Goal: Task Accomplishment & Management: Manage account settings

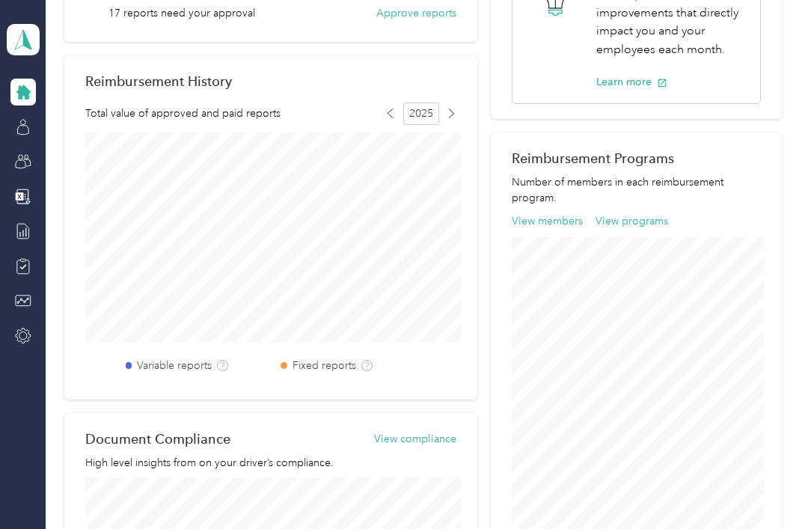
scroll to position [418, 0]
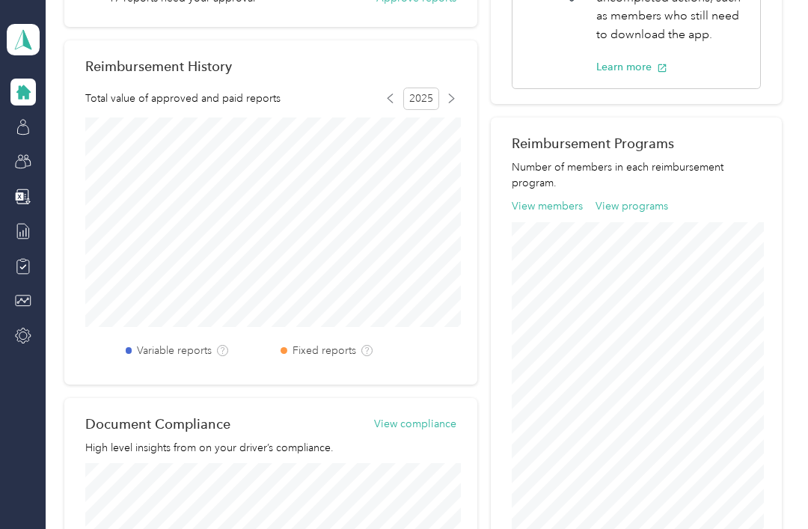
click at [22, 50] on span at bounding box center [23, 39] width 33 height 31
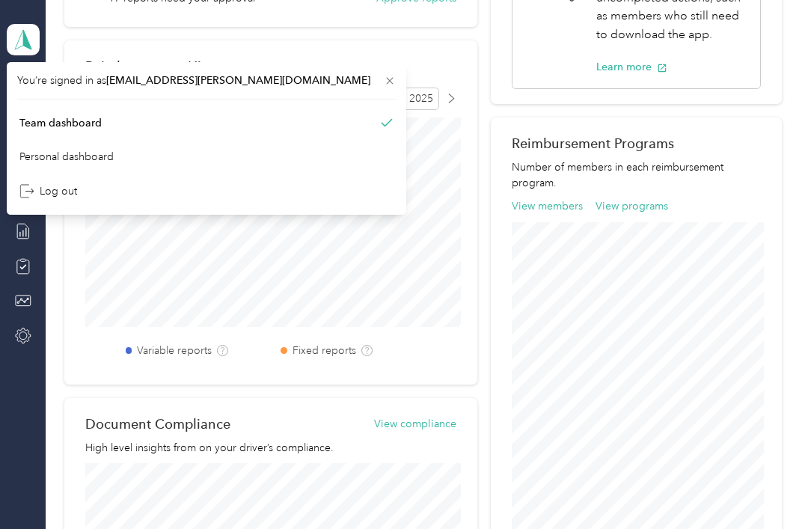
click at [92, 148] on div "Personal dashboard" at bounding box center [206, 157] width 379 height 26
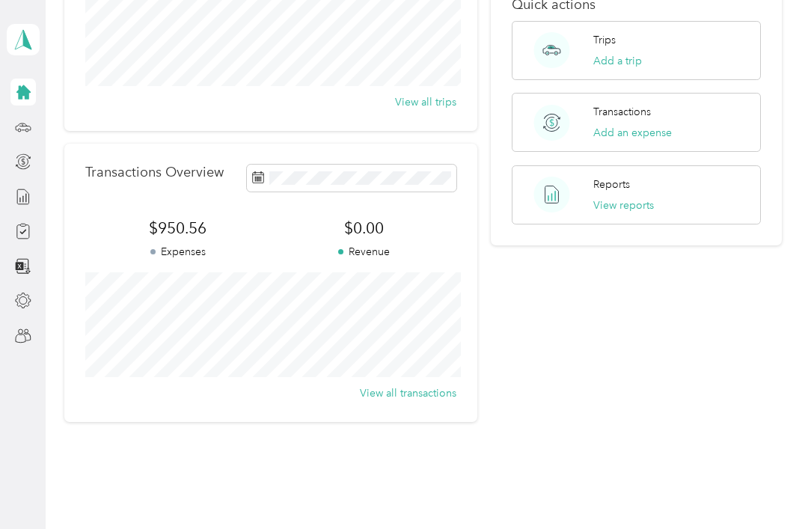
scroll to position [243, 0]
click at [387, 166] on span at bounding box center [352, 178] width 210 height 26
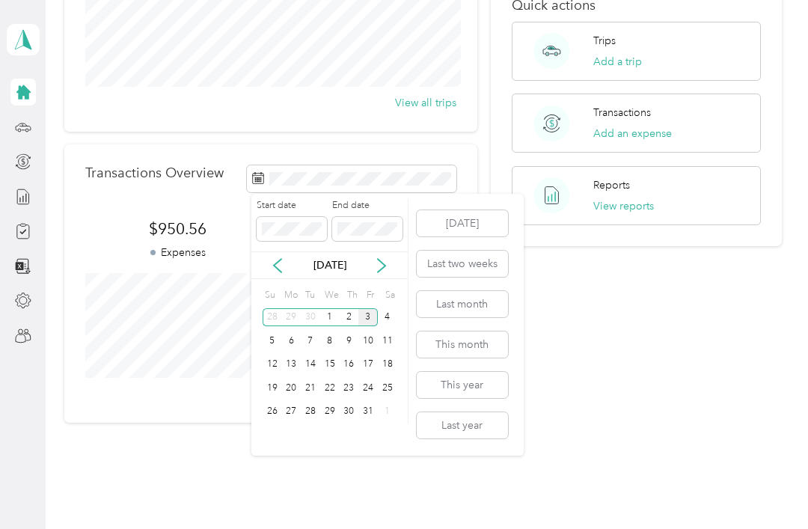
click at [486, 310] on button "Last month" at bounding box center [462, 304] width 91 height 26
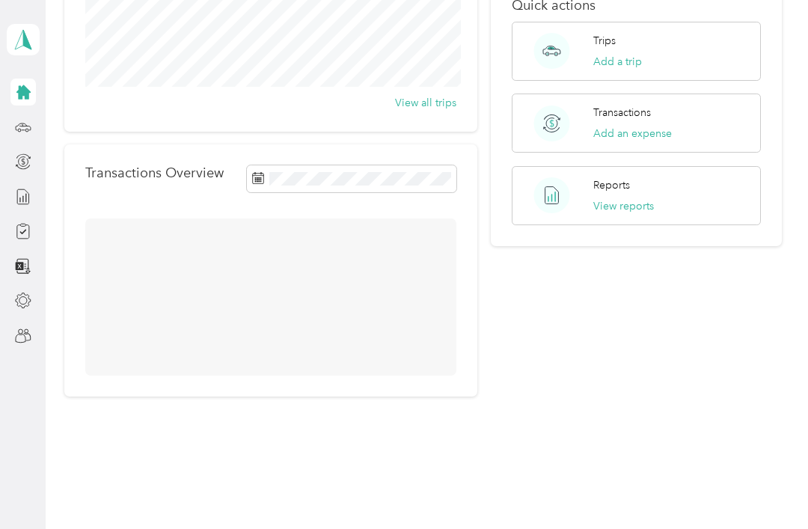
scroll to position [217, 0]
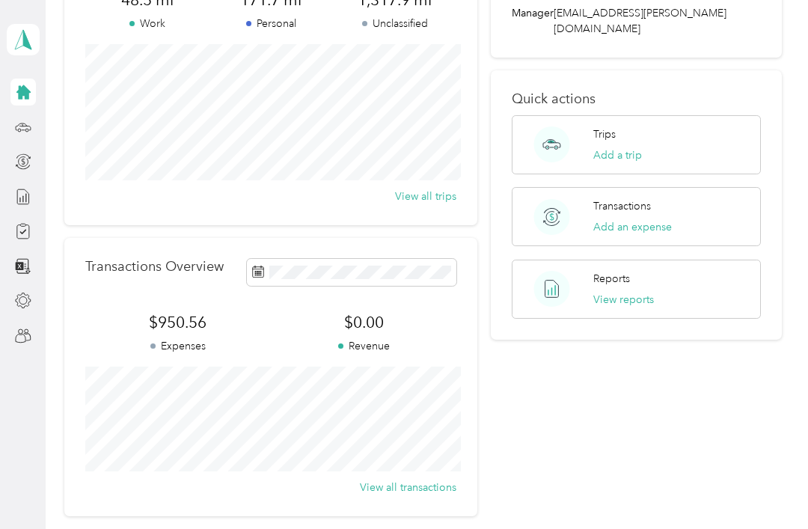
click at [642, 126] on div "Trips Add a trip" at bounding box center [618, 144] width 49 height 37
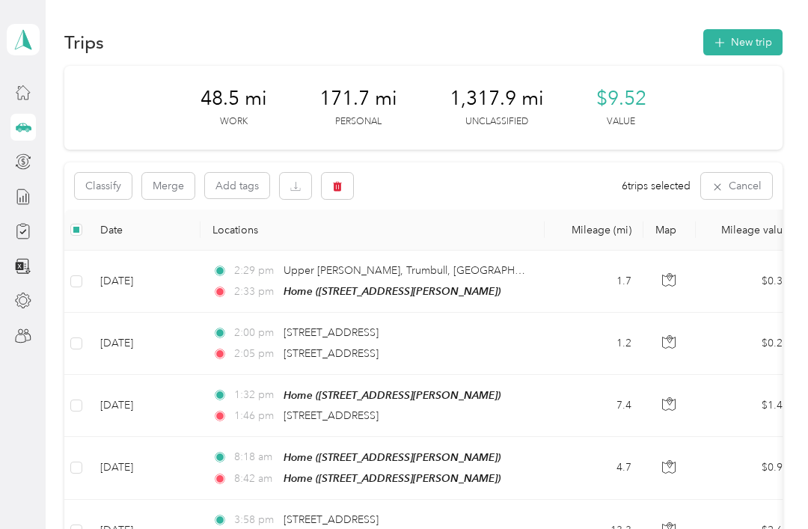
click at [347, 190] on button "button" at bounding box center [337, 186] width 31 height 26
click at [447, 254] on button "Yes" at bounding box center [448, 248] width 29 height 24
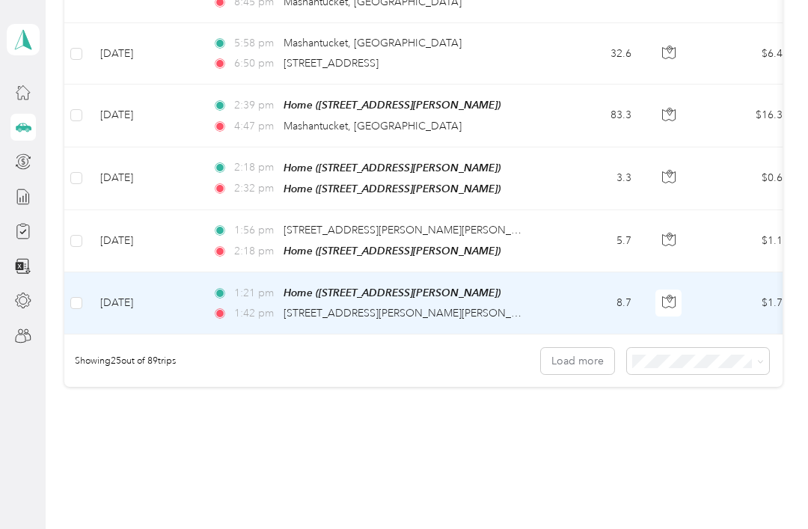
click at [94, 278] on td "[DATE]" at bounding box center [144, 303] width 112 height 62
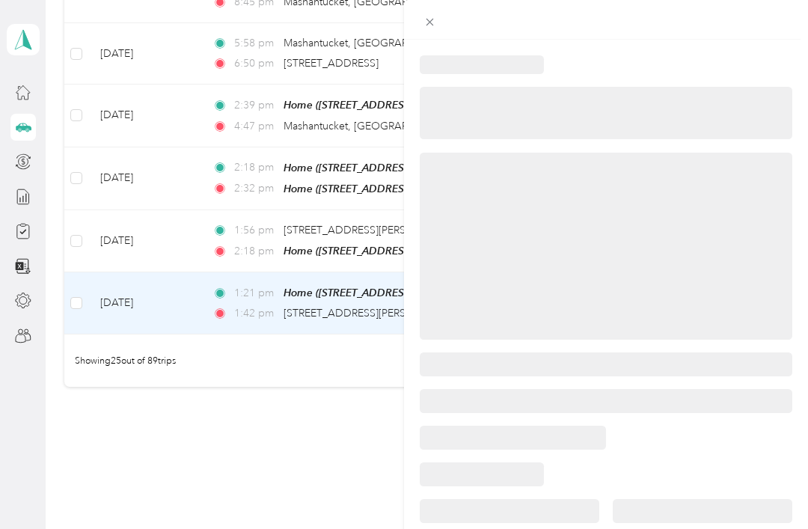
click at [81, 232] on div at bounding box center [404, 264] width 808 height 529
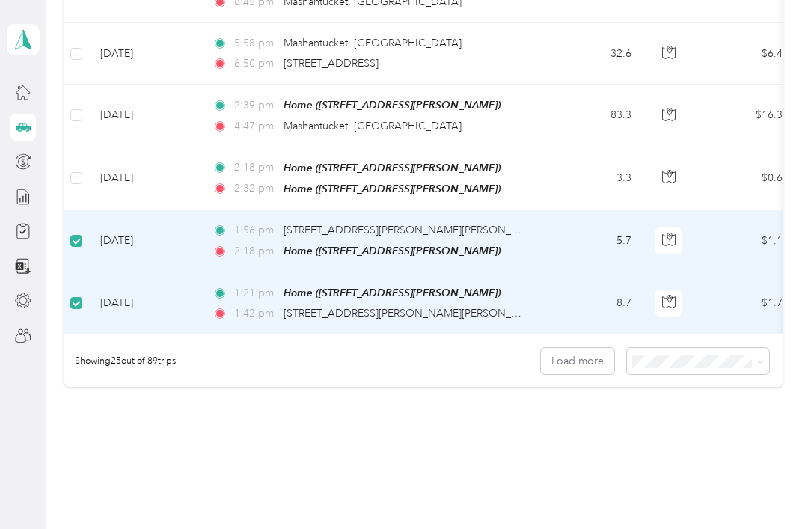
click at [91, 162] on td "[DATE]" at bounding box center [144, 178] width 112 height 63
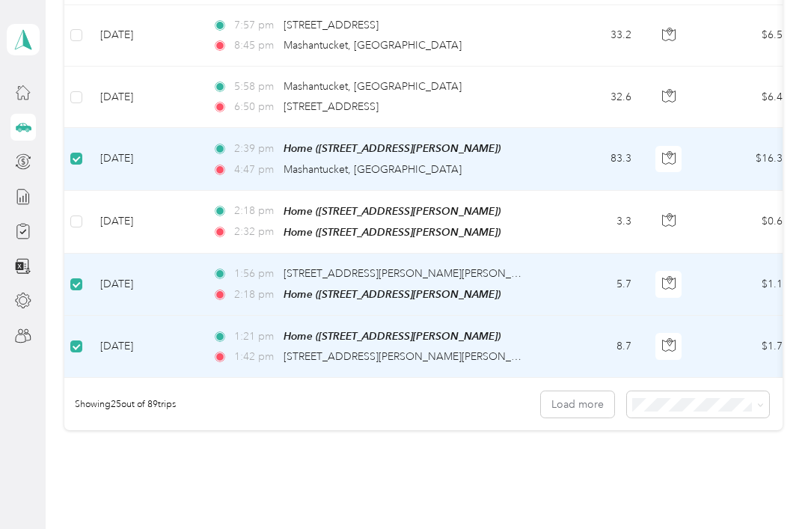
scroll to position [1379, 0]
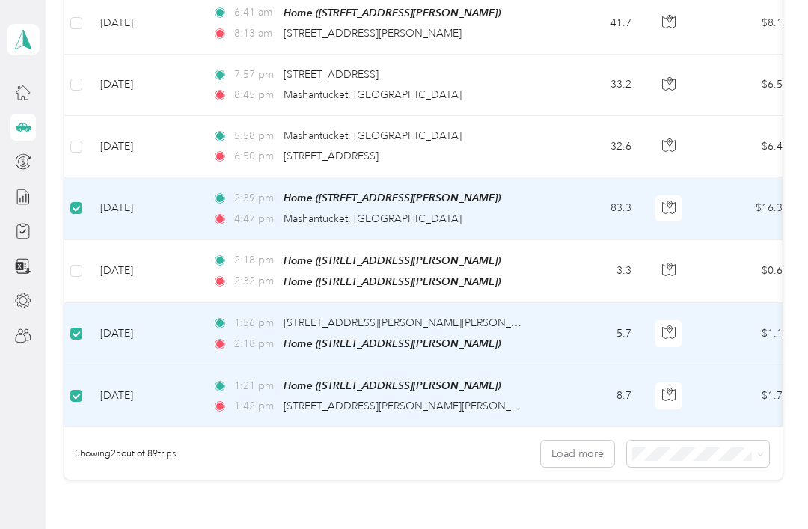
click at [90, 266] on td "[DATE]" at bounding box center [144, 271] width 112 height 63
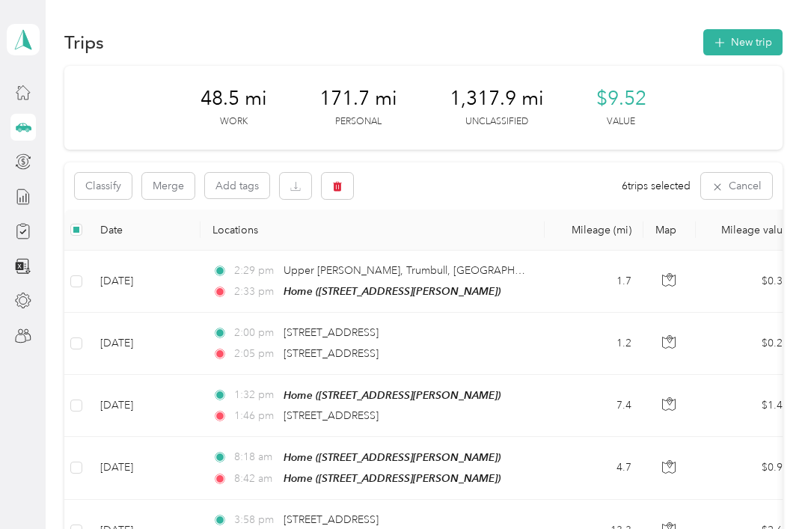
scroll to position [0, 0]
click at [344, 192] on button "button" at bounding box center [337, 186] width 31 height 26
click at [456, 248] on button "Yes" at bounding box center [448, 248] width 29 height 24
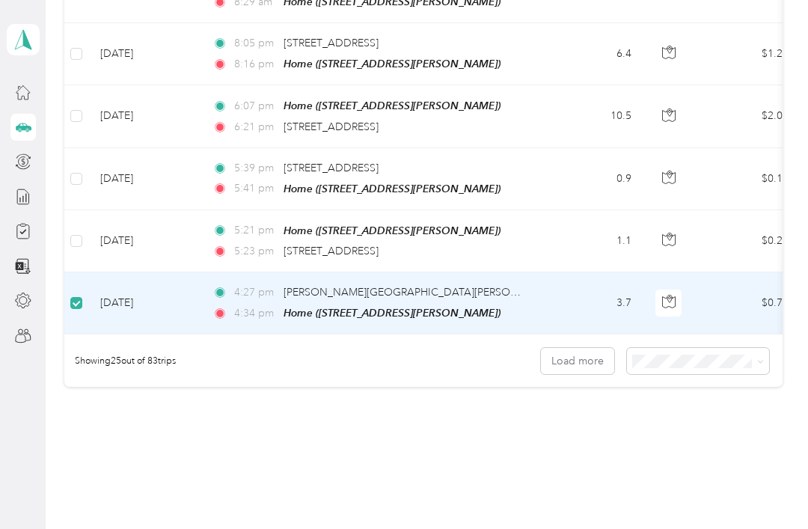
scroll to position [1471, 0]
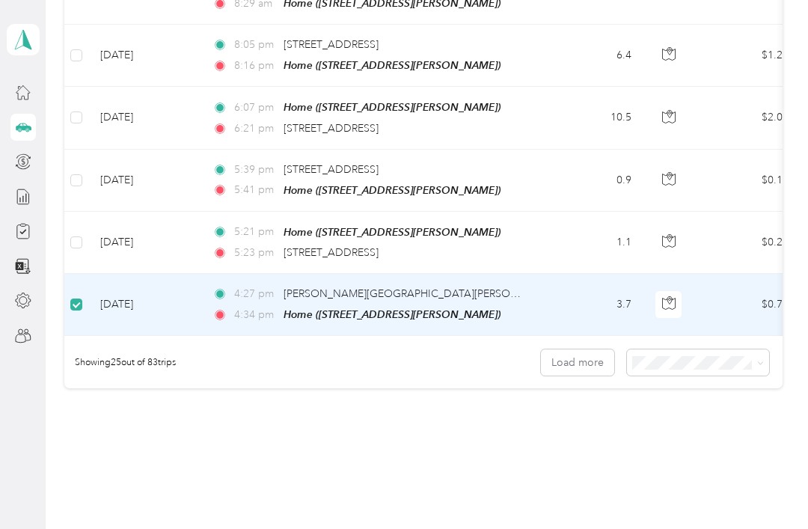
click at [82, 234] on label at bounding box center [76, 242] width 12 height 16
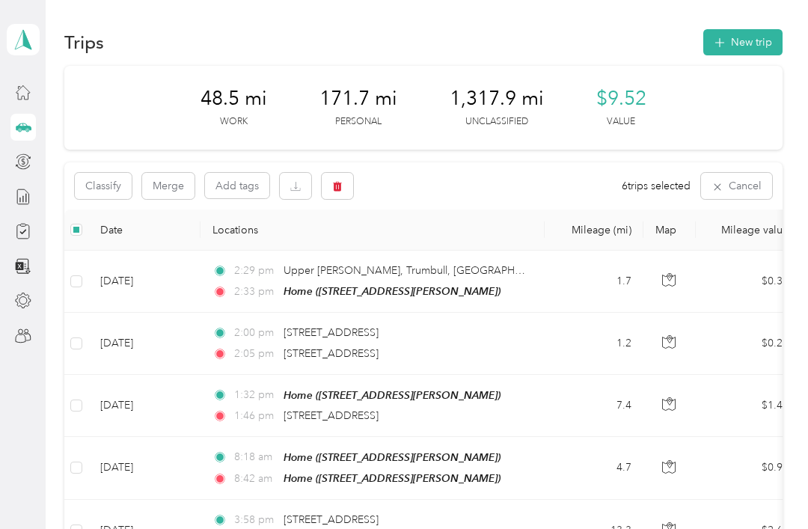
scroll to position [0, 0]
click at [99, 187] on button "Classify" at bounding box center [103, 186] width 57 height 26
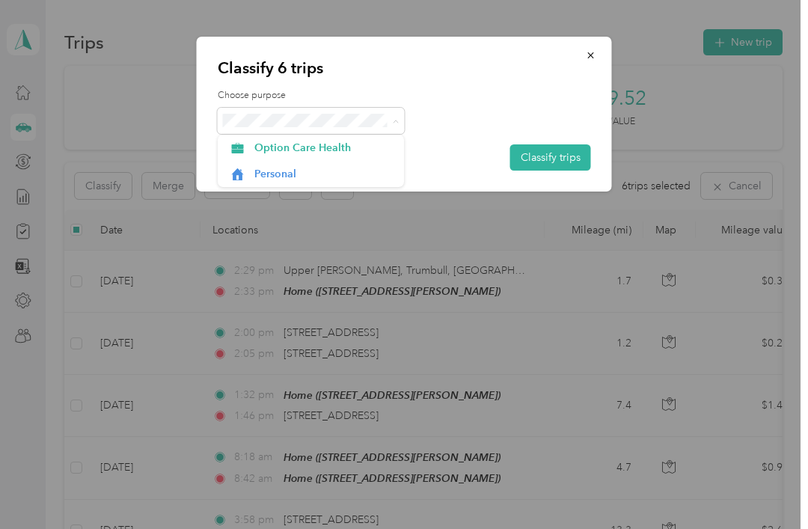
click at [322, 170] on span "Personal" at bounding box center [323, 174] width 139 height 16
click at [560, 159] on button "Classify trips" at bounding box center [550, 157] width 81 height 26
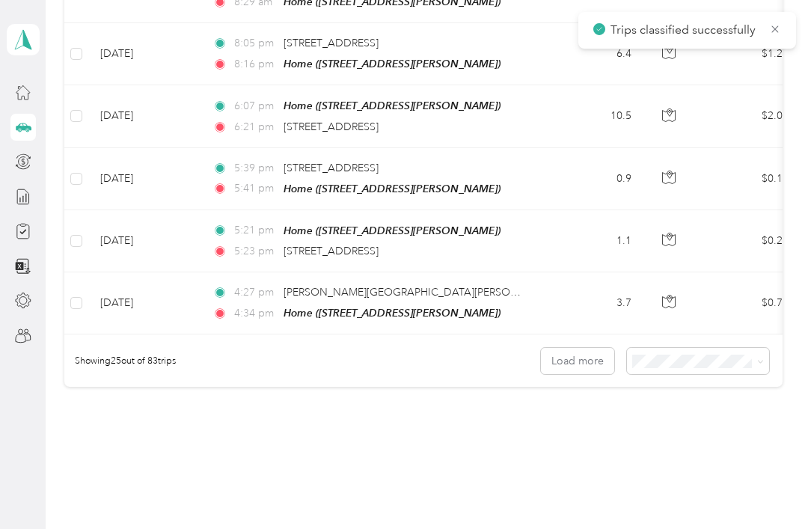
scroll to position [1473, 0]
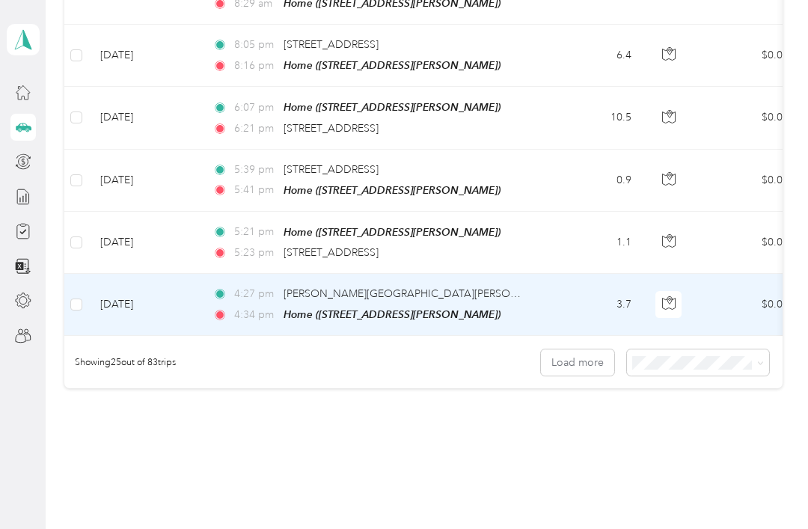
click at [521, 306] on div "4:34 pm Home ([STREET_ADDRESS][PERSON_NAME])" at bounding box center [370, 314] width 314 height 17
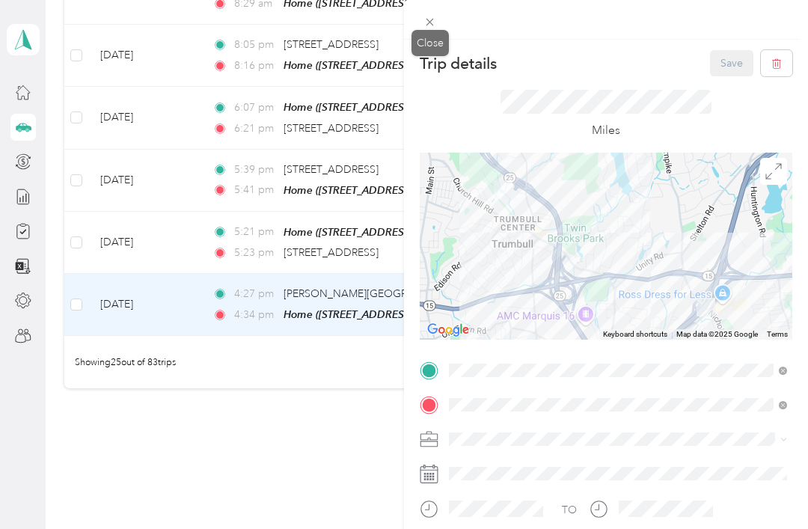
click at [431, 25] on icon at bounding box center [430, 22] width 13 height 13
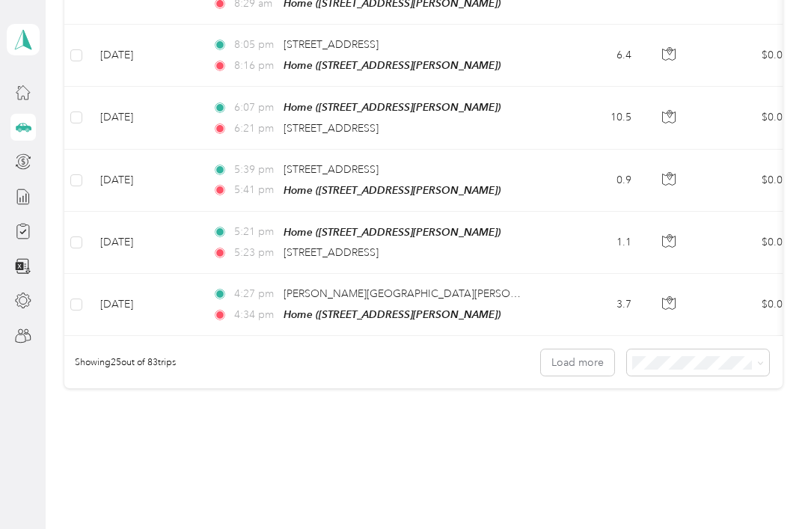
scroll to position [1473, 0]
click at [718, 416] on div "100 per load" at bounding box center [705, 424] width 121 height 16
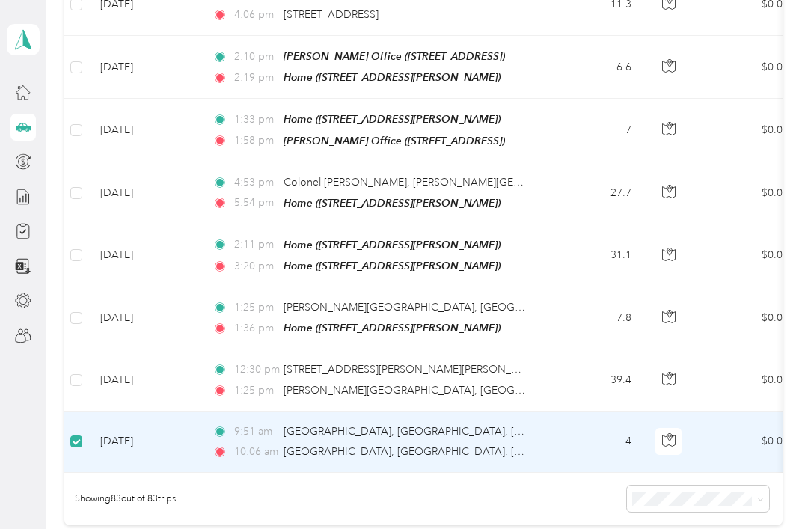
scroll to position [0, 30]
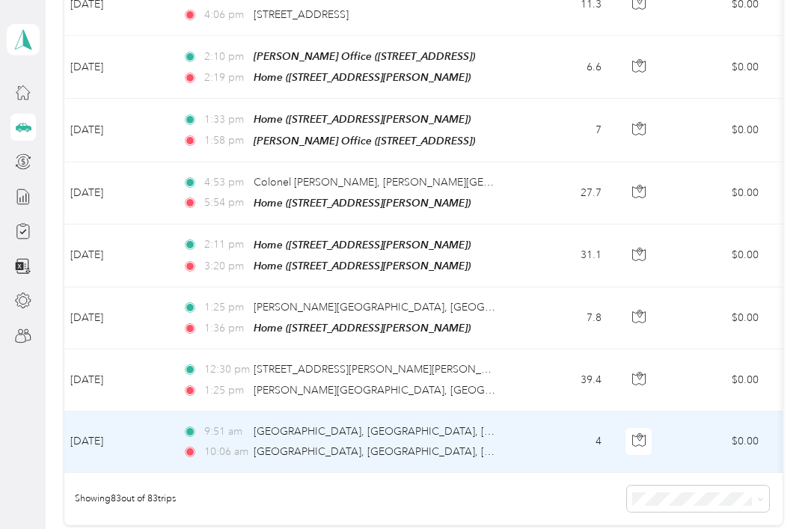
click at [84, 412] on td "[DATE]" at bounding box center [114, 442] width 112 height 61
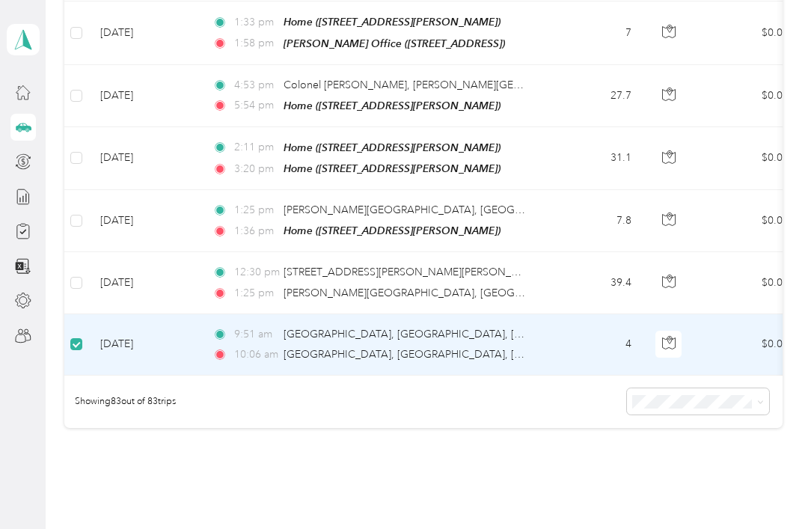
scroll to position [0, 0]
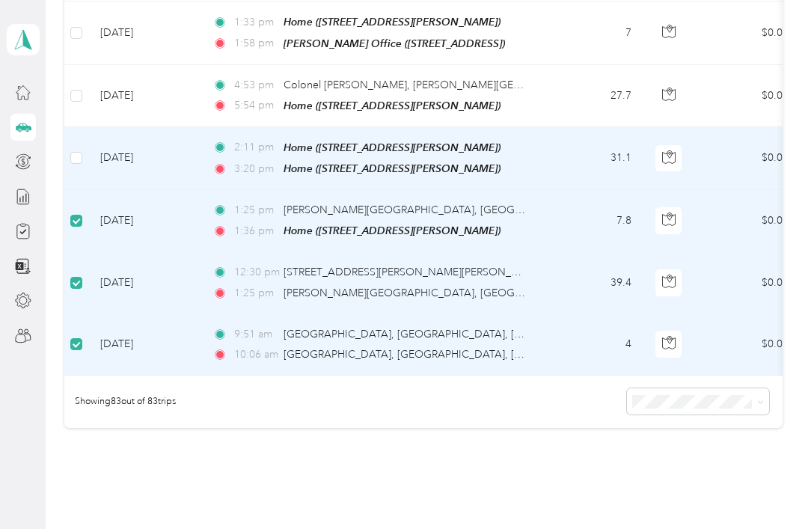
click at [94, 127] on td "[DATE]" at bounding box center [144, 158] width 112 height 63
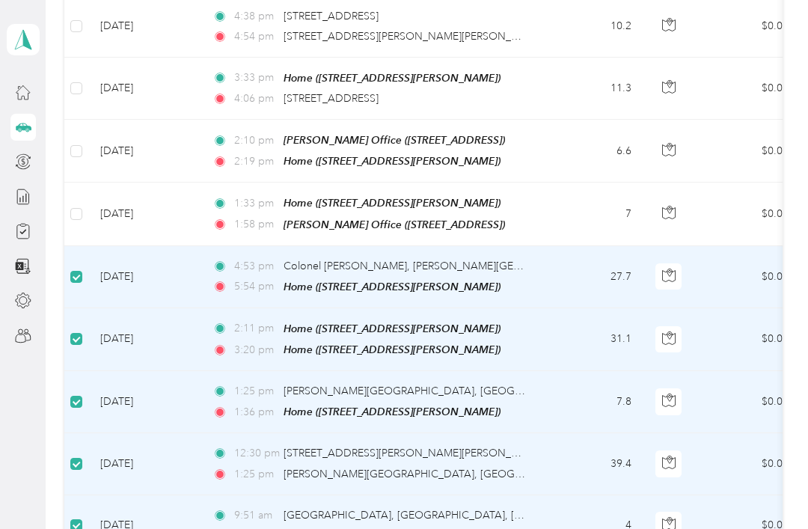
scroll to position [4854, 0]
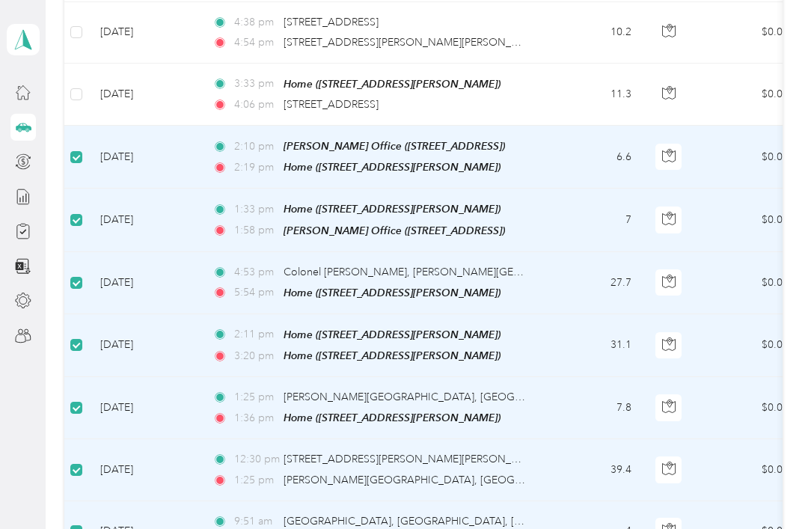
click at [91, 64] on td "[DATE]" at bounding box center [144, 95] width 112 height 62
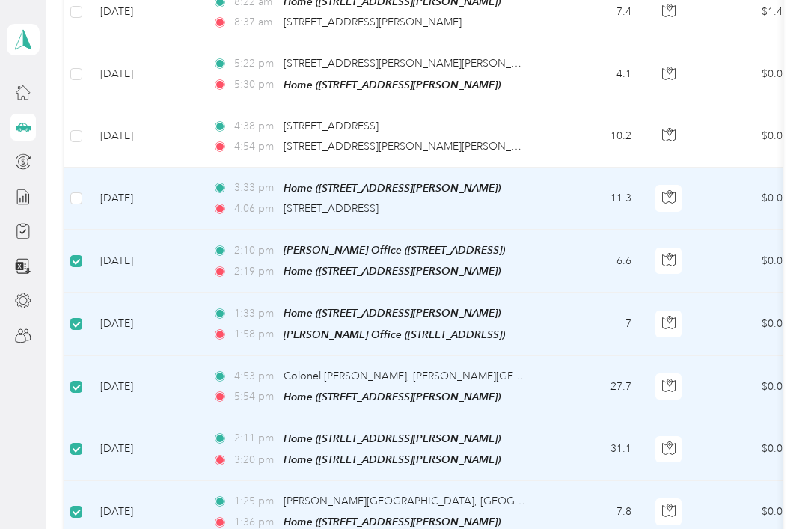
scroll to position [4749, 0]
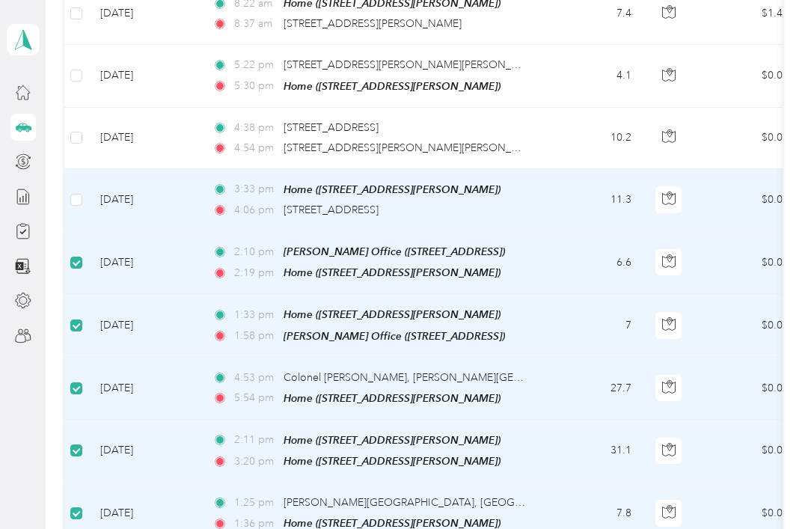
click at [90, 169] on td "[DATE]" at bounding box center [144, 200] width 112 height 62
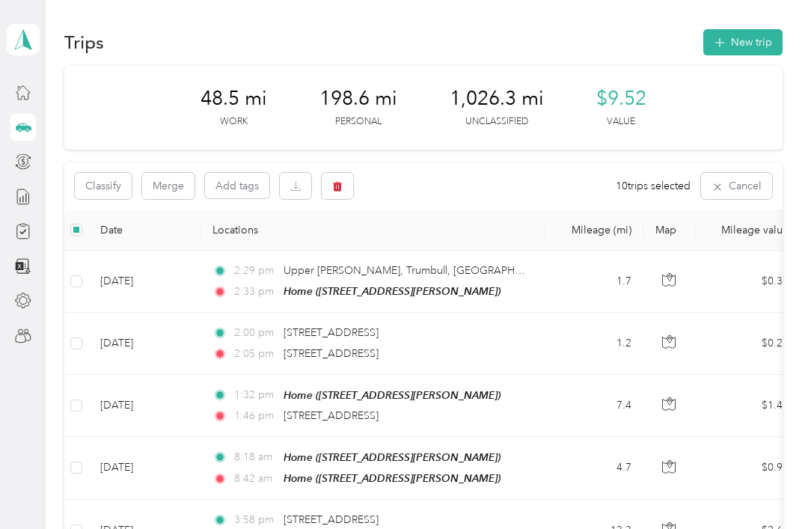
scroll to position [0, 0]
click at [118, 186] on button "Classify" at bounding box center [103, 186] width 57 height 26
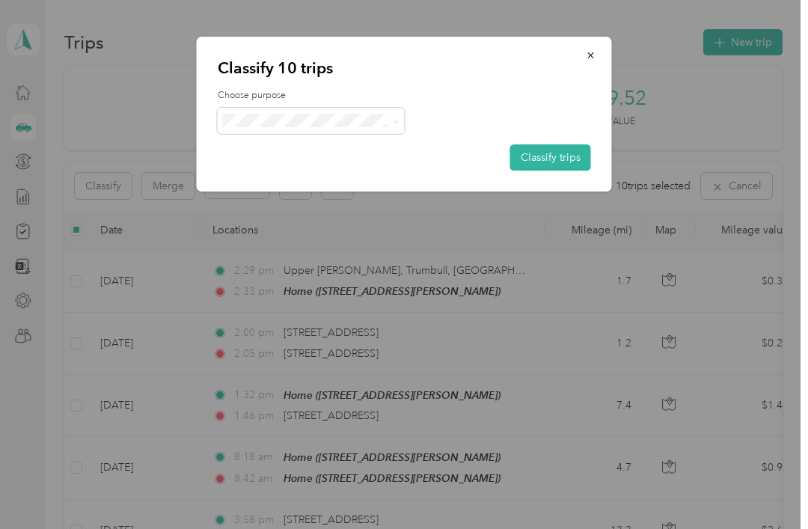
click at [577, 151] on button "Classify trips" at bounding box center [550, 157] width 81 height 26
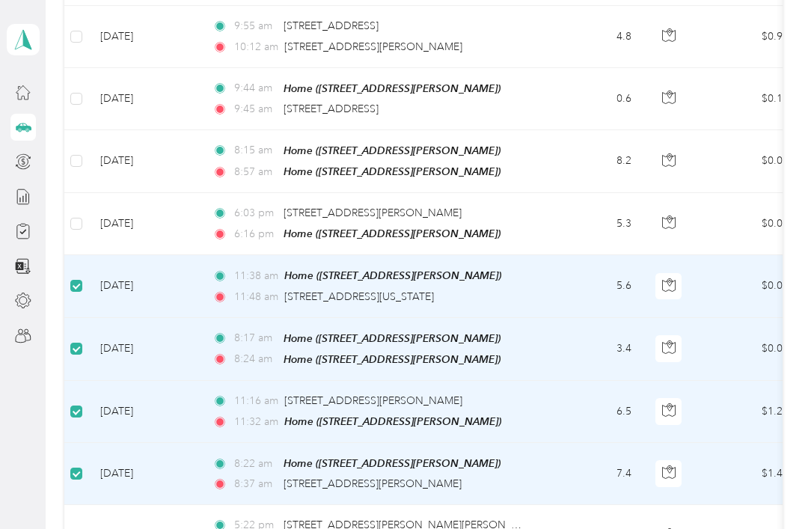
scroll to position [4286, 0]
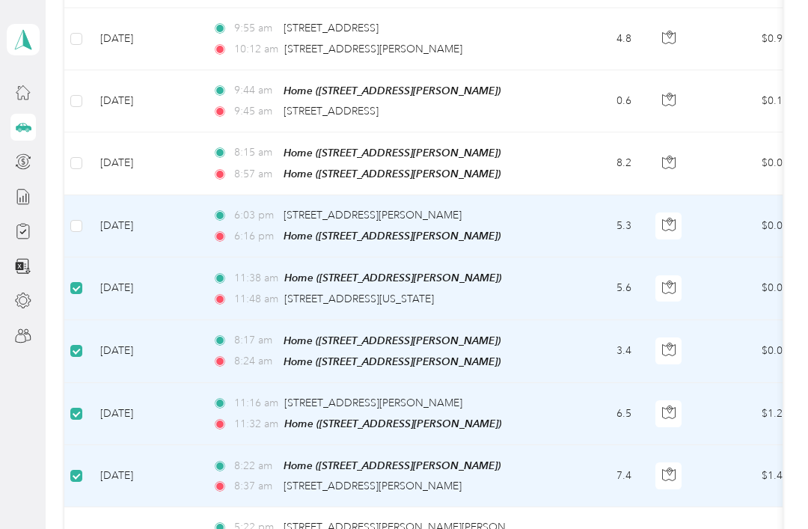
click at [85, 195] on td at bounding box center [76, 226] width 24 height 62
click at [81, 218] on label at bounding box center [76, 226] width 12 height 16
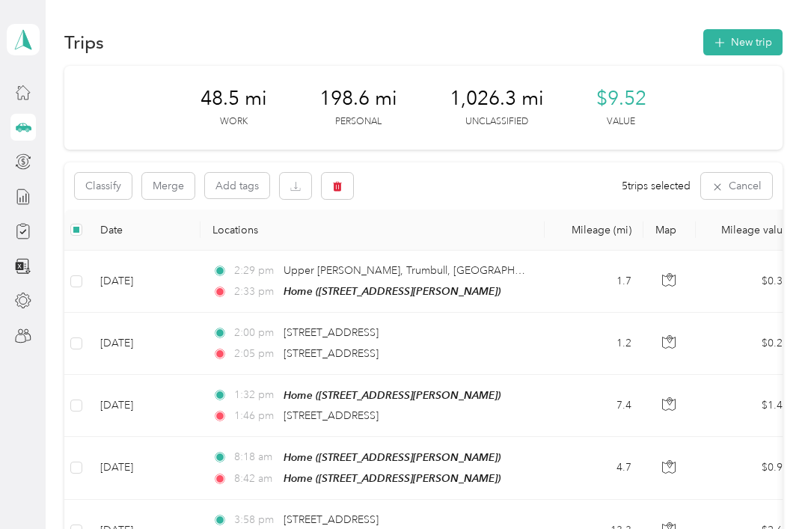
scroll to position [0, 0]
click at [109, 178] on button "Classify" at bounding box center [103, 186] width 57 height 26
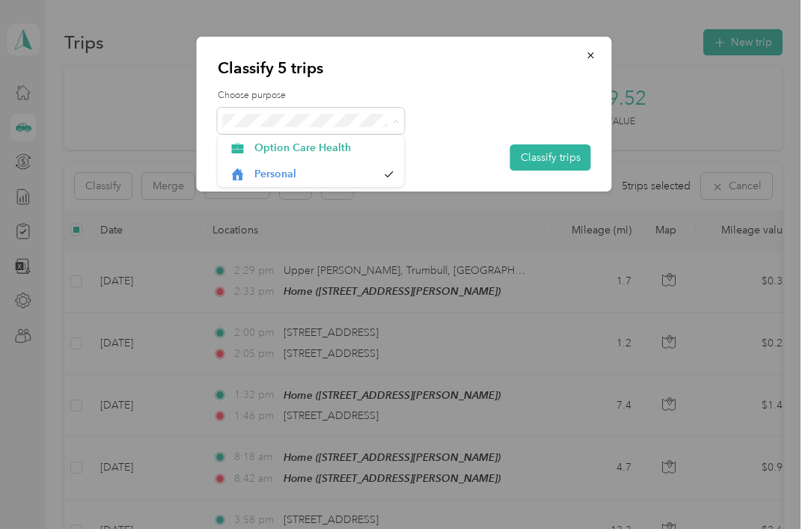
click at [335, 154] on span "Option Care Health" at bounding box center [323, 148] width 139 height 16
click at [549, 161] on button "Classify trips" at bounding box center [550, 157] width 81 height 26
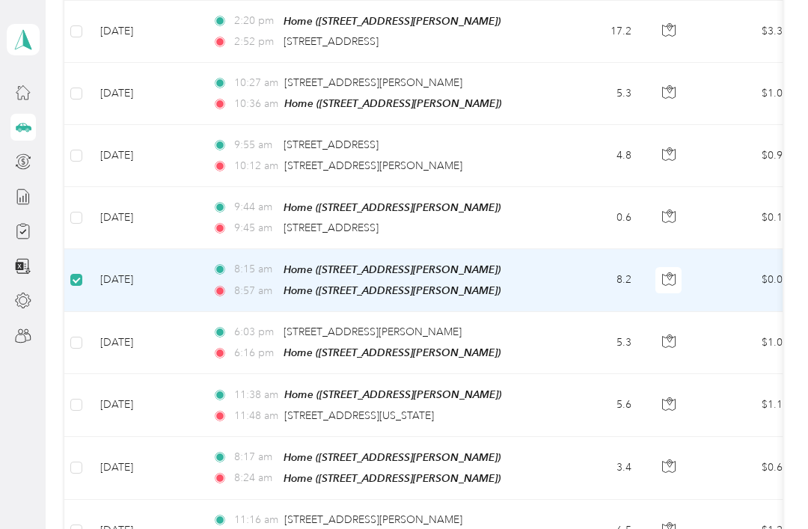
click at [96, 249] on td "[DATE]" at bounding box center [144, 280] width 112 height 63
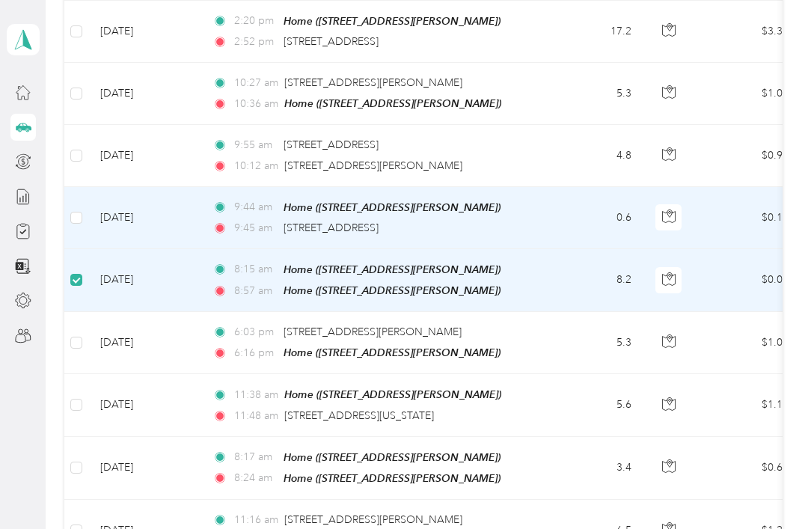
click at [94, 187] on td "[DATE]" at bounding box center [144, 218] width 112 height 62
click at [95, 187] on td "[DATE]" at bounding box center [144, 218] width 112 height 62
click at [90, 187] on td "[DATE]" at bounding box center [144, 218] width 112 height 62
click at [99, 187] on td "[DATE]" at bounding box center [144, 218] width 112 height 62
click at [90, 187] on td "[DATE]" at bounding box center [144, 218] width 112 height 62
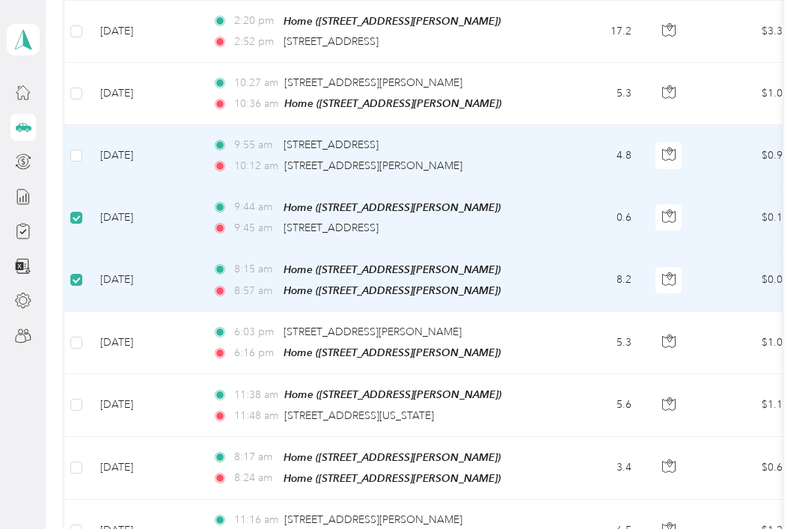
click at [89, 125] on td "[DATE]" at bounding box center [144, 155] width 112 height 61
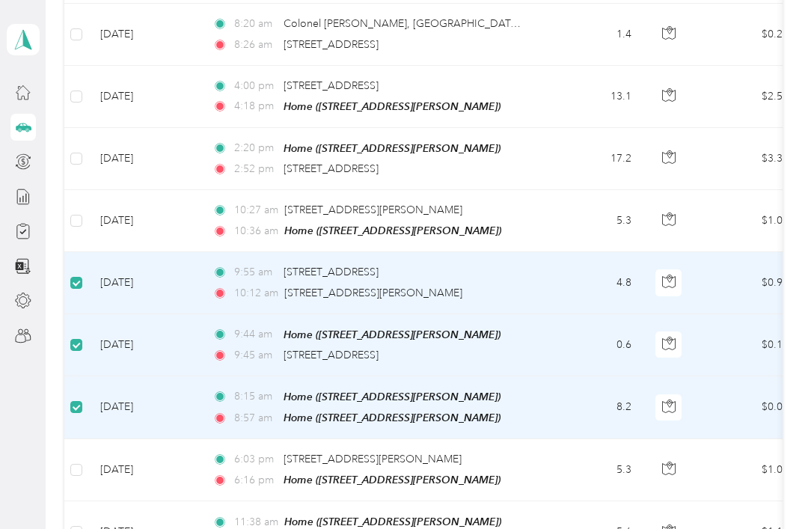
scroll to position [4040, 0]
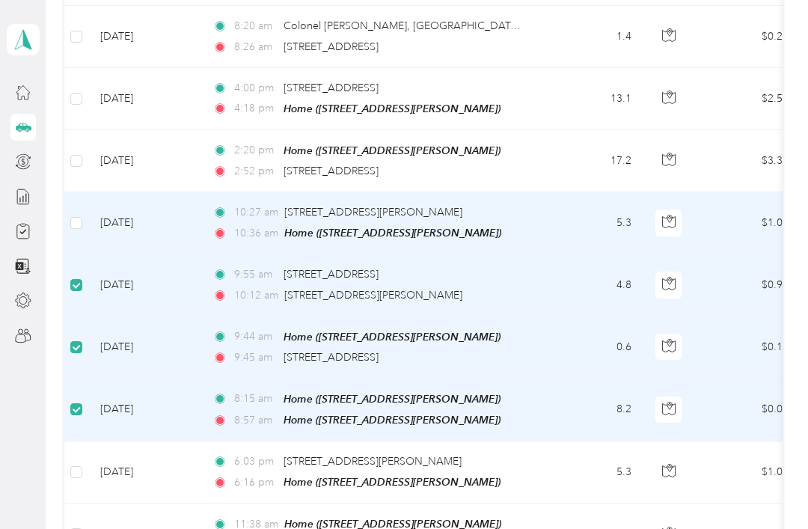
click at [71, 217] on span at bounding box center [76, 223] width 12 height 12
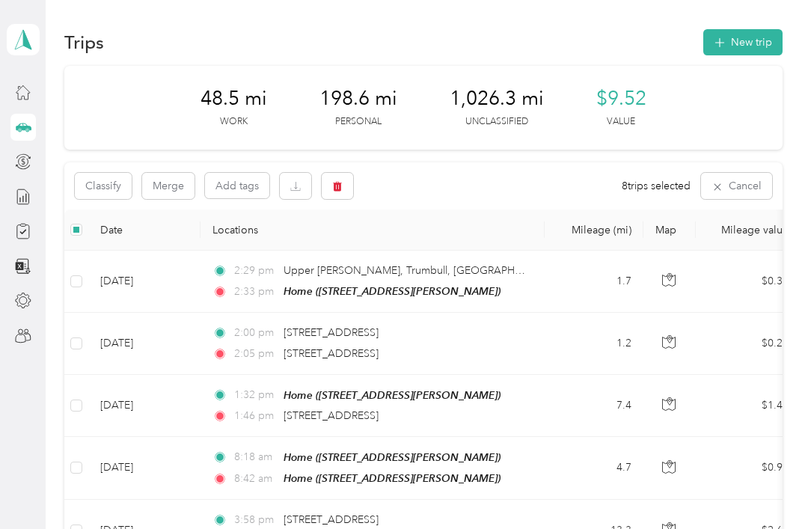
scroll to position [0, 0]
click at [106, 181] on button "Classify" at bounding box center [103, 186] width 57 height 26
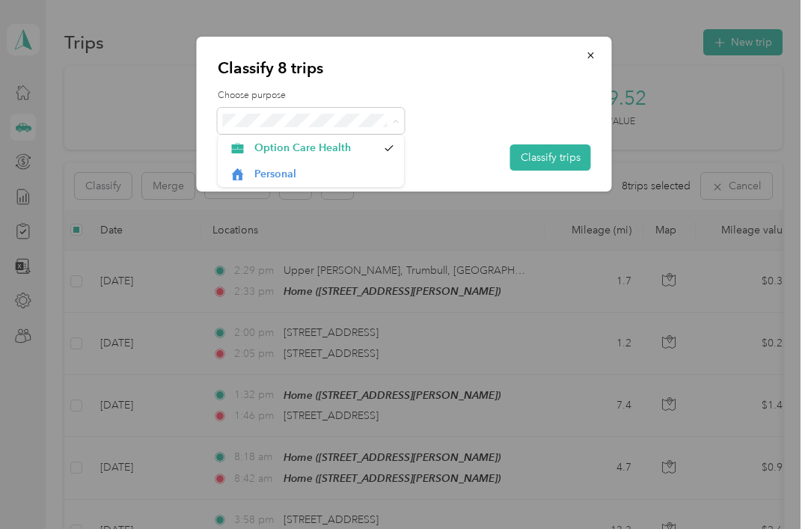
click at [297, 174] on span "Personal" at bounding box center [323, 174] width 139 height 16
click at [561, 162] on button "Classify trips" at bounding box center [550, 157] width 81 height 26
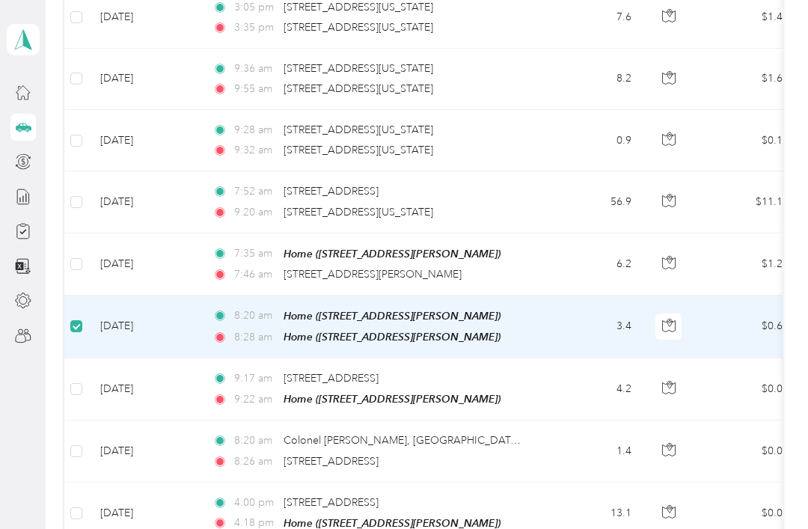
scroll to position [3623, 0]
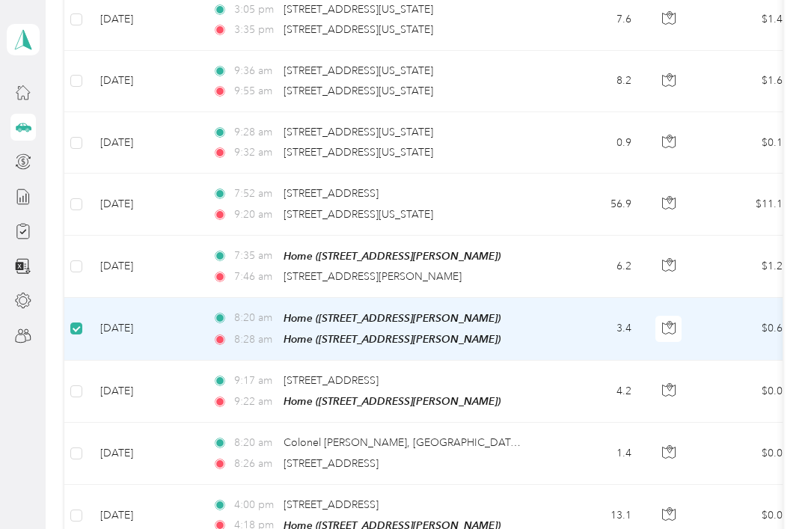
click at [676, 316] on button "button" at bounding box center [669, 329] width 27 height 27
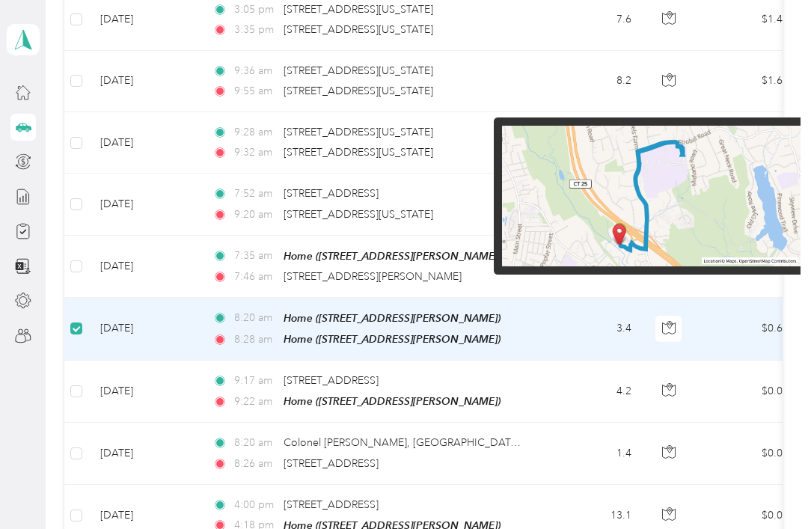
click at [593, 316] on td "3.4" at bounding box center [594, 329] width 99 height 63
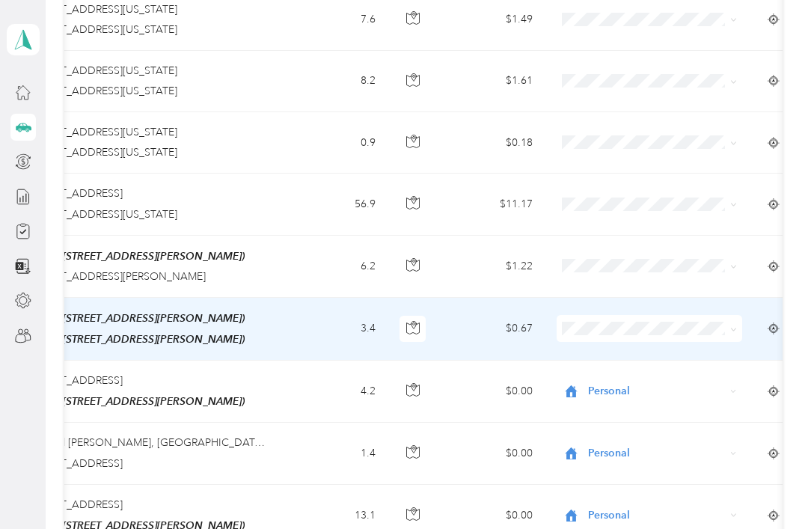
scroll to position [0, 300]
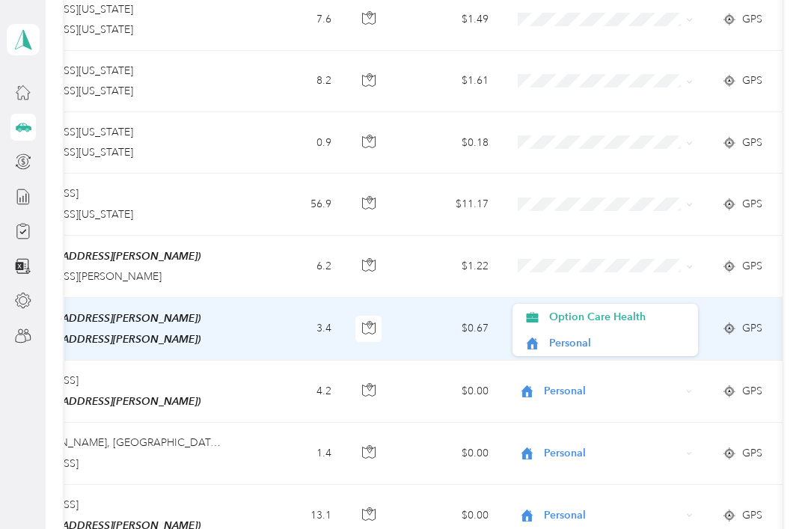
click at [610, 348] on span "Personal" at bounding box center [618, 343] width 138 height 16
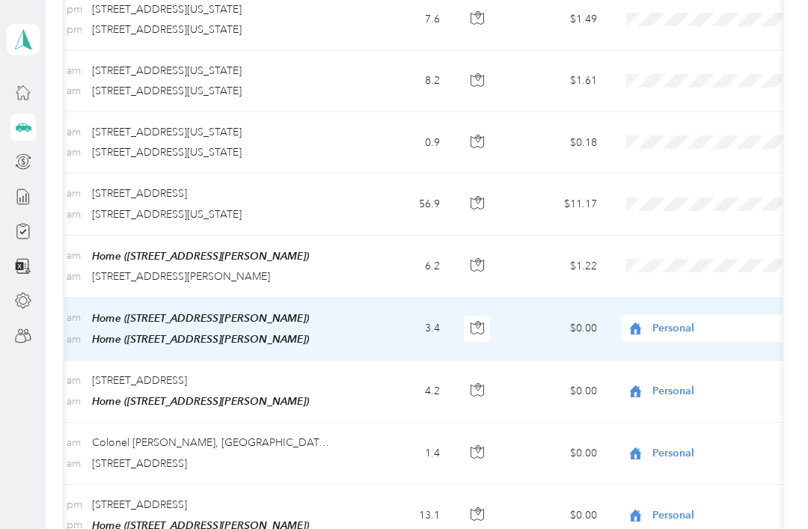
scroll to position [0, 210]
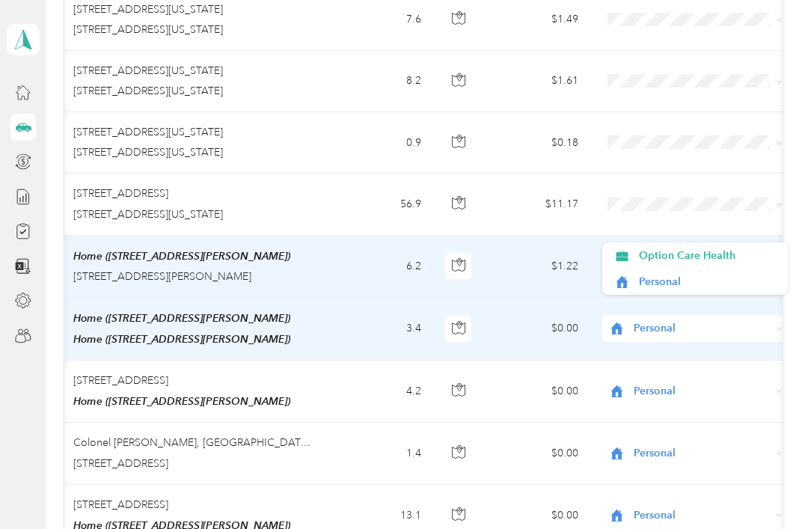
click at [692, 255] on span "Option Care Health" at bounding box center [708, 256] width 138 height 16
click at [700, 263] on span "Option Care Health" at bounding box center [699, 256] width 121 height 16
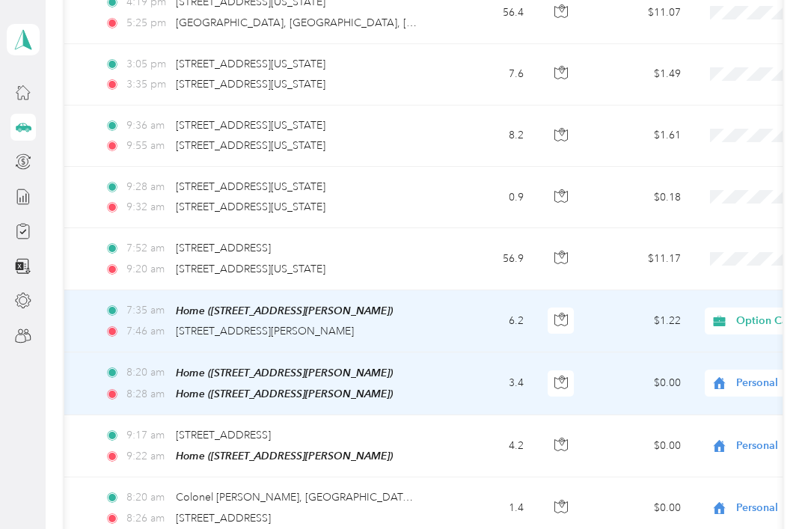
scroll to position [3568, 0]
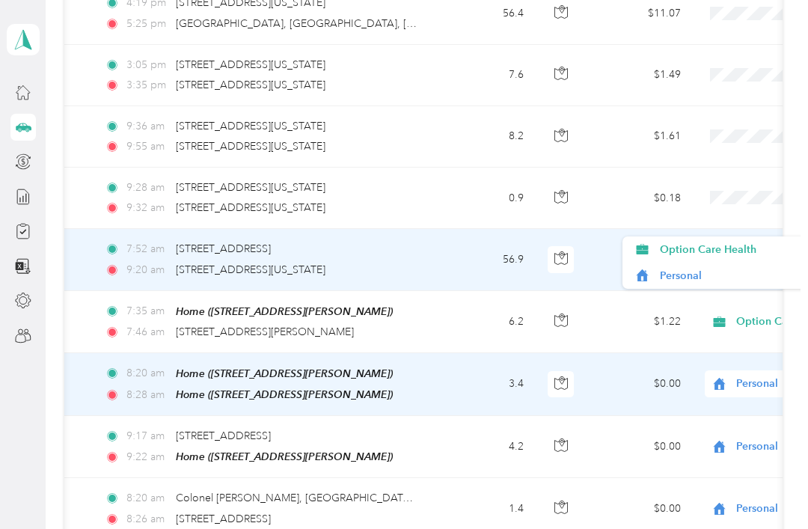
click at [696, 285] on li "Personal" at bounding box center [716, 276] width 186 height 26
click at [705, 255] on span "Option Care Health" at bounding box center [729, 250] width 138 height 16
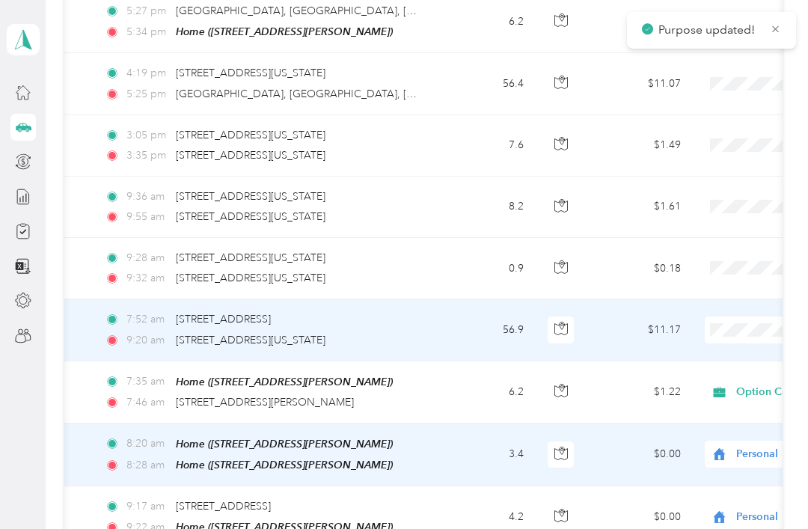
scroll to position [3497, 0]
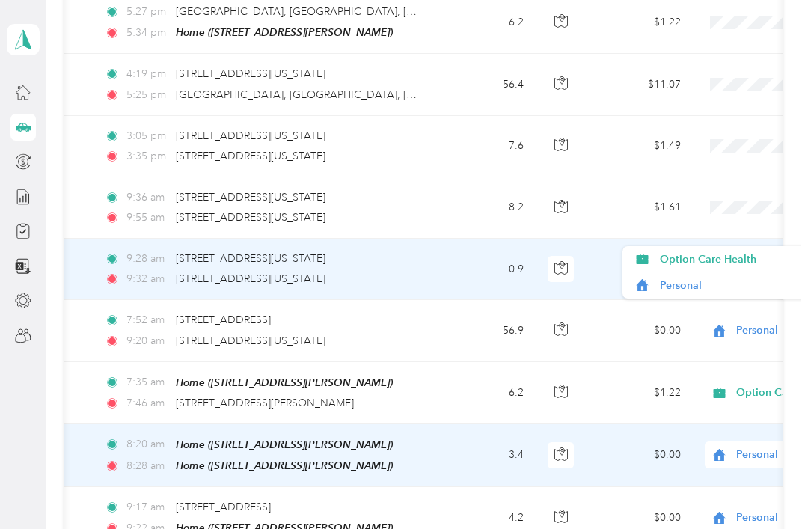
click at [719, 261] on span "Option Care Health" at bounding box center [729, 259] width 138 height 16
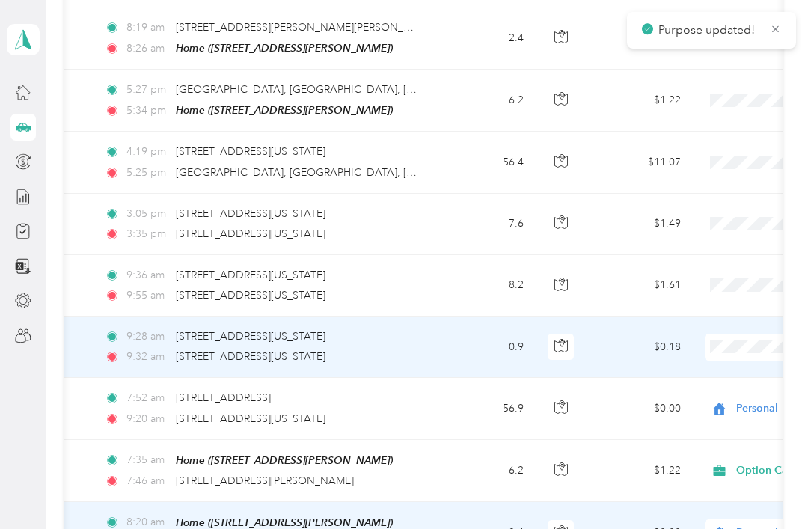
scroll to position [3418, 0]
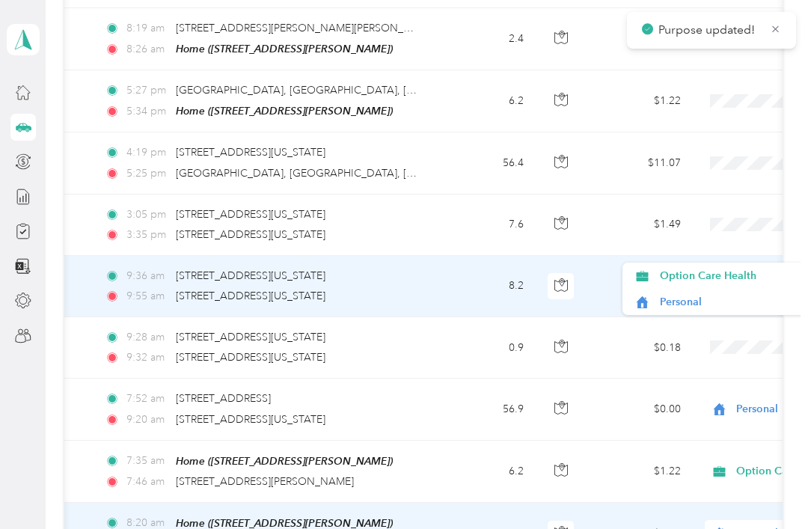
click at [705, 284] on li "Option Care Health" at bounding box center [716, 276] width 186 height 26
click at [720, 281] on span "Option Care Health" at bounding box center [729, 276] width 138 height 16
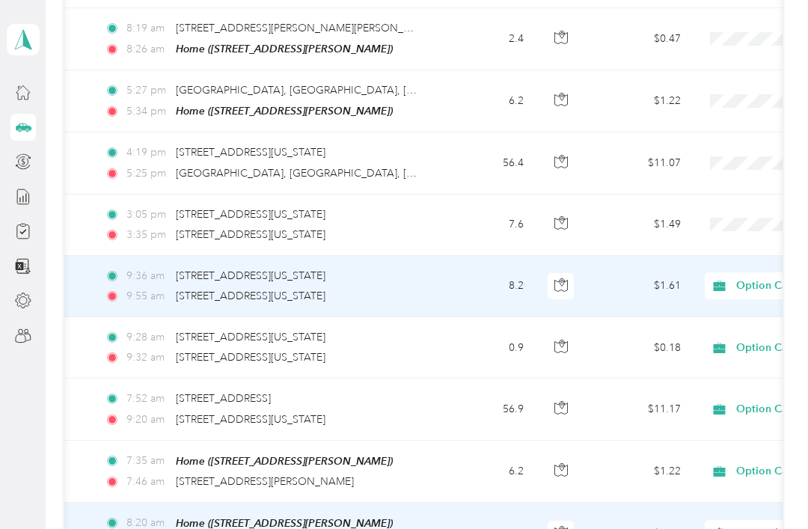
click at [754, 401] on span "Option Care Health" at bounding box center [804, 409] width 137 height 16
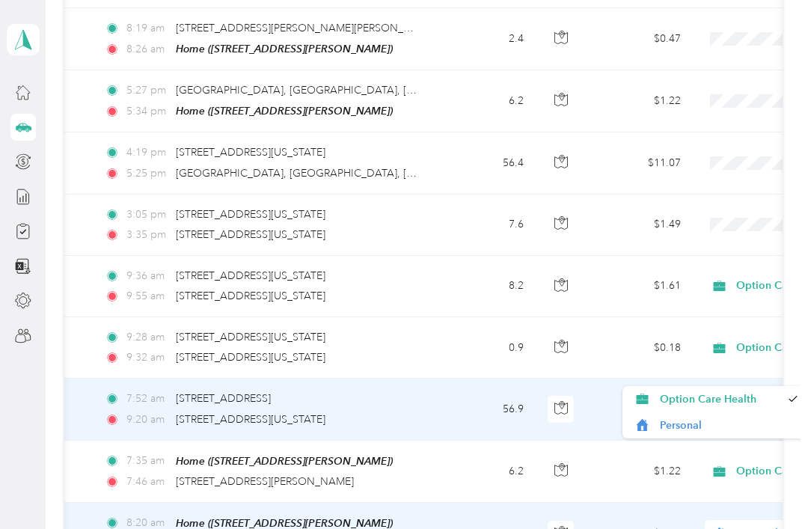
click at [707, 424] on span "Personal" at bounding box center [729, 426] width 138 height 16
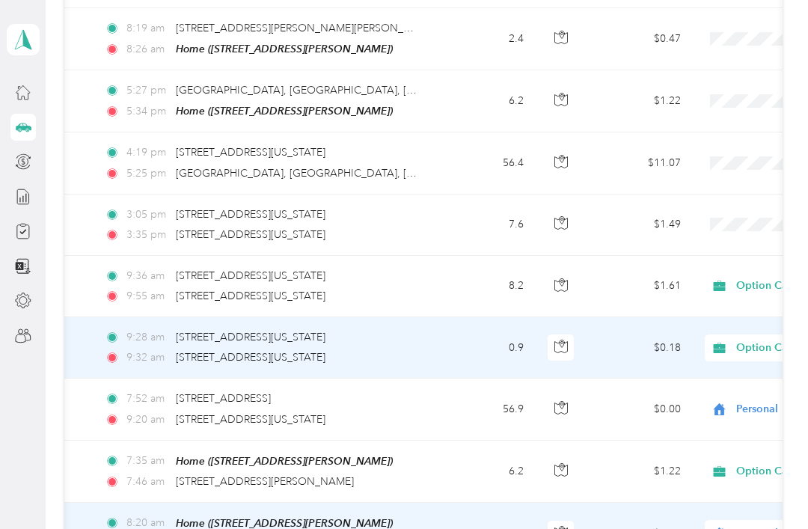
click at [760, 340] on span "Option Care Health" at bounding box center [804, 348] width 137 height 16
click at [701, 369] on span "Personal" at bounding box center [729, 364] width 138 height 16
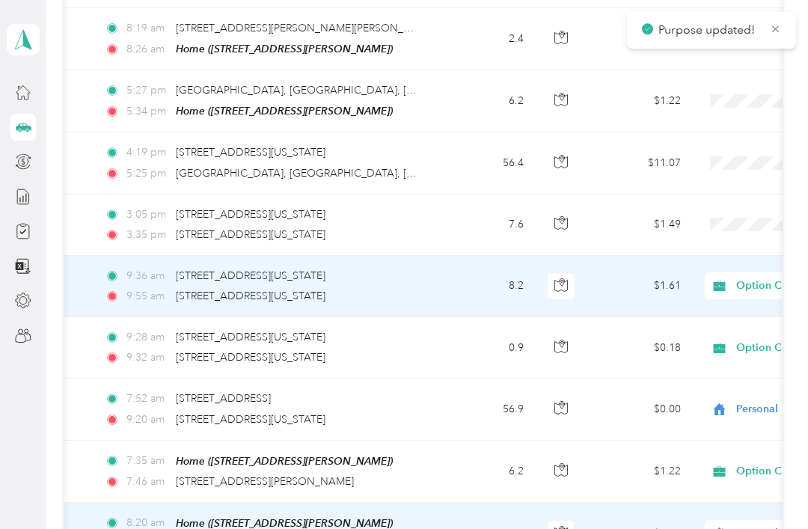
click at [769, 278] on span "Option Care Health" at bounding box center [804, 286] width 137 height 16
click at [692, 313] on li "Personal" at bounding box center [716, 302] width 186 height 26
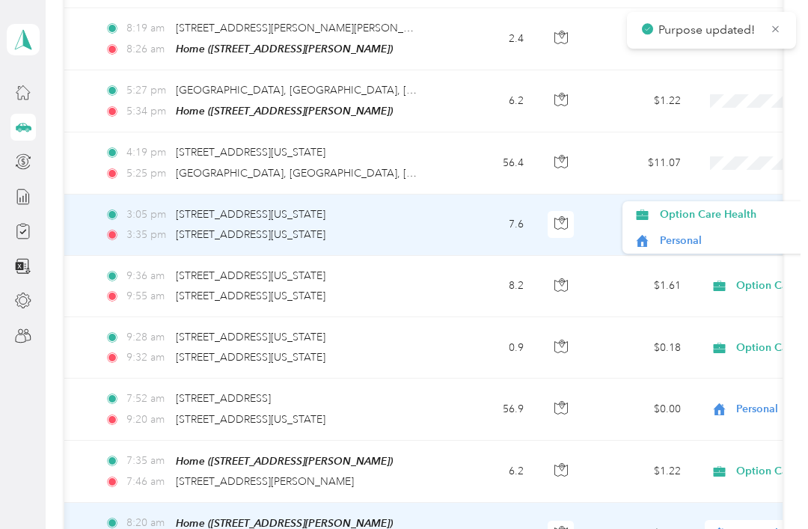
click at [698, 241] on span "Personal" at bounding box center [729, 241] width 138 height 16
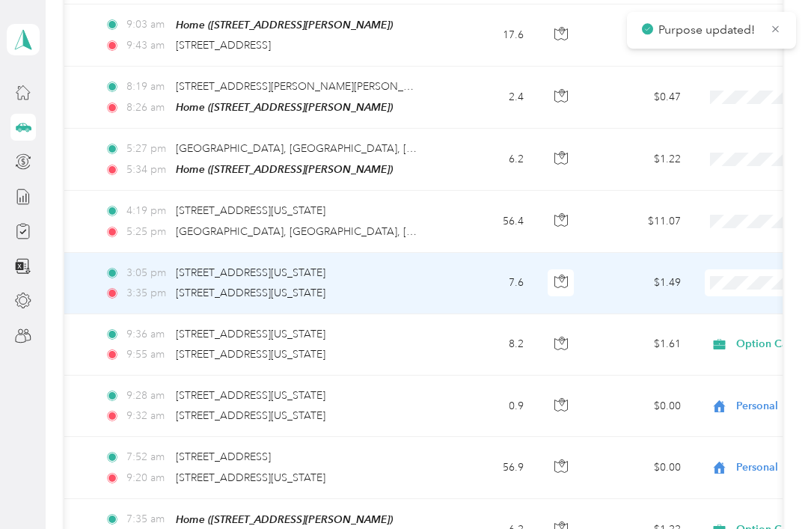
scroll to position [3358, 0]
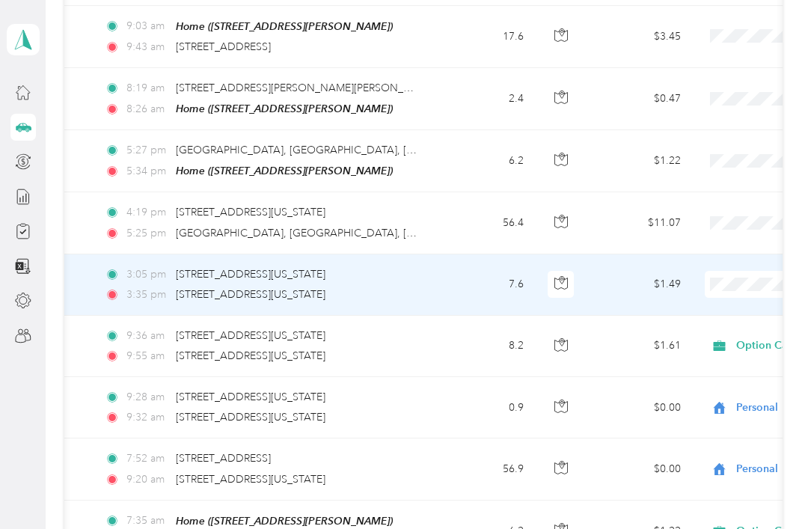
click at [754, 338] on span "Option Care Health" at bounding box center [804, 346] width 137 height 16
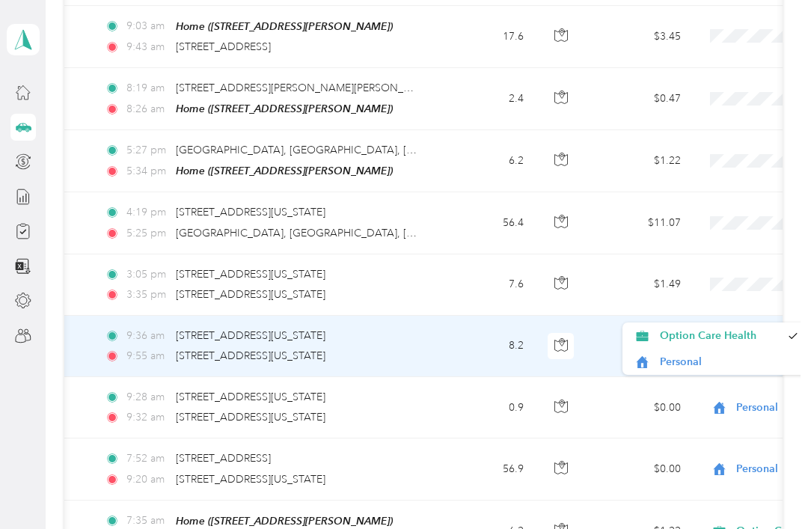
click at [710, 365] on span "Personal" at bounding box center [729, 362] width 138 height 16
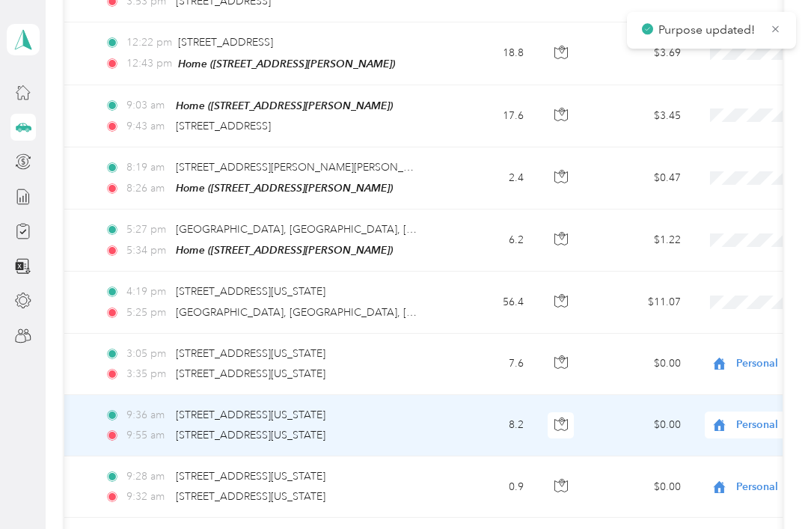
scroll to position [3280, 0]
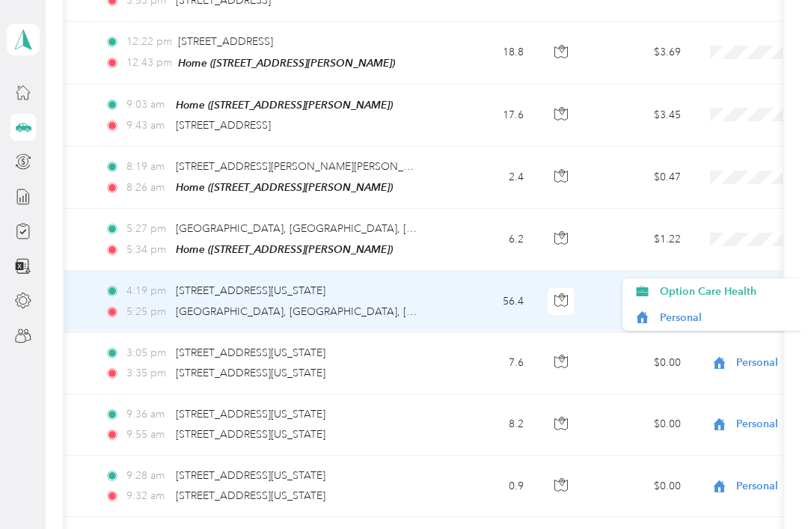
click at [691, 322] on span "Personal" at bounding box center [729, 318] width 138 height 16
click at [694, 324] on span "Personal" at bounding box center [729, 318] width 138 height 16
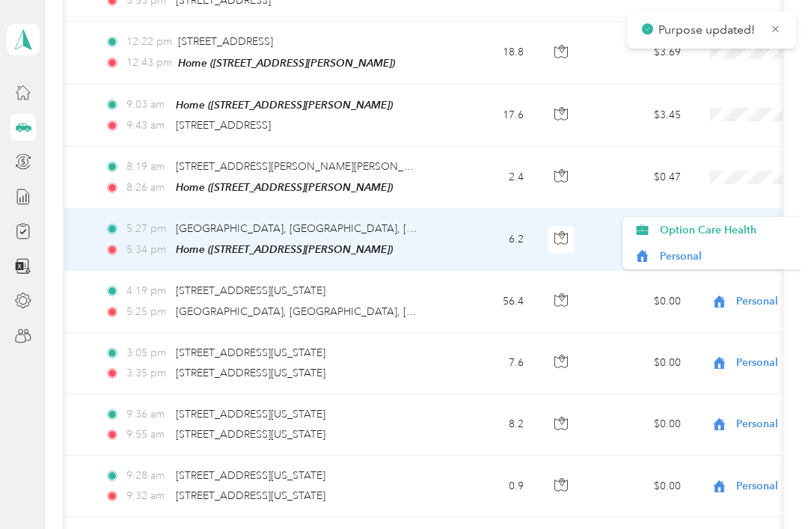
click at [721, 237] on span "Option Care Health" at bounding box center [729, 230] width 138 height 16
click at [717, 234] on span "Option Care Health" at bounding box center [729, 230] width 138 height 16
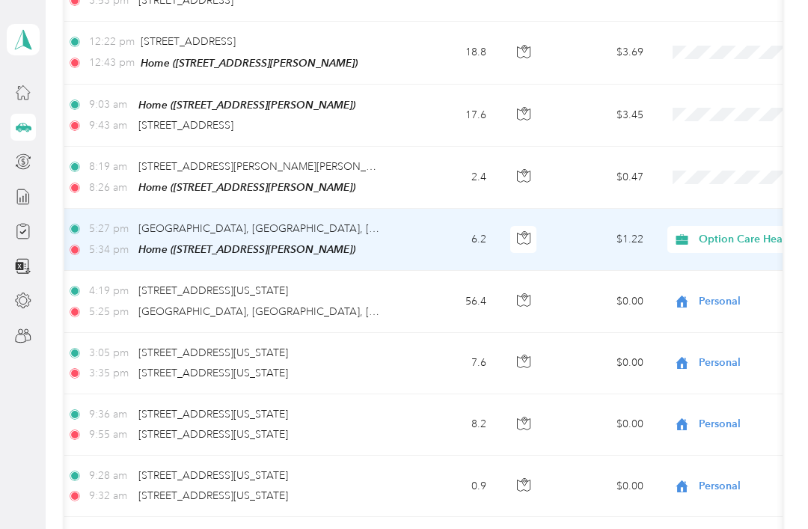
scroll to position [0, 147]
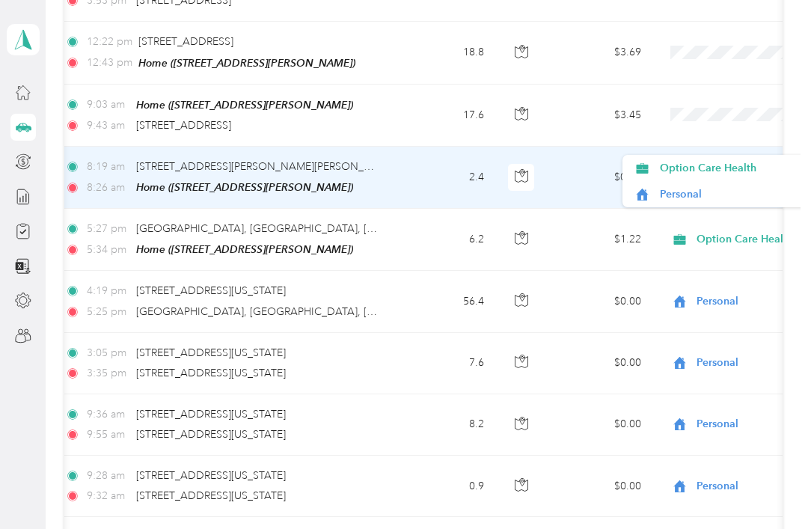
click at [692, 195] on span "Personal" at bounding box center [729, 194] width 138 height 16
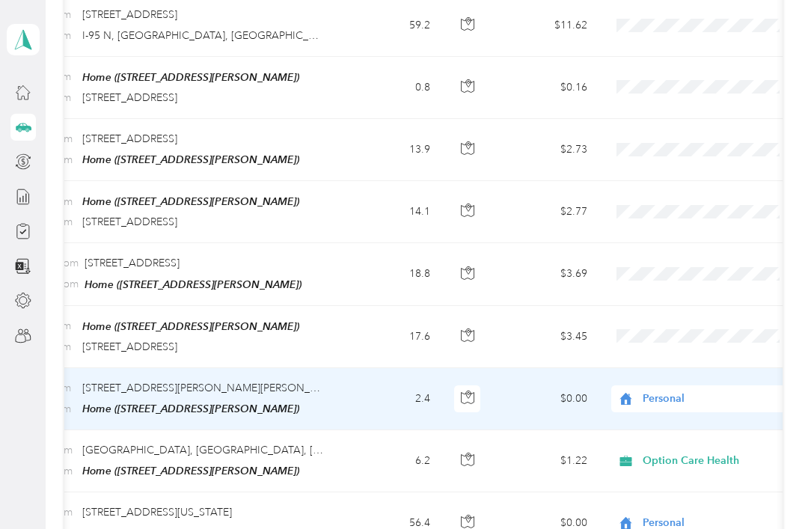
scroll to position [3052, 0]
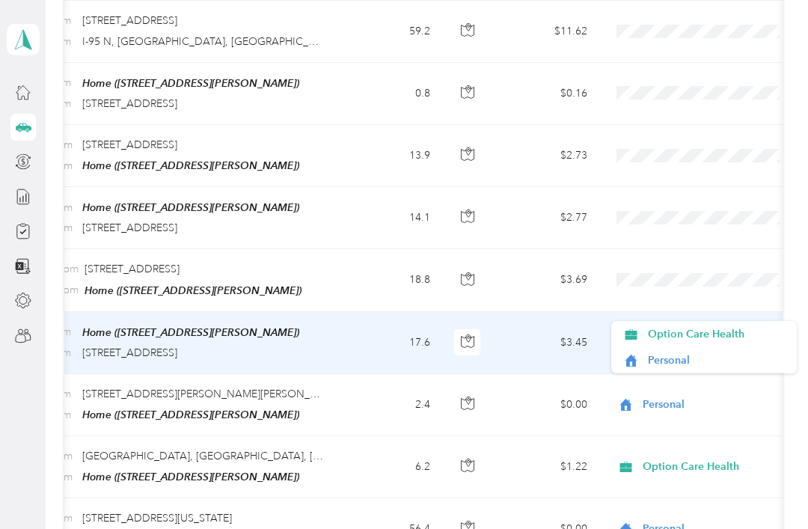
click at [699, 332] on span "Option Care Health" at bounding box center [717, 334] width 138 height 16
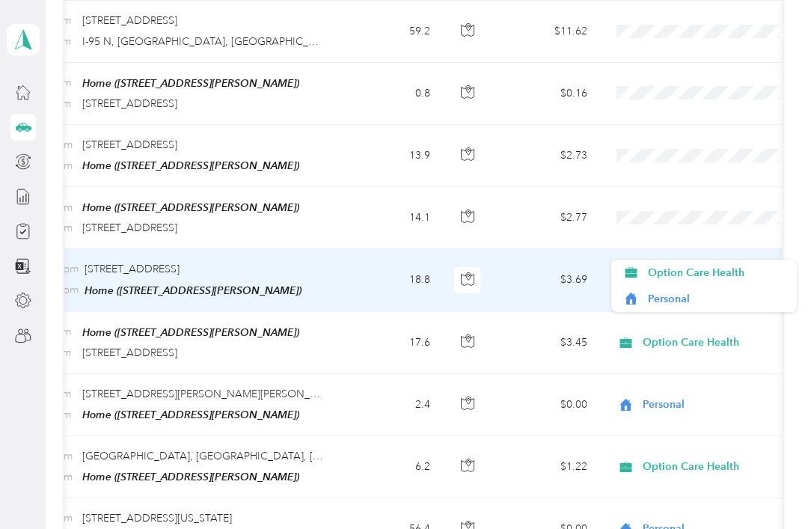
click at [681, 275] on span "Option Care Health" at bounding box center [717, 273] width 138 height 16
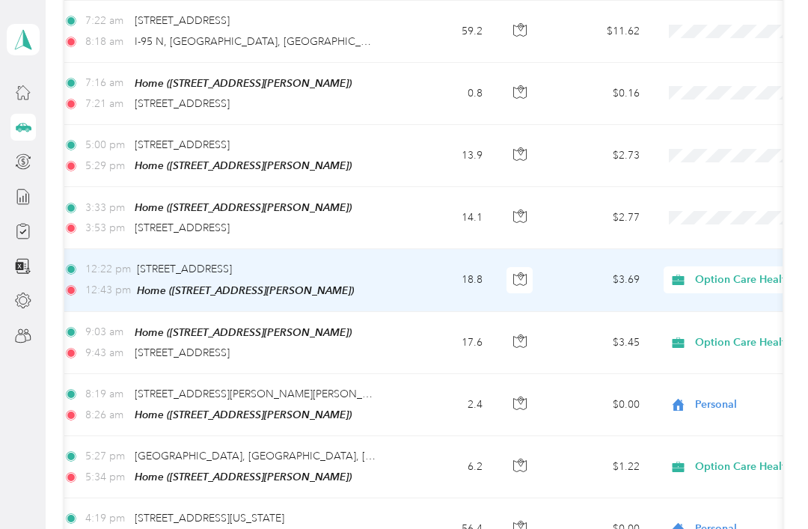
scroll to position [0, 148]
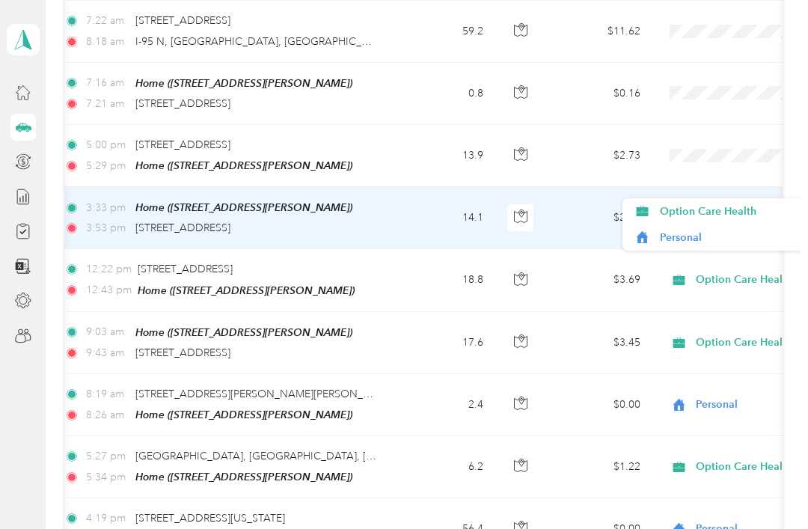
click at [696, 243] on span "Personal" at bounding box center [729, 238] width 138 height 16
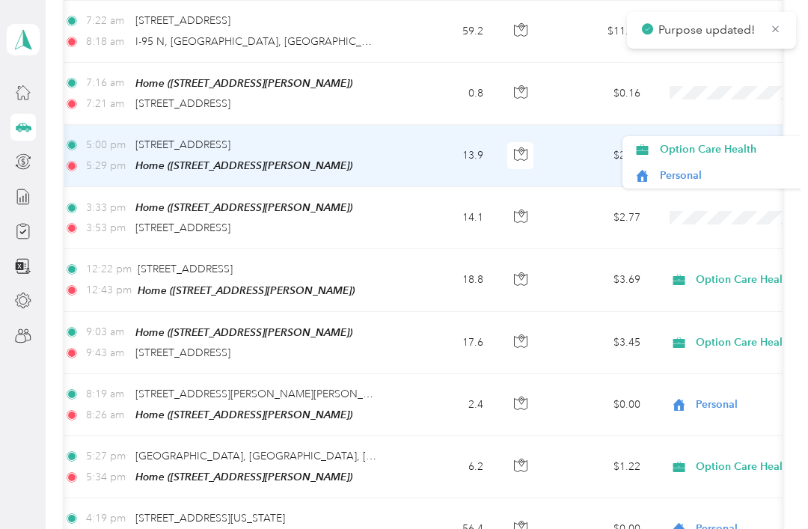
click at [692, 183] on span "Personal" at bounding box center [729, 176] width 138 height 16
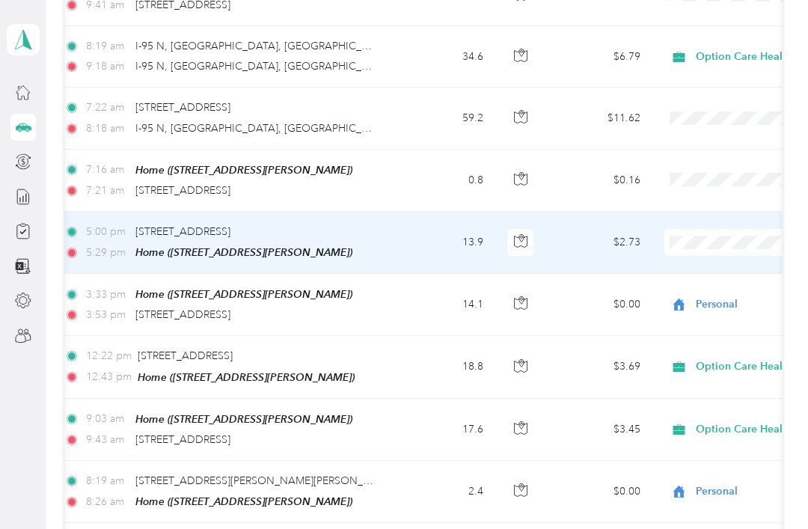
scroll to position [2963, 0]
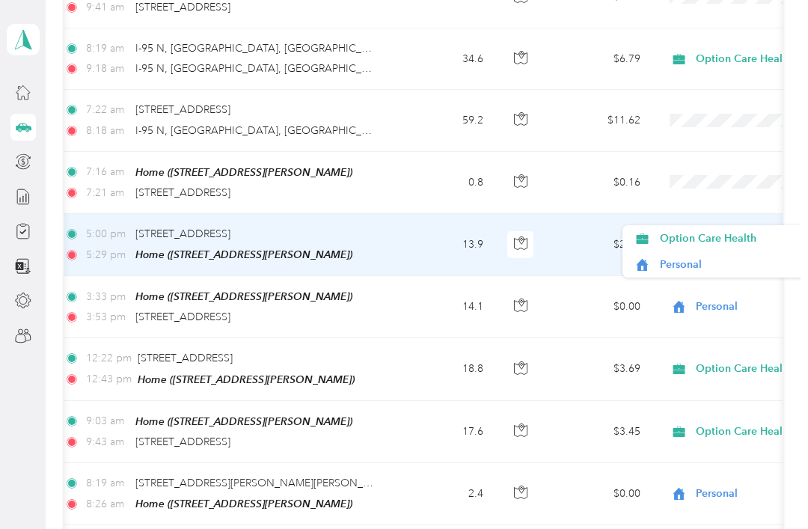
click at [693, 268] on span "Personal" at bounding box center [729, 265] width 138 height 16
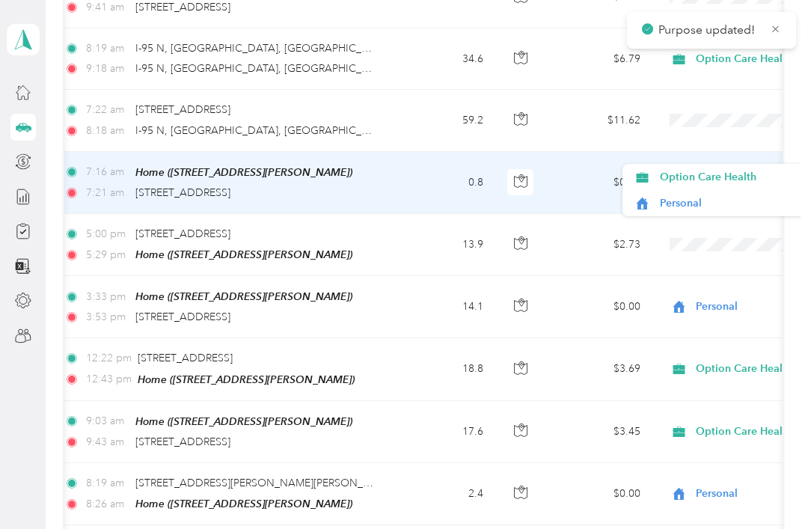
click at [680, 207] on span "Personal" at bounding box center [729, 203] width 138 height 16
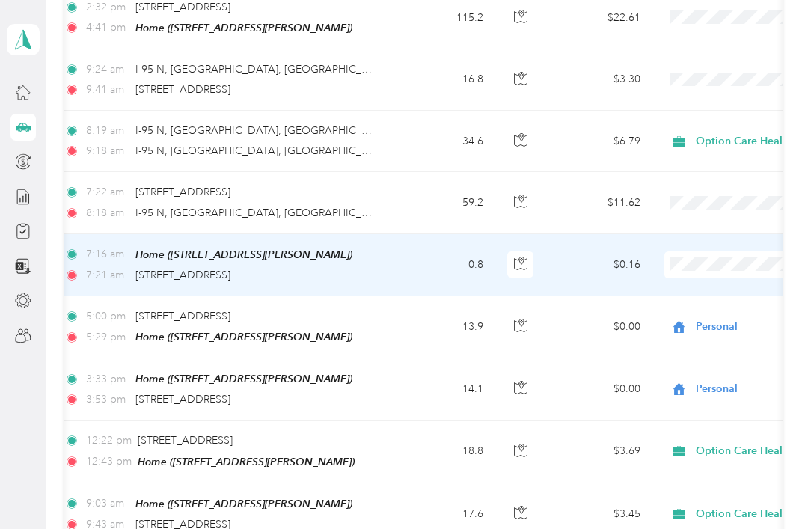
scroll to position [2875, 0]
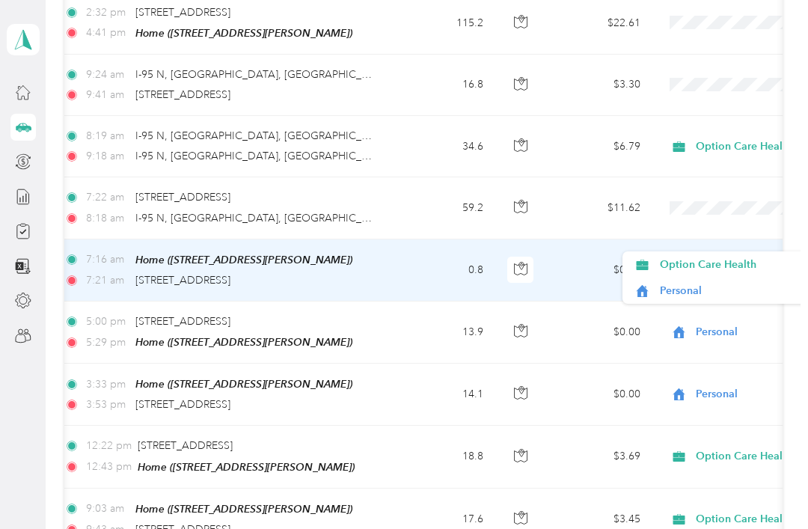
click at [691, 293] on span "Personal" at bounding box center [729, 291] width 138 height 16
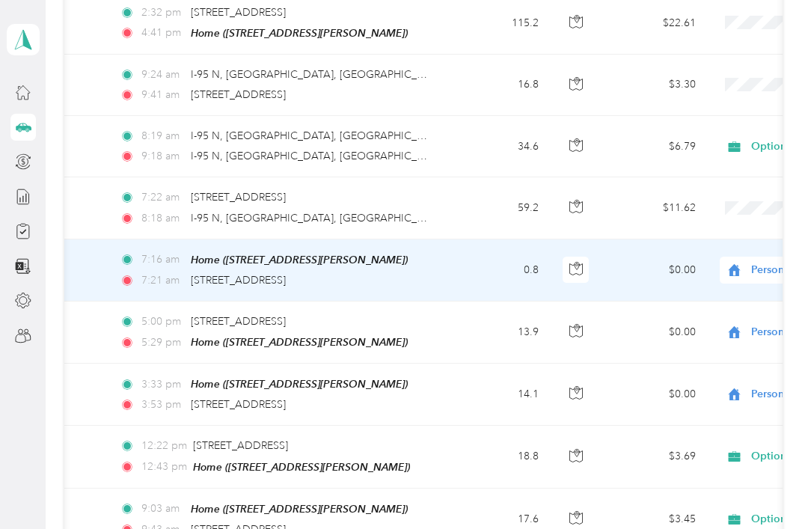
scroll to position [0, 117]
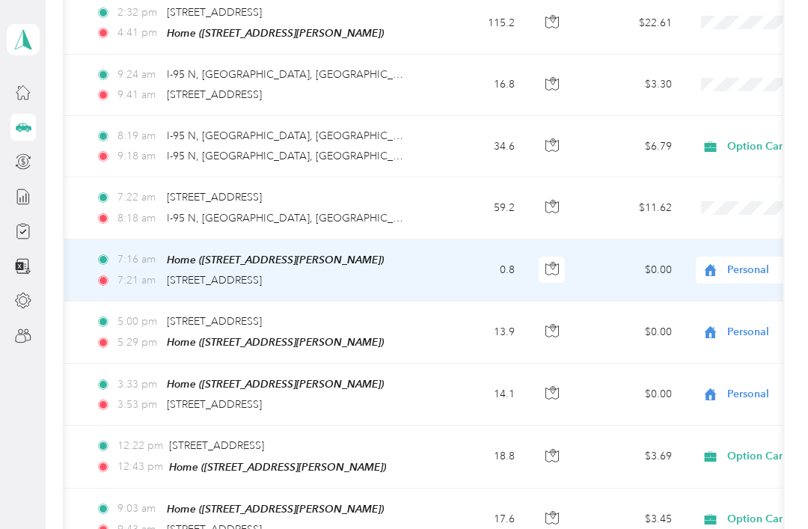
click at [748, 262] on span "Personal" at bounding box center [795, 270] width 137 height 16
click at [727, 264] on span "Option Care Health" at bounding box center [729, 265] width 138 height 16
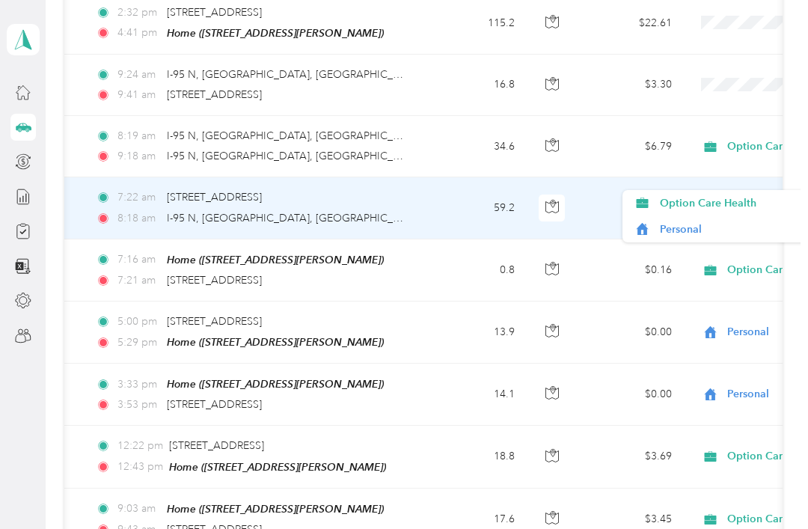
click at [714, 210] on span "Option Care Health" at bounding box center [729, 203] width 138 height 16
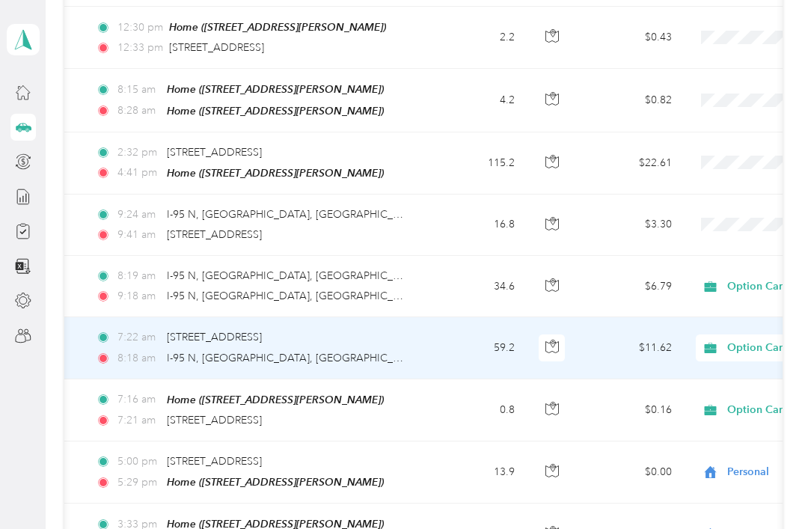
scroll to position [2735, 0]
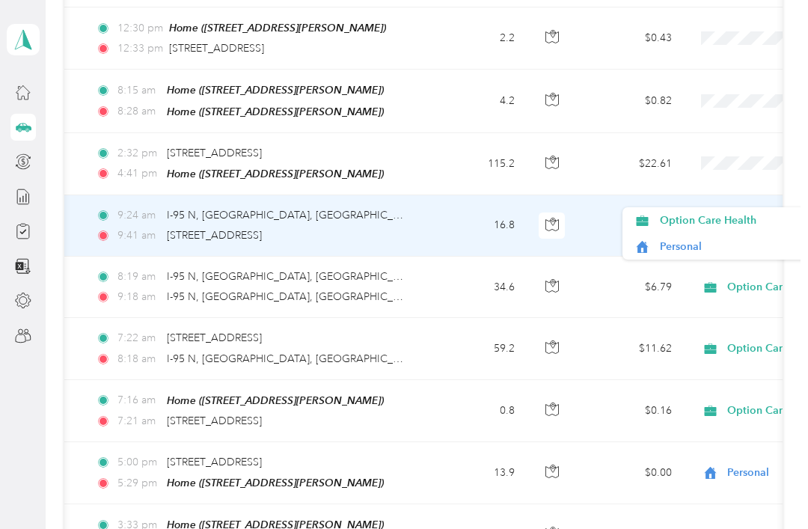
click at [707, 223] on span "Option Care Health" at bounding box center [729, 221] width 138 height 16
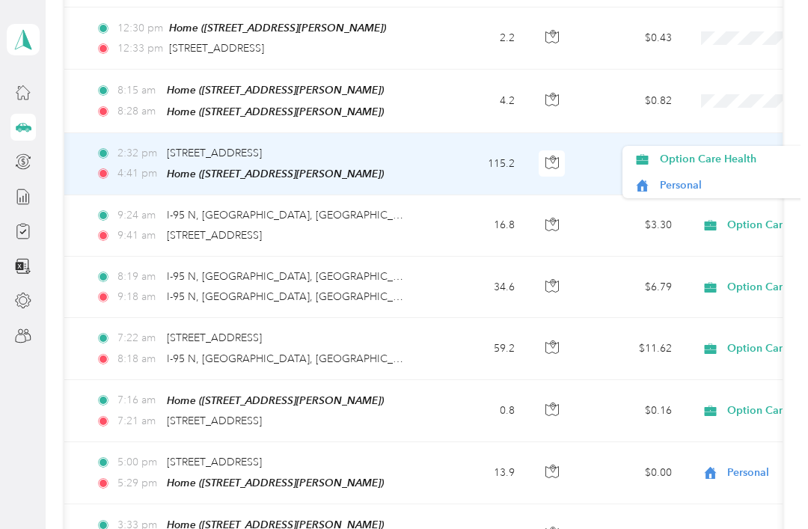
click at [718, 162] on span "Option Care Health" at bounding box center [729, 159] width 138 height 16
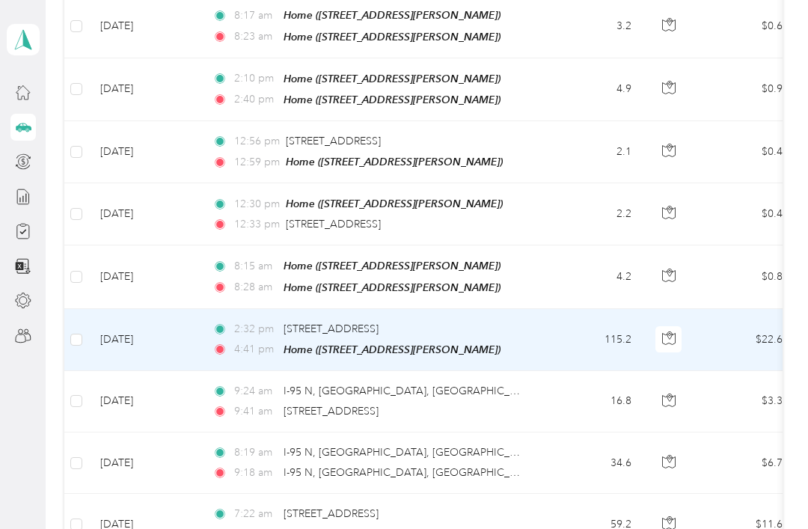
scroll to position [0, 0]
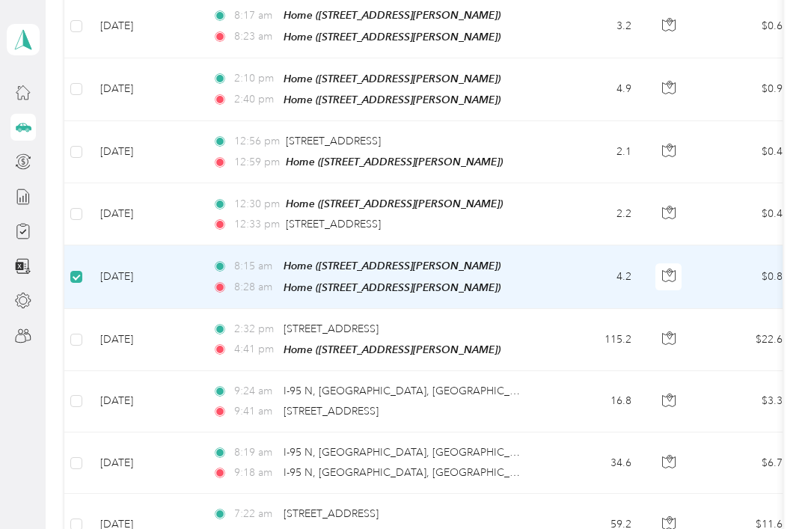
click at [88, 183] on td "[DATE]" at bounding box center [144, 214] width 112 height 62
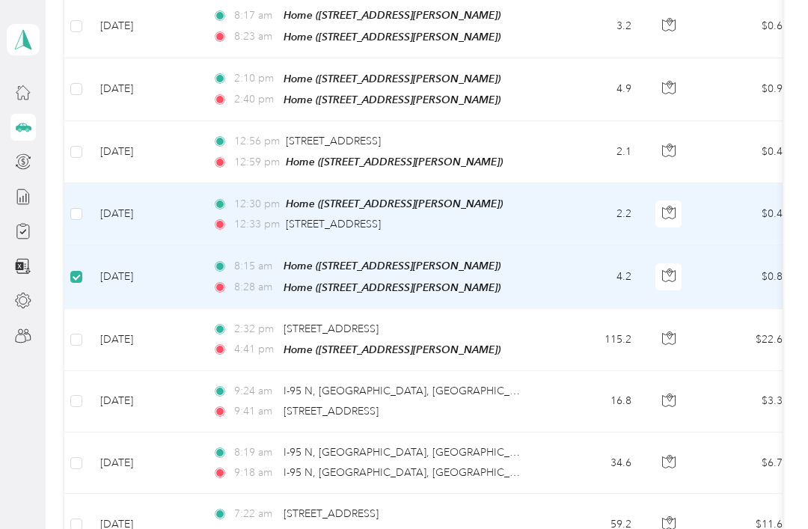
click at [91, 183] on td "[DATE]" at bounding box center [144, 214] width 112 height 62
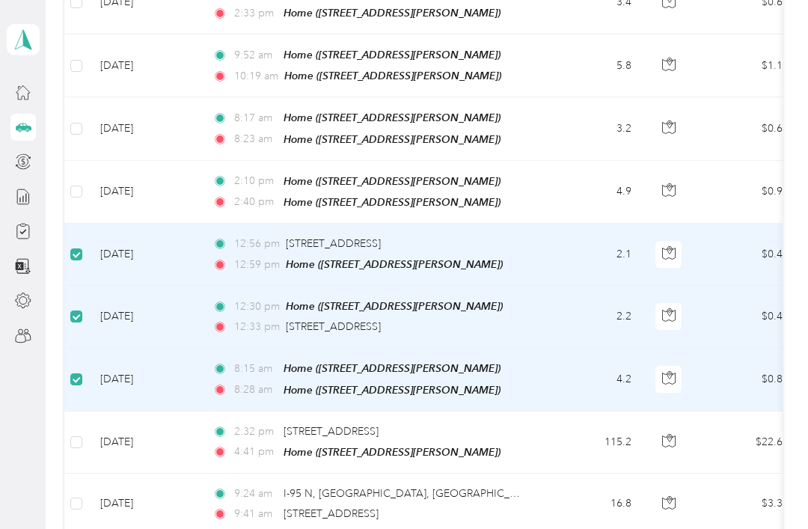
scroll to position [2453, 0]
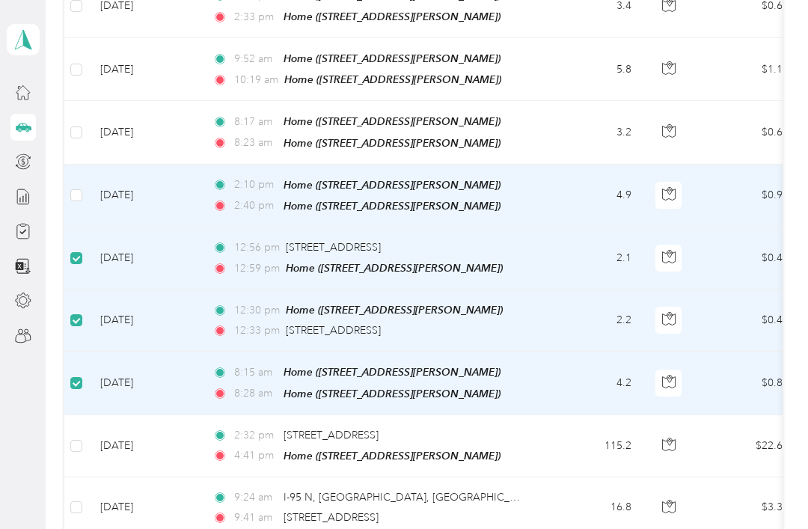
click at [80, 187] on label at bounding box center [76, 195] width 12 height 16
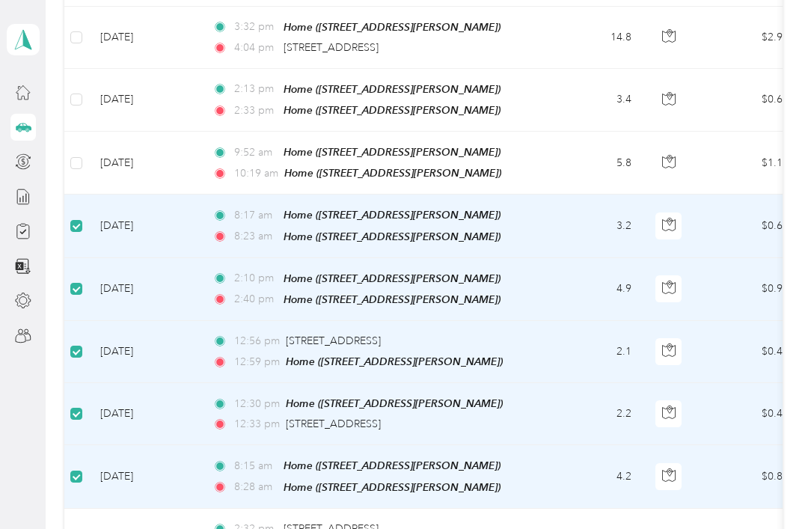
scroll to position [2355, 0]
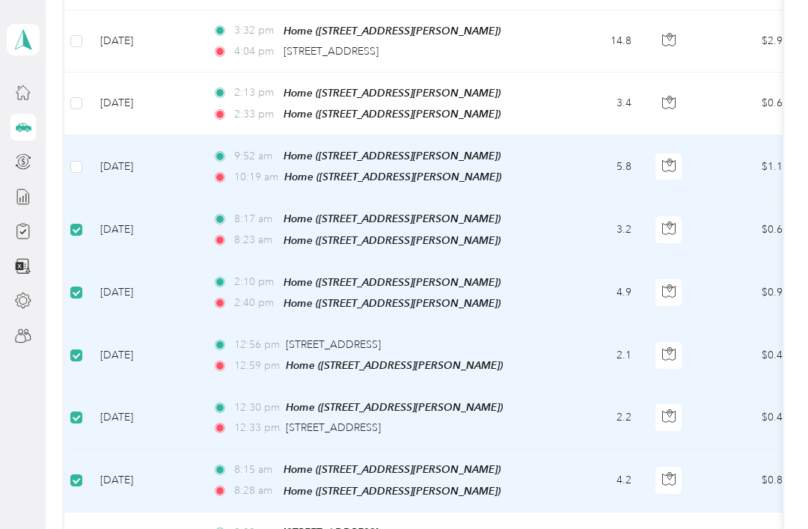
click at [91, 143] on td "[DATE]" at bounding box center [144, 166] width 112 height 63
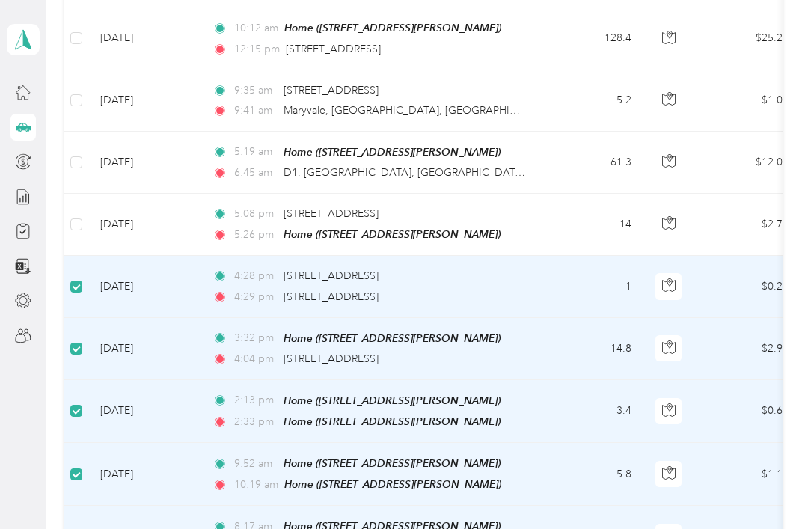
scroll to position [2047, 0]
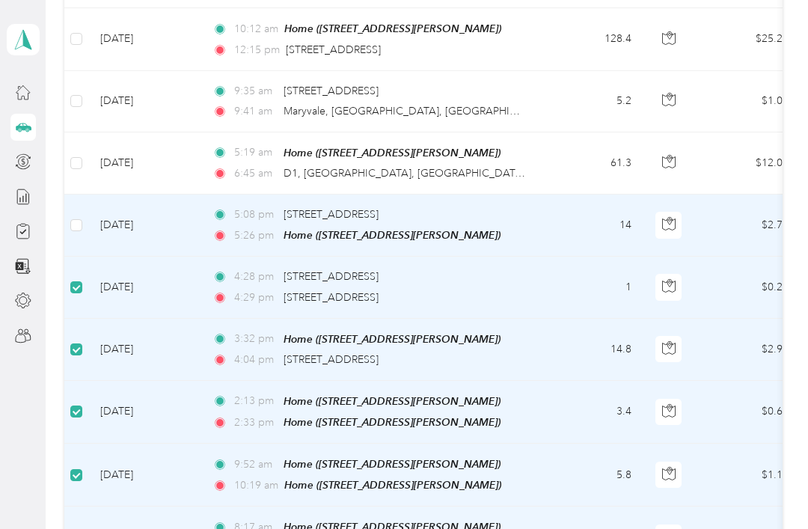
click at [80, 217] on label at bounding box center [76, 225] width 12 height 16
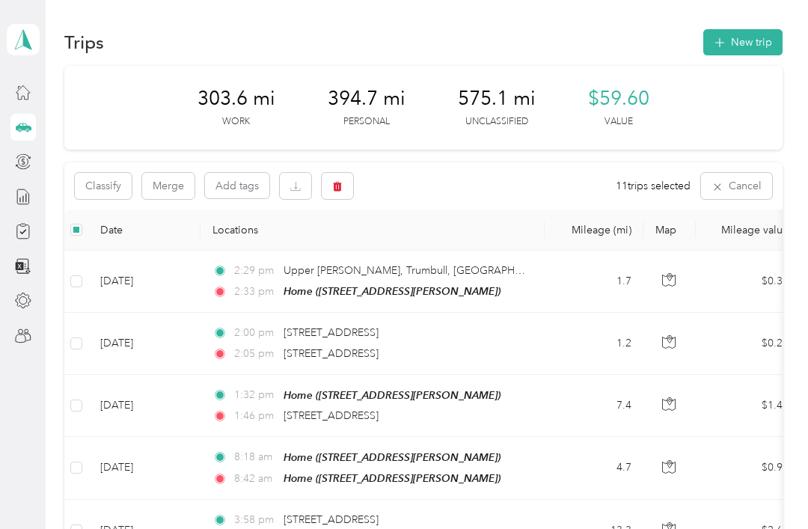
scroll to position [0, 0]
click at [108, 195] on button "Classify" at bounding box center [103, 186] width 57 height 26
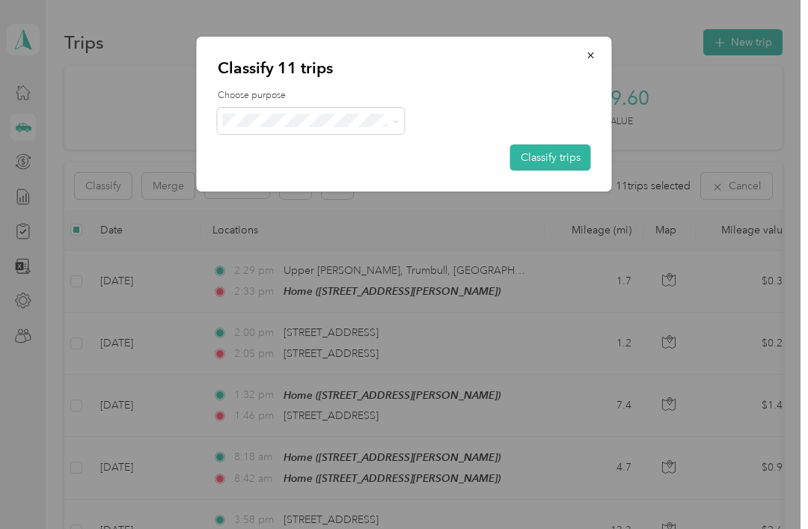
click at [570, 162] on button "Classify trips" at bounding box center [550, 157] width 81 height 26
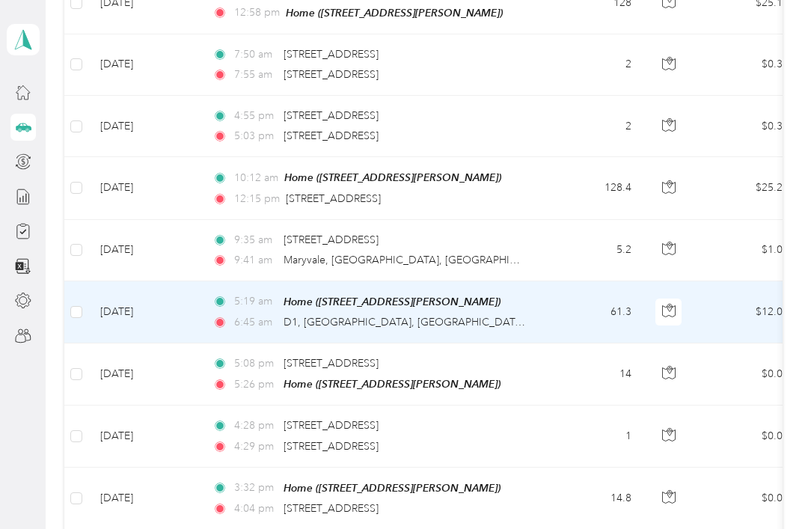
scroll to position [1900, 0]
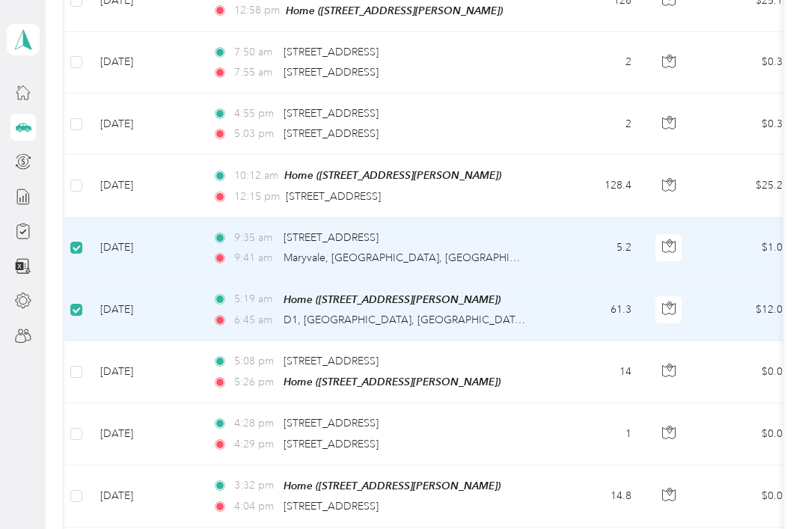
click at [753, 279] on td "$12.03" at bounding box center [748, 310] width 105 height 62
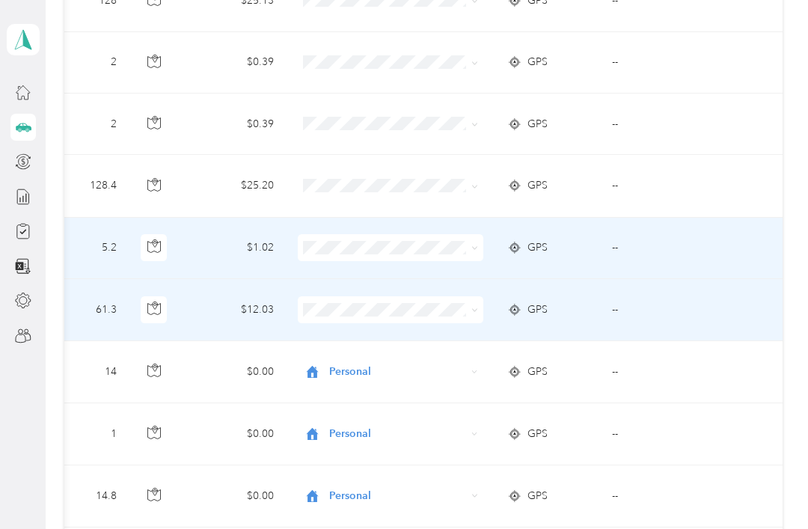
scroll to position [0, 513]
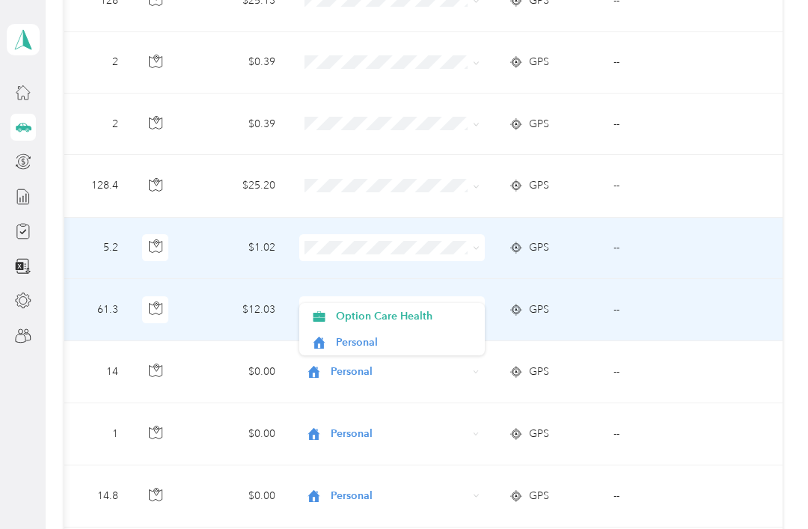
click at [402, 322] on span "Option Care Health" at bounding box center [405, 316] width 138 height 16
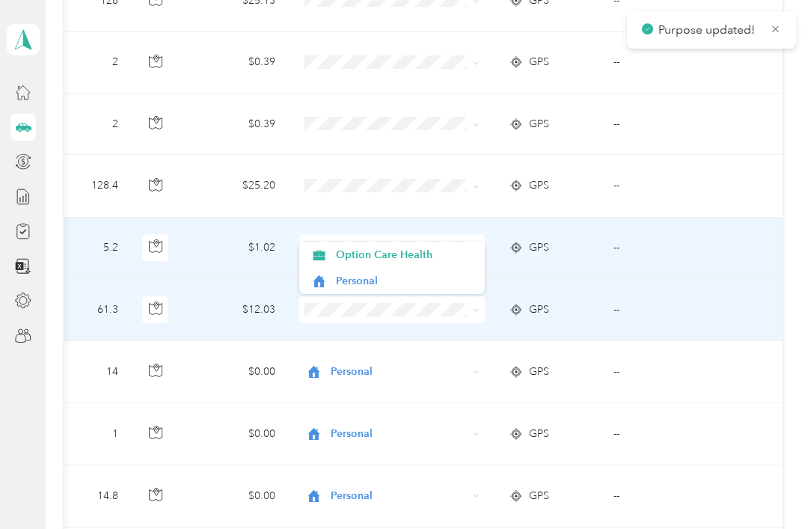
click at [409, 260] on span "Option Care Health" at bounding box center [405, 255] width 138 height 16
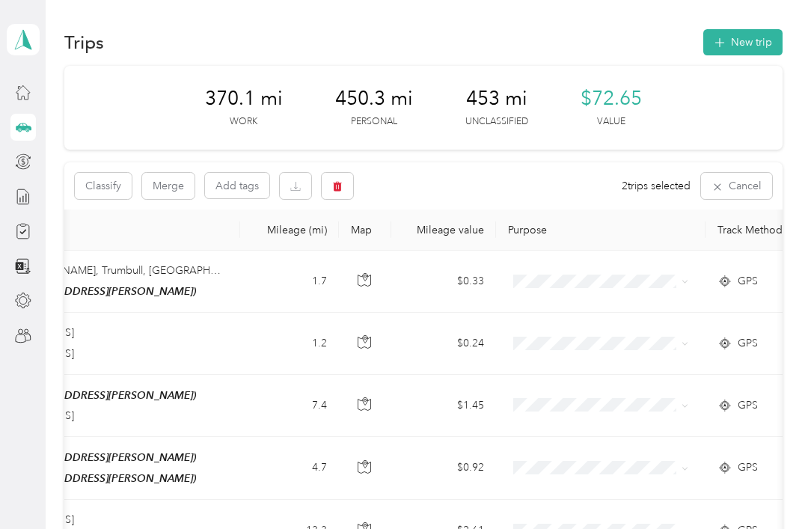
scroll to position [0, 0]
click at [755, 35] on button "New trip" at bounding box center [743, 42] width 79 height 26
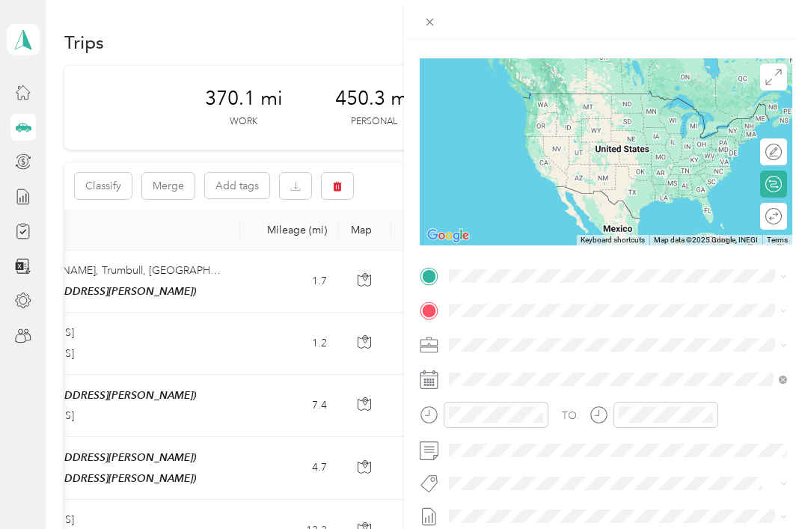
scroll to position [100, 0]
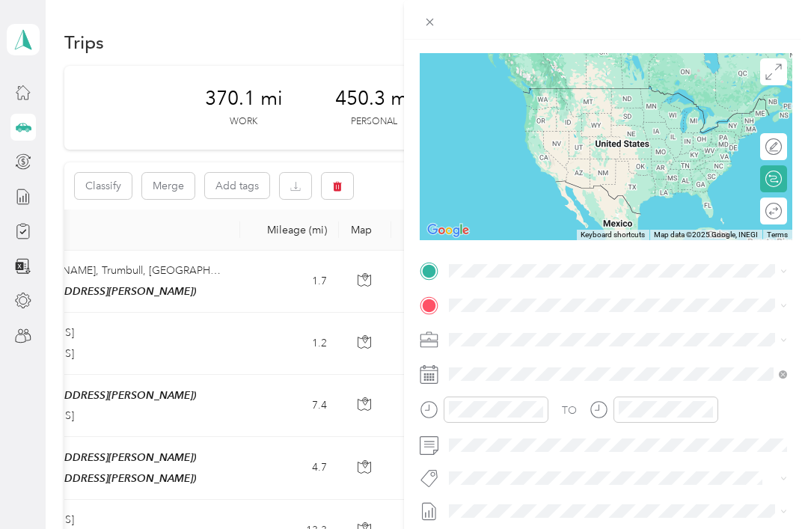
click at [304, 43] on div "New Trip Save This trip cannot be edited because it is either under review, app…" at bounding box center [404, 264] width 808 height 529
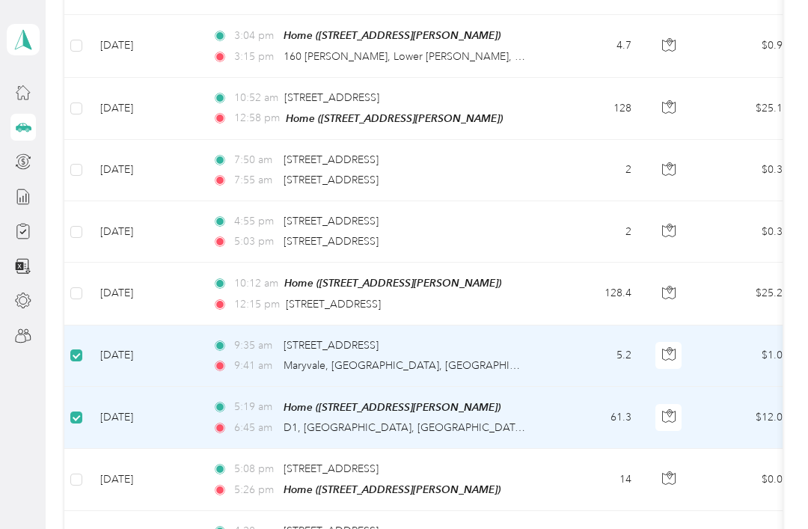
scroll to position [1809, 0]
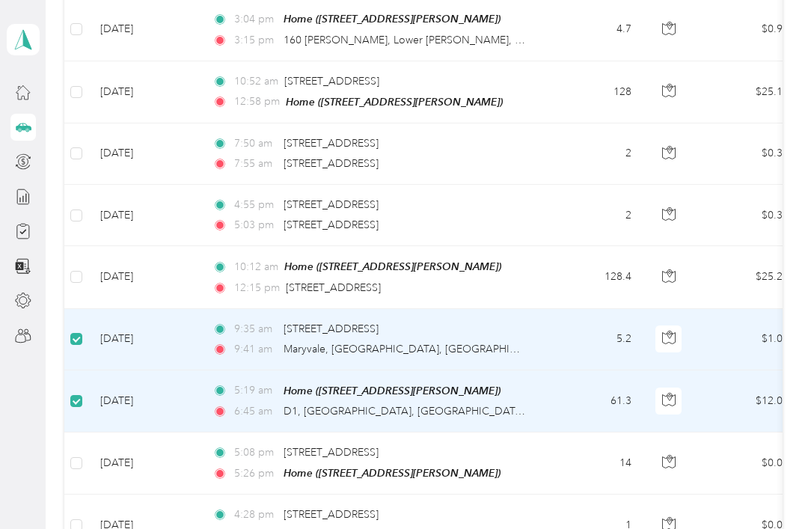
click at [82, 333] on span at bounding box center [76, 339] width 12 height 12
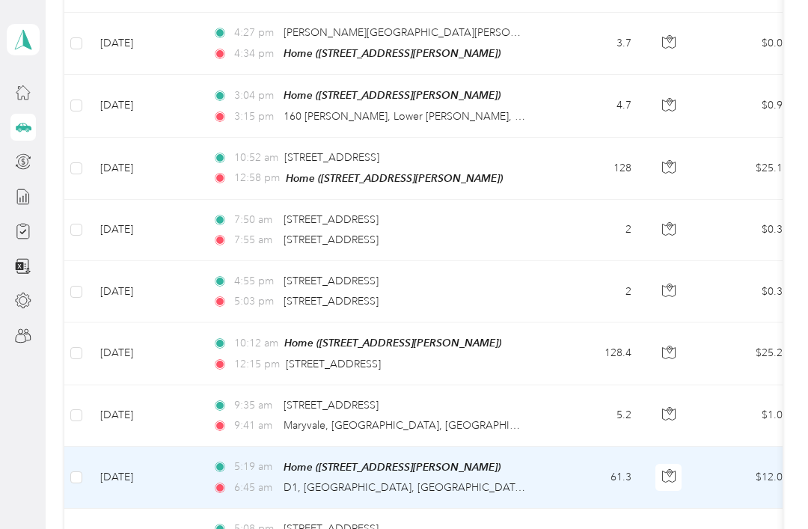
scroll to position [1726, 0]
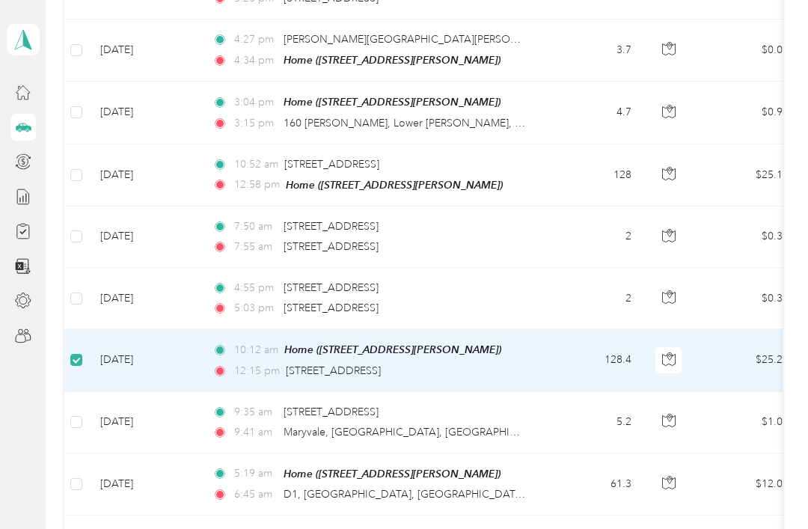
click at [44, 273] on aside "[PERSON_NAME] Personal dashboard" at bounding box center [23, 264] width 46 height 529
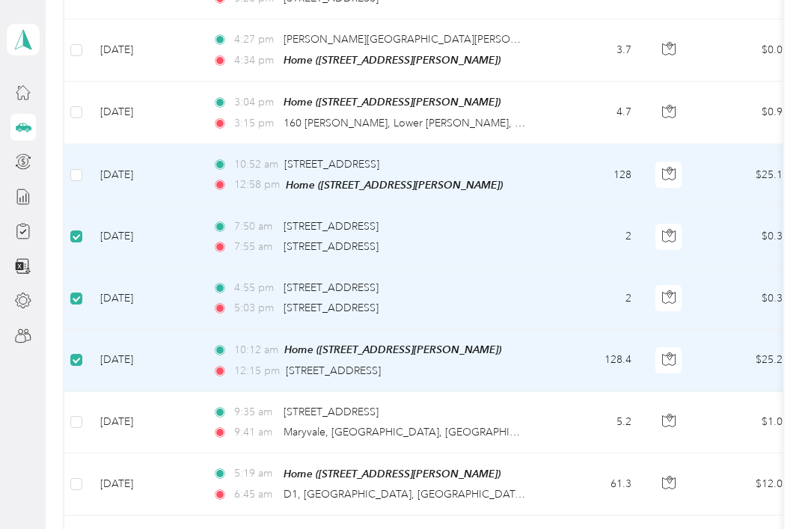
click at [90, 167] on td "[DATE]" at bounding box center [144, 175] width 112 height 62
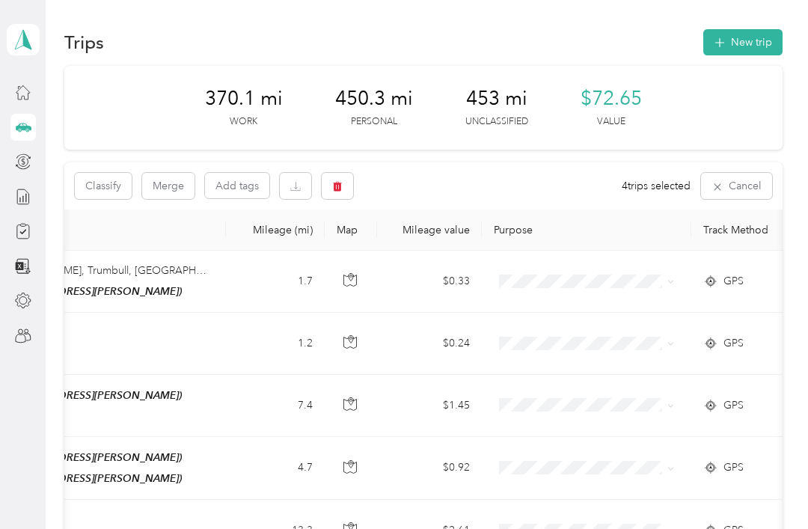
scroll to position [0, 0]
click at [113, 197] on button "Classify" at bounding box center [103, 186] width 57 height 26
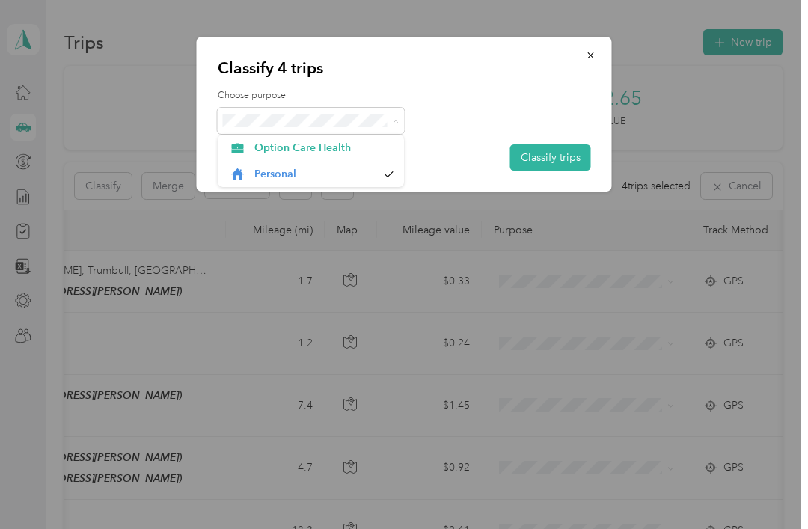
click at [341, 156] on li "Option Care Health" at bounding box center [311, 148] width 187 height 26
click at [552, 156] on button "Classify trips" at bounding box center [550, 157] width 81 height 26
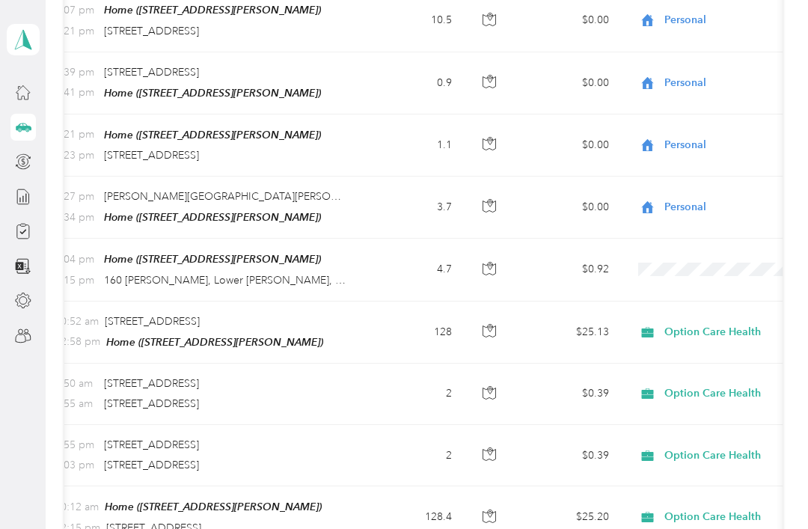
scroll to position [0, 195]
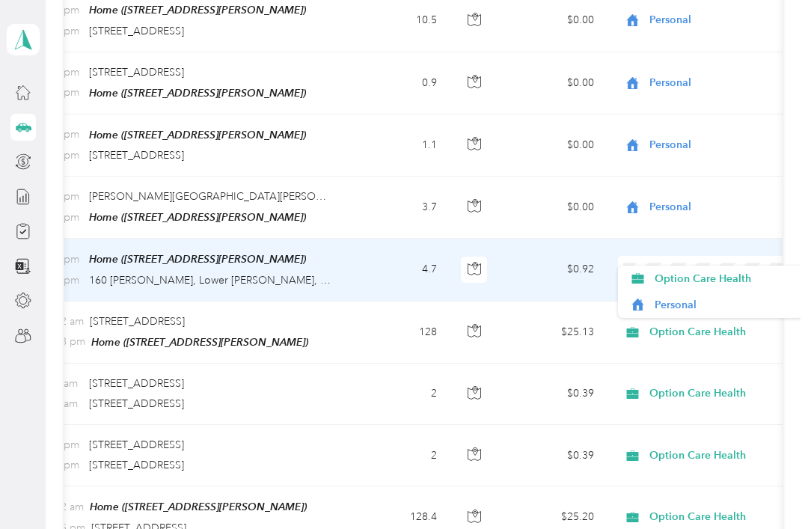
click at [700, 313] on li "Personal" at bounding box center [711, 305] width 186 height 26
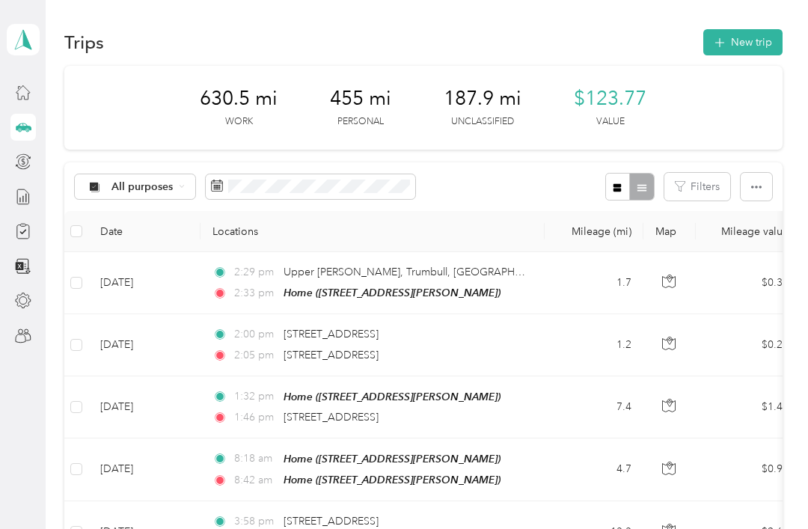
scroll to position [0, 0]
click at [753, 46] on button "New trip" at bounding box center [743, 42] width 79 height 26
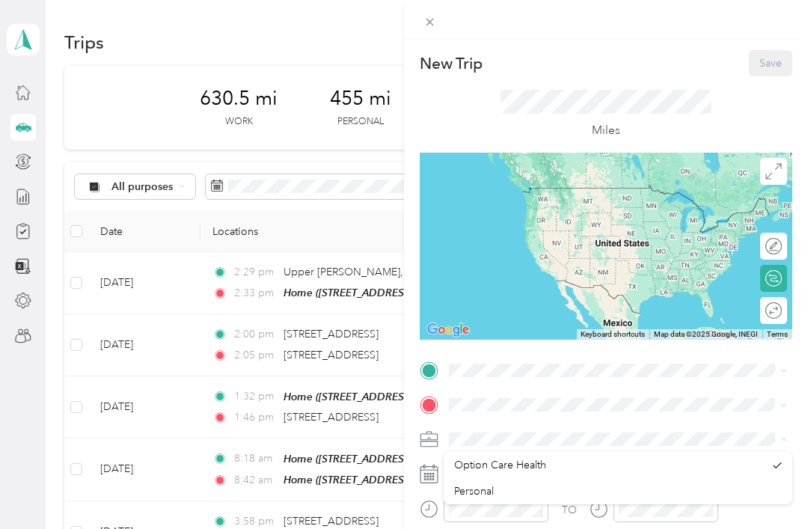
click at [543, 467] on span "Option Care Health" at bounding box center [500, 465] width 92 height 13
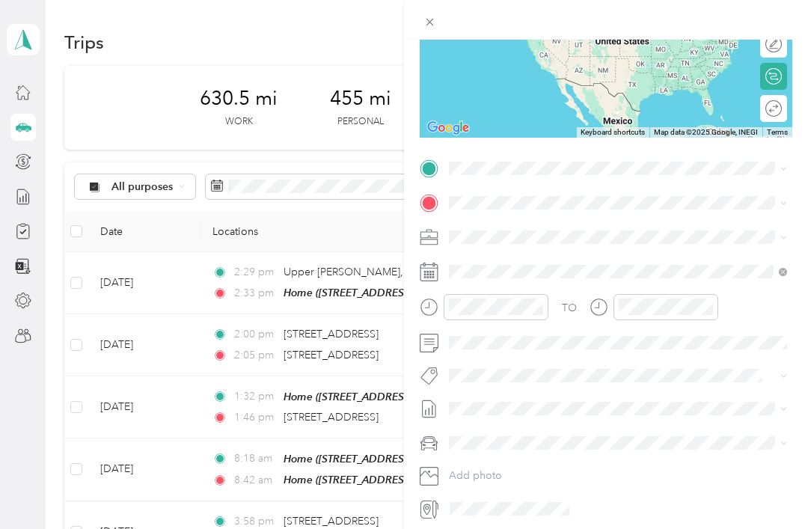
scroll to position [201, 0]
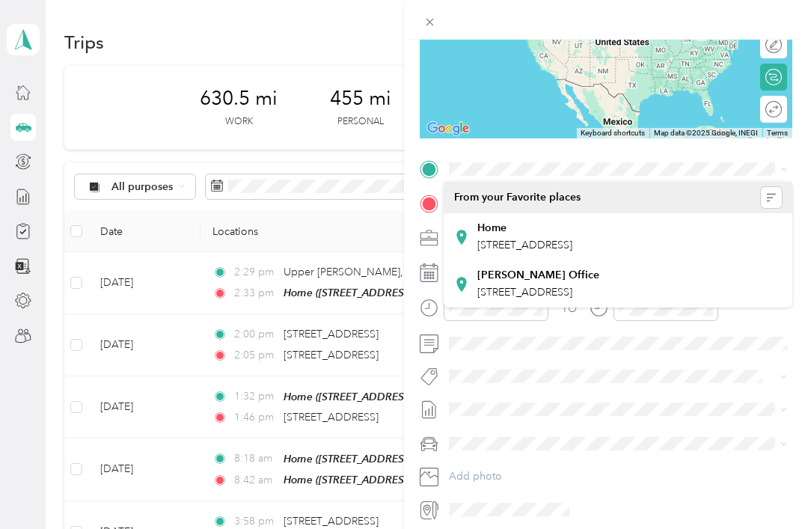
click at [573, 227] on div "Home" at bounding box center [524, 228] width 95 height 13
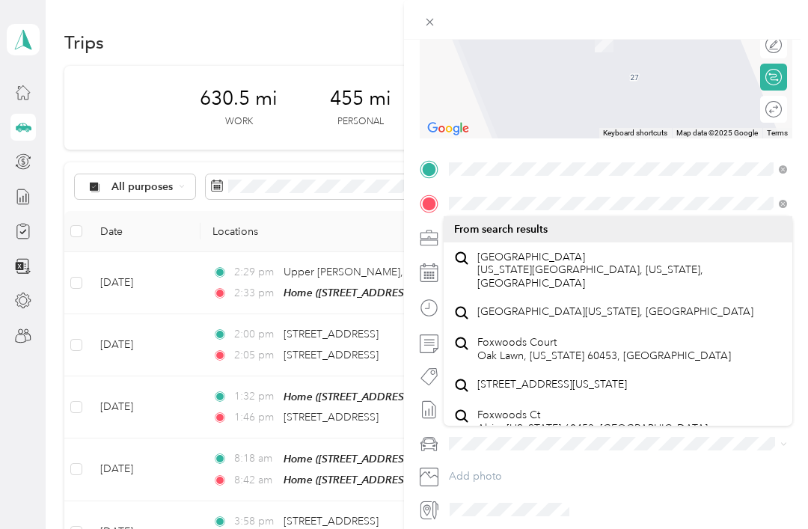
click at [591, 308] on span "[GEOGRAPHIC_DATA][US_STATE], [GEOGRAPHIC_DATA]" at bounding box center [615, 311] width 276 height 13
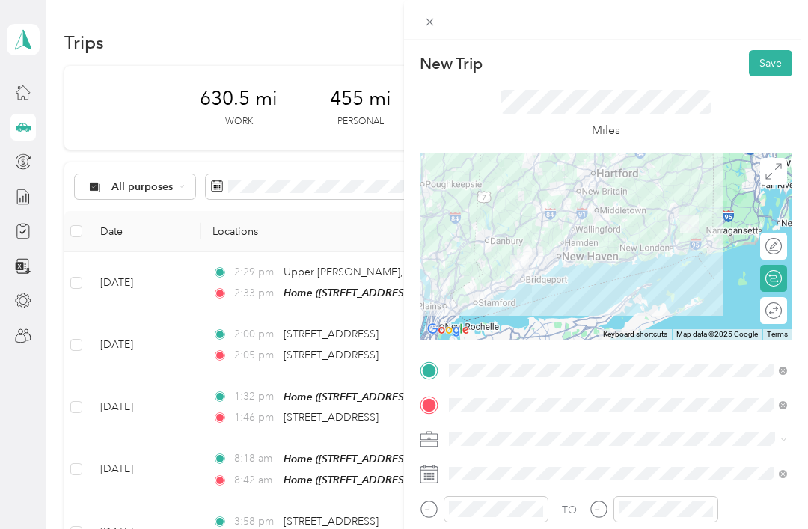
scroll to position [0, 0]
click at [777, 58] on button "Save" at bounding box center [770, 63] width 43 height 26
click at [778, 69] on button "Save" at bounding box center [770, 63] width 43 height 26
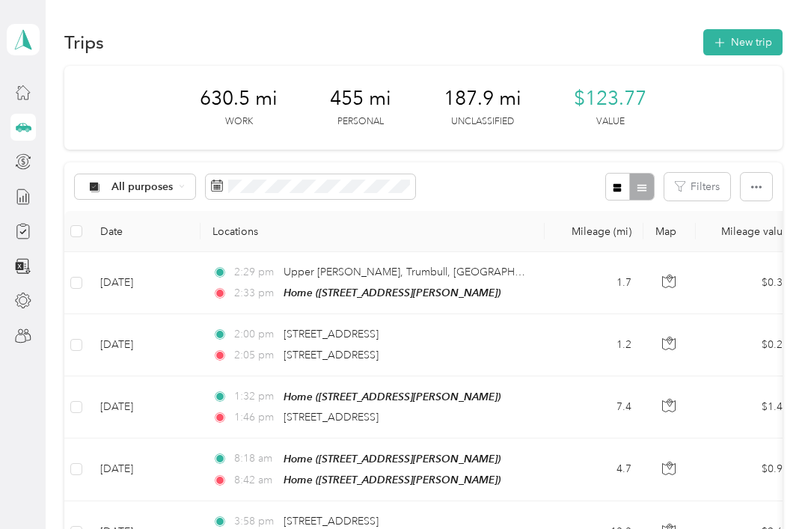
click at [745, 54] on button "New trip" at bounding box center [743, 42] width 79 height 26
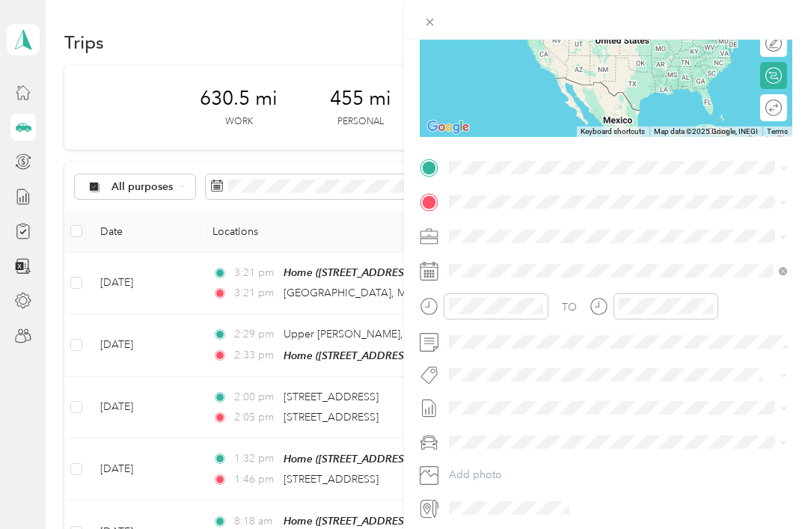
scroll to position [201, 0]
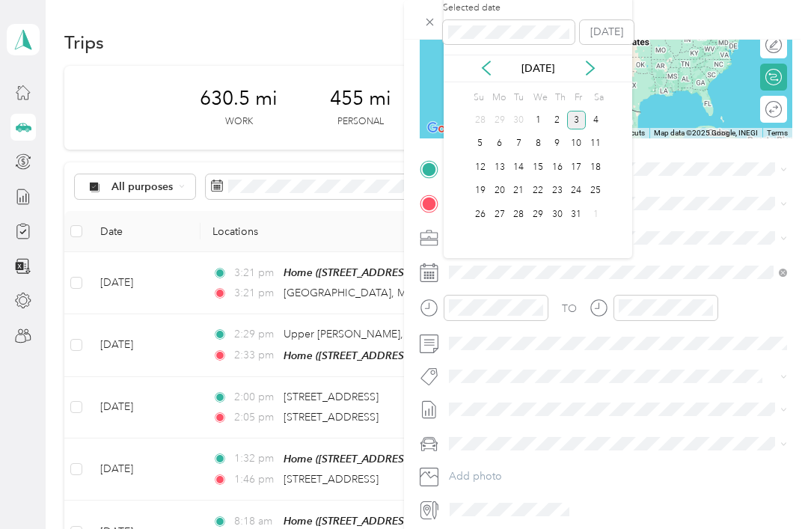
click at [492, 75] on icon at bounding box center [486, 68] width 15 height 15
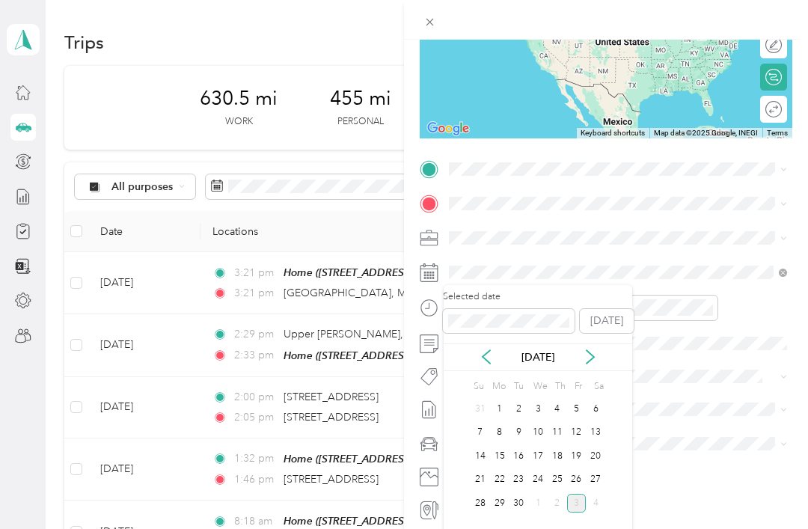
click at [578, 486] on div "26" at bounding box center [576, 480] width 19 height 19
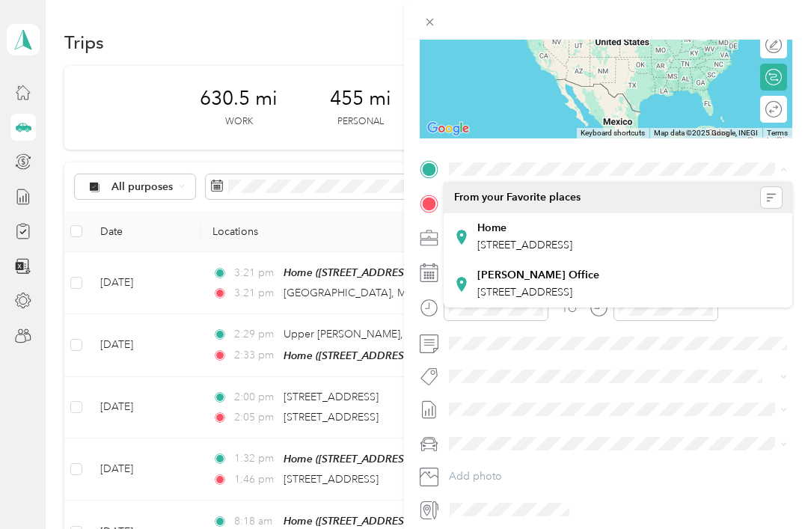
click at [573, 234] on div "Home [STREET_ADDRESS]" at bounding box center [524, 237] width 95 height 31
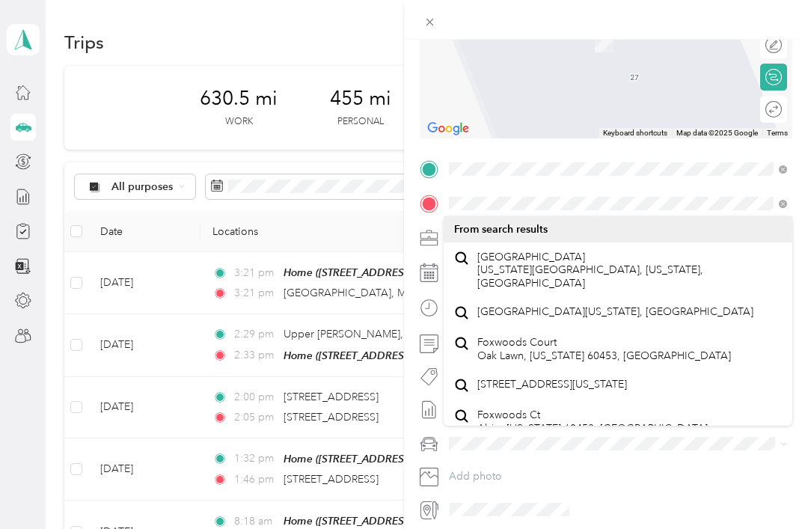
click at [622, 305] on span "[GEOGRAPHIC_DATA][US_STATE], [GEOGRAPHIC_DATA]" at bounding box center [615, 311] width 276 height 13
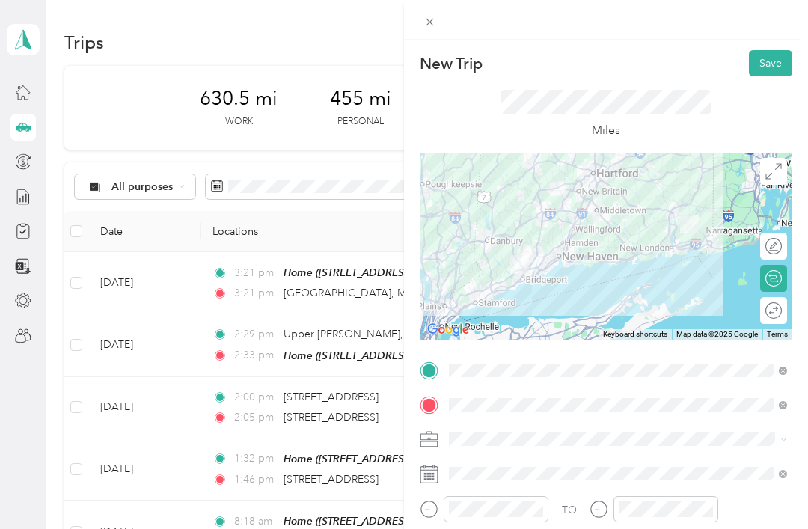
scroll to position [0, 0]
click at [781, 66] on button "Save" at bounding box center [770, 63] width 43 height 26
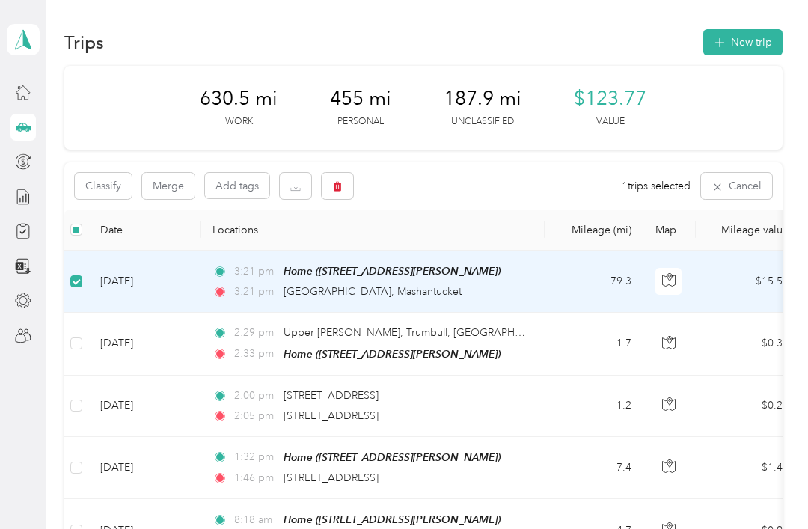
click at [350, 187] on button "button" at bounding box center [337, 186] width 31 height 26
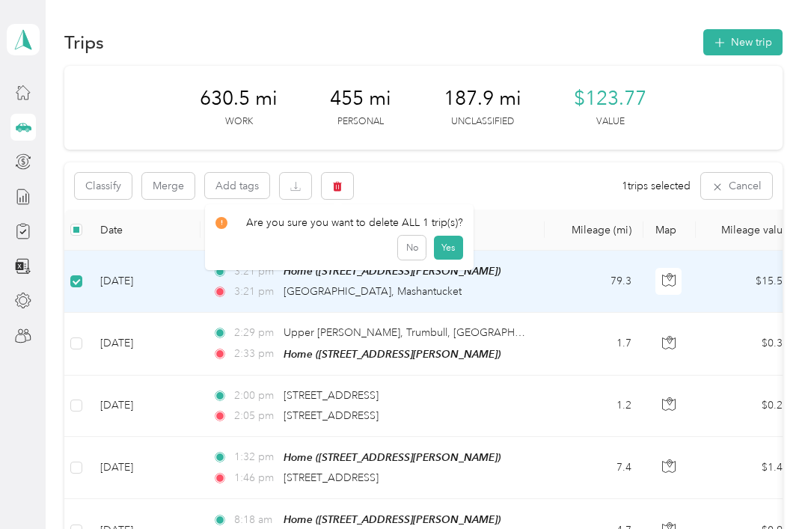
click at [435, 251] on button "Yes" at bounding box center [448, 248] width 29 height 24
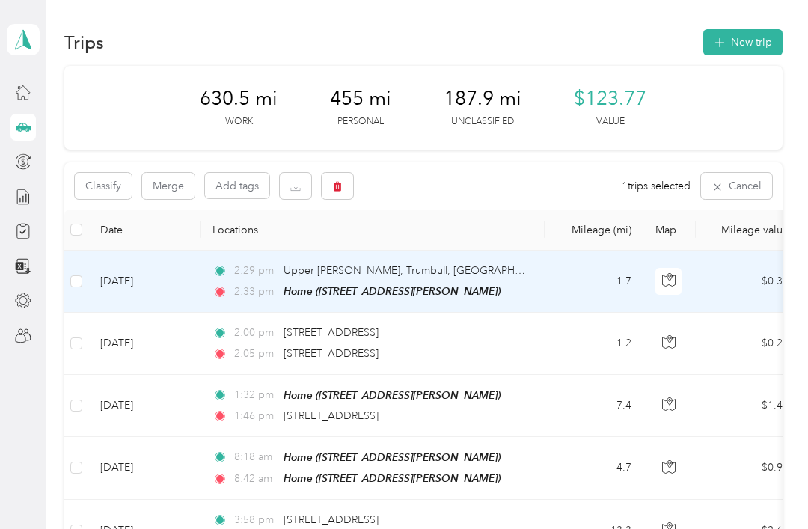
click at [740, 49] on button "New trip" at bounding box center [743, 42] width 79 height 26
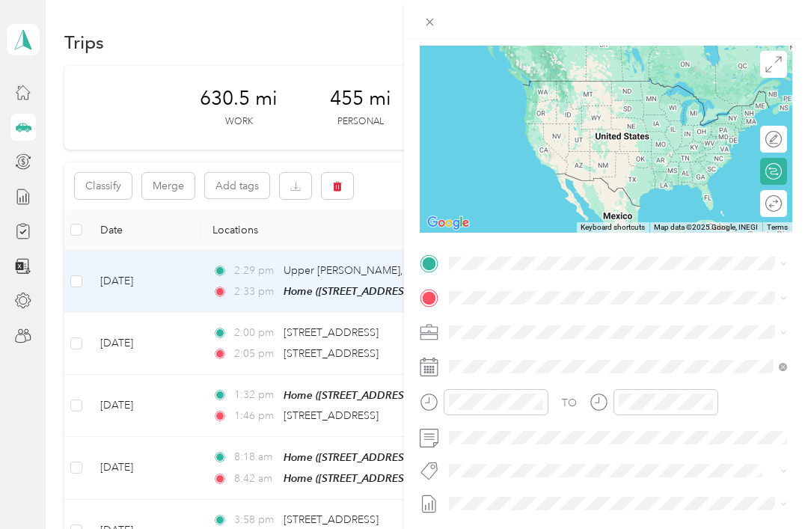
scroll to position [118, 0]
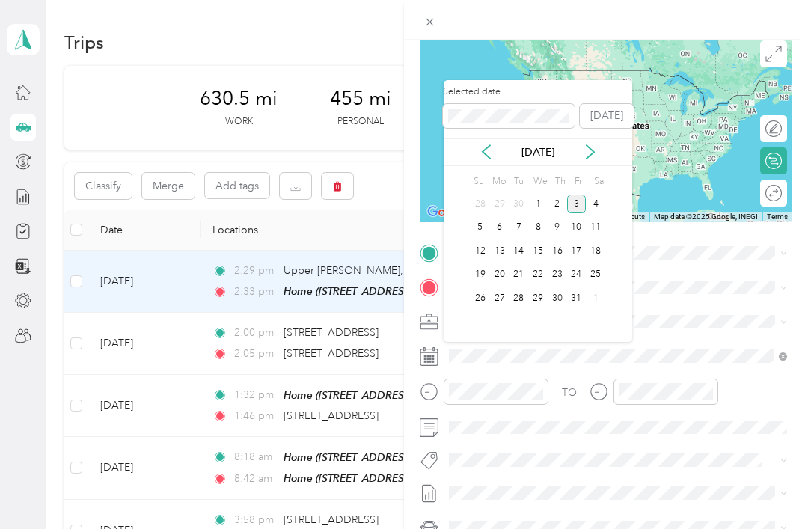
click at [502, 162] on div "[DATE]" at bounding box center [538, 152] width 189 height 28
click at [492, 147] on icon at bounding box center [486, 151] width 15 height 15
click at [581, 279] on div "26" at bounding box center [576, 275] width 19 height 19
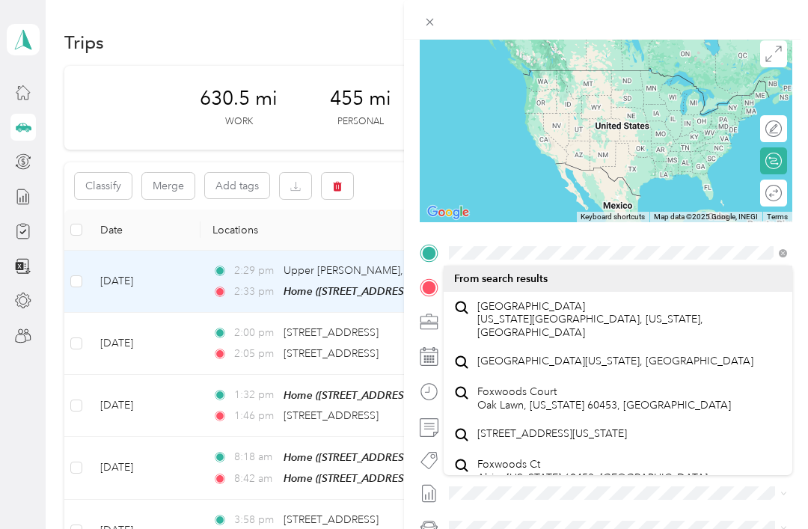
click at [605, 355] on span "[GEOGRAPHIC_DATA][US_STATE], [GEOGRAPHIC_DATA]" at bounding box center [615, 361] width 276 height 13
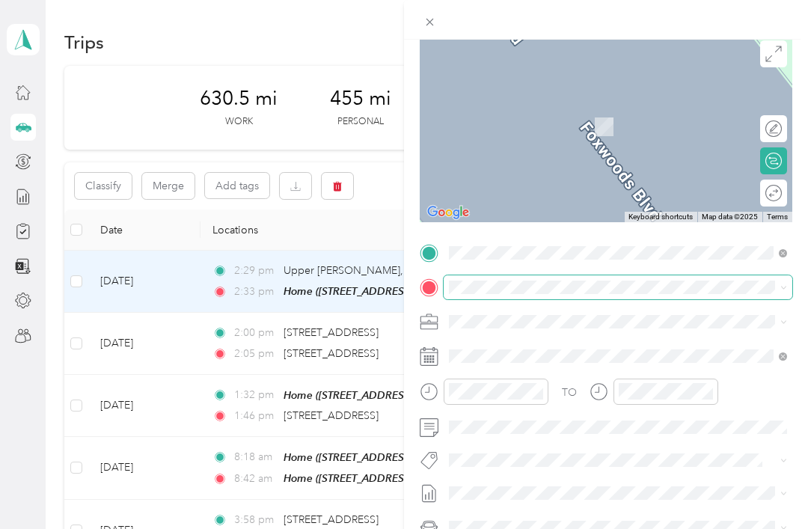
click at [562, 528] on div "New Trip Save This trip cannot be edited because it is either under review, app…" at bounding box center [400, 529] width 801 height 0
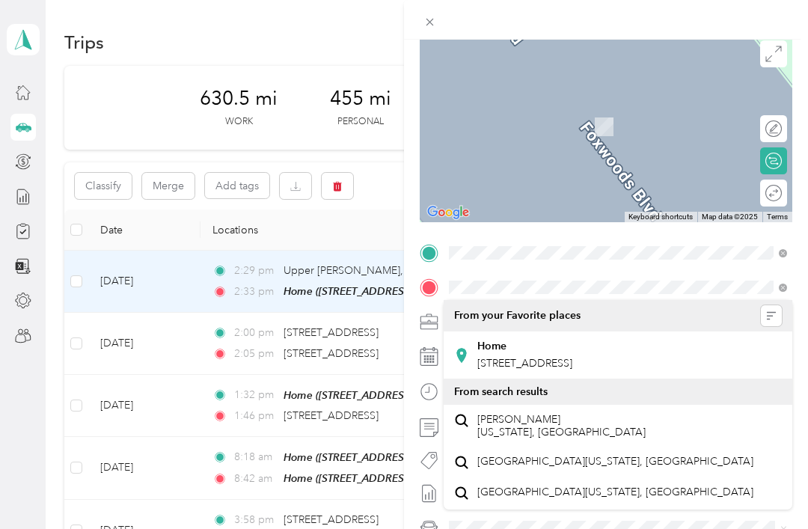
click at [573, 366] on span "[STREET_ADDRESS]" at bounding box center [524, 363] width 95 height 13
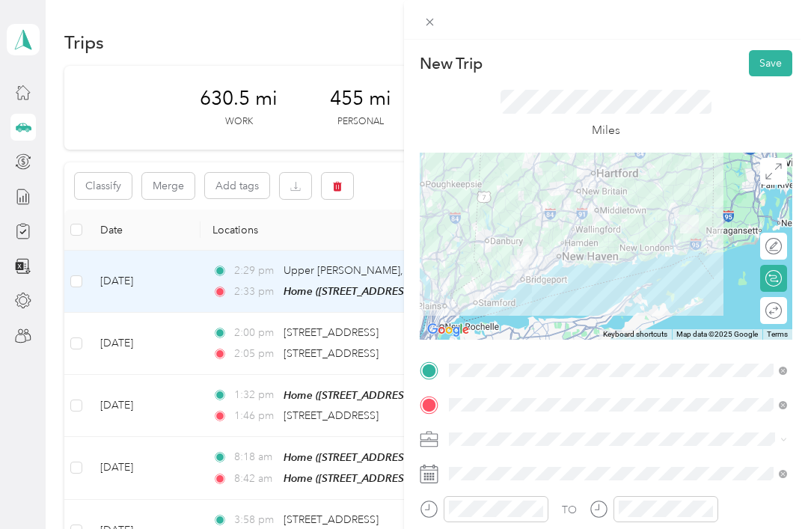
scroll to position [0, 0]
click at [784, 58] on button "Save" at bounding box center [770, 63] width 43 height 26
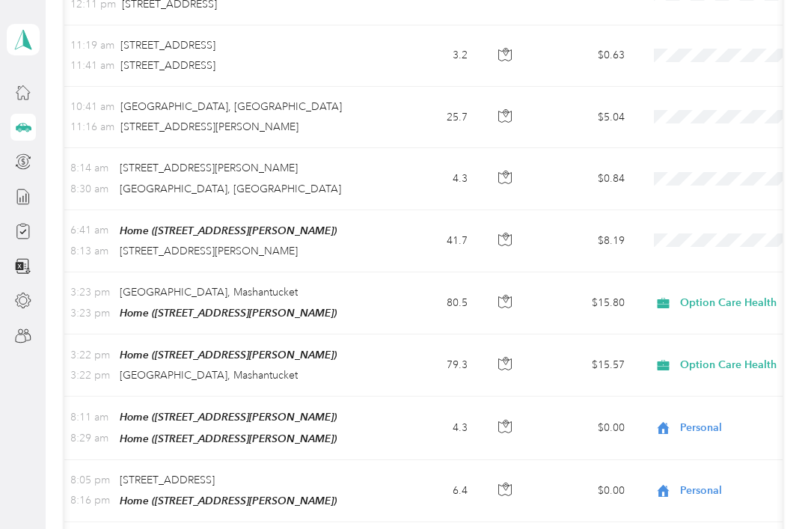
scroll to position [0, 161]
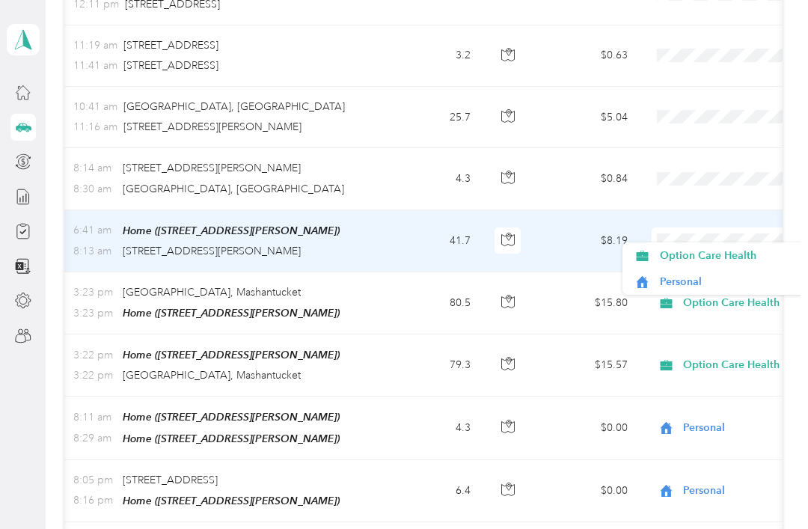
click at [707, 257] on span "Option Care Health" at bounding box center [729, 256] width 138 height 16
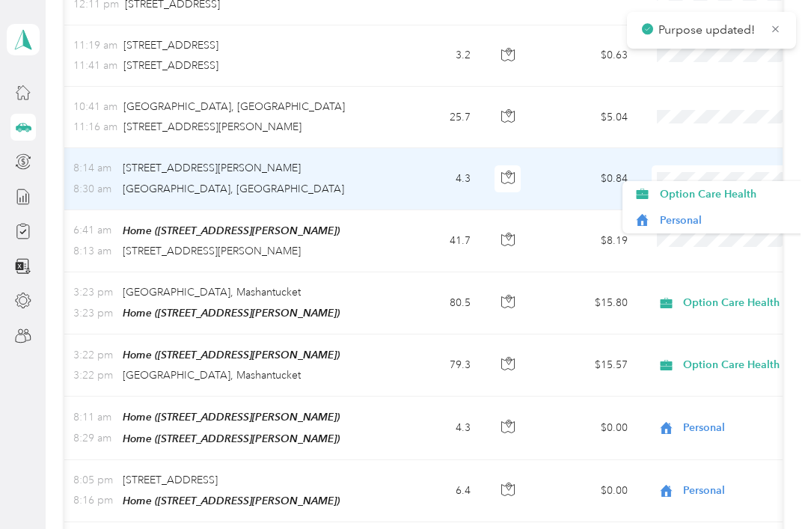
click at [706, 201] on span "Option Care Health" at bounding box center [729, 194] width 138 height 16
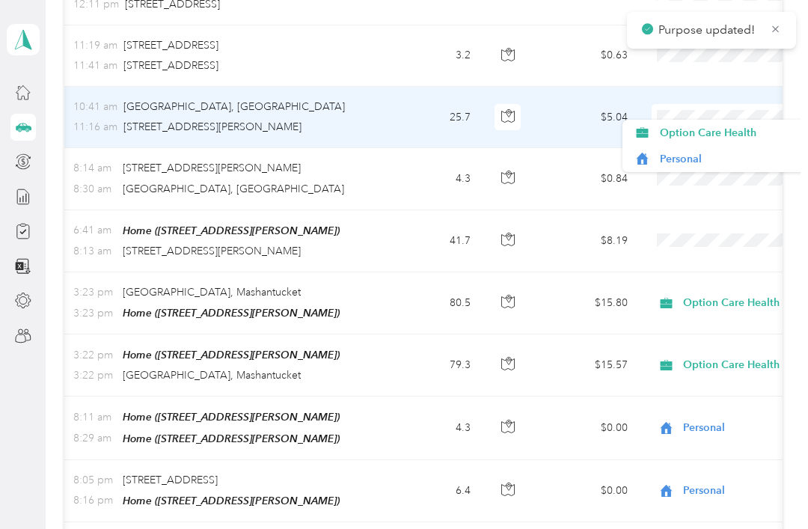
click at [718, 135] on span "Option Care Health" at bounding box center [729, 133] width 138 height 16
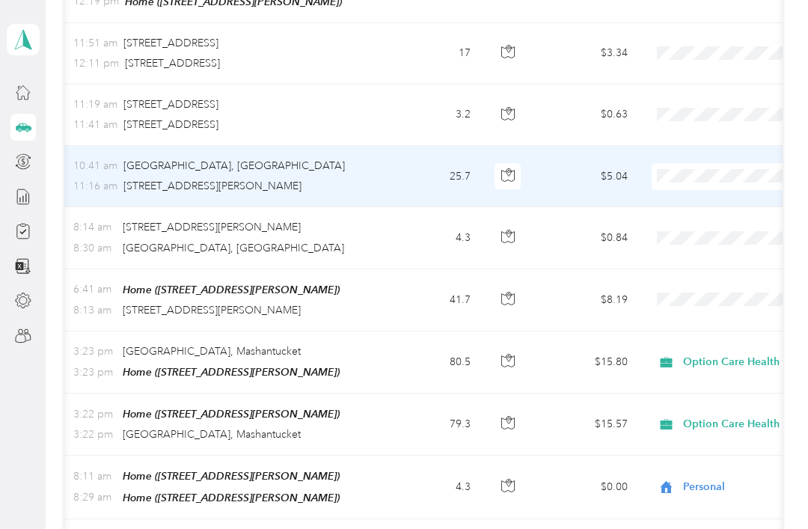
scroll to position [1098, 0]
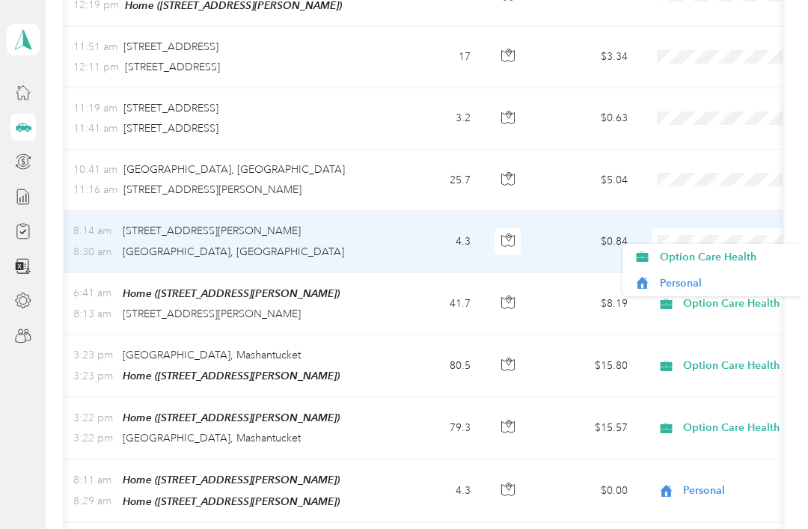
click at [722, 255] on span "Option Care Health" at bounding box center [729, 257] width 138 height 16
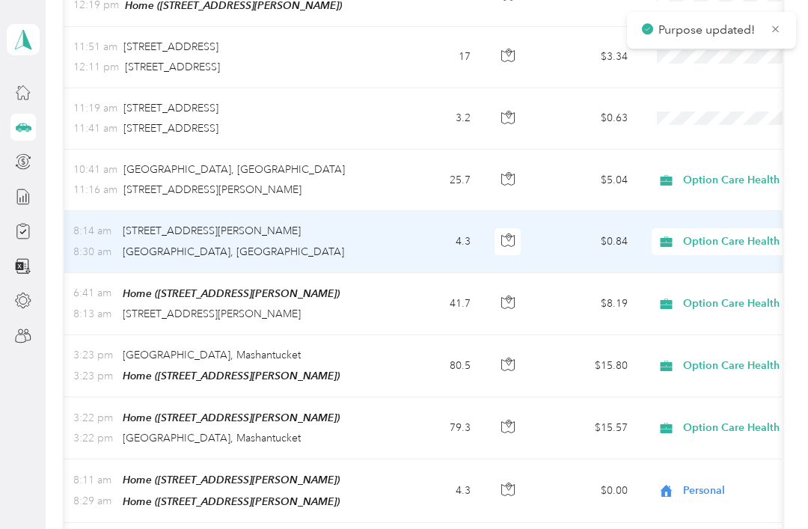
click at [698, 172] on span "Option Care Health" at bounding box center [751, 180] width 137 height 16
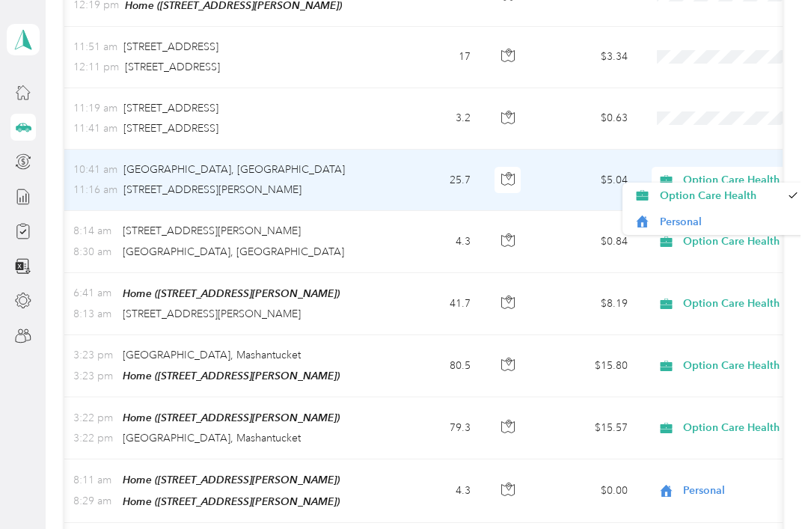
click at [733, 193] on span "Option Care Health" at bounding box center [720, 196] width 121 height 16
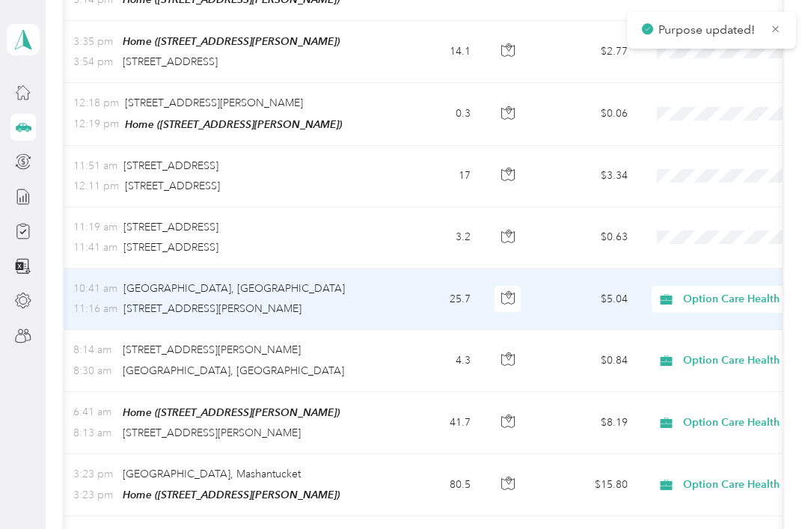
scroll to position [975, 0]
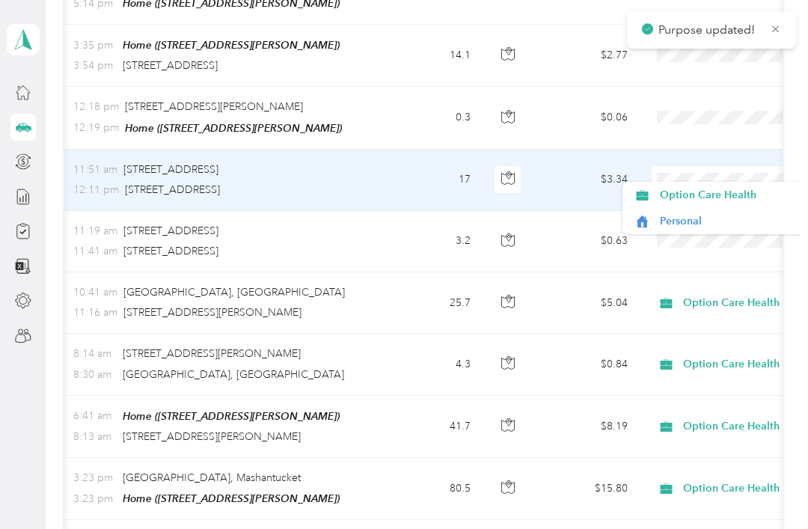
click at [692, 225] on span "Personal" at bounding box center [729, 221] width 138 height 16
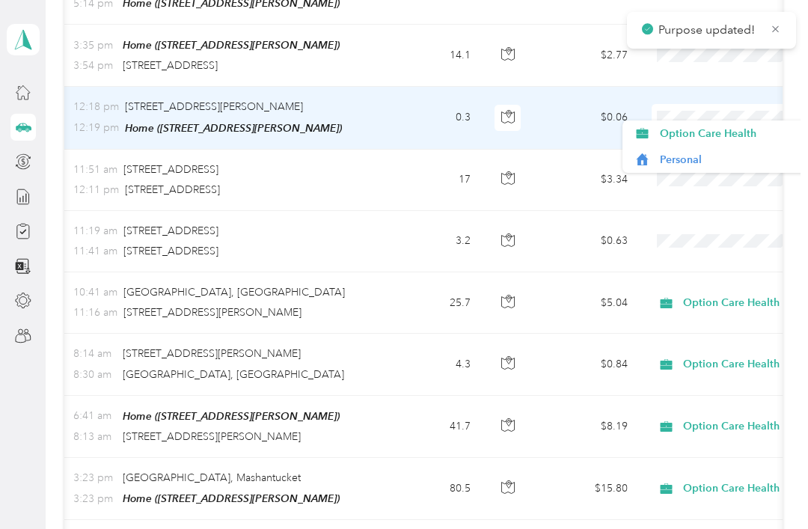
click at [695, 167] on span "Personal" at bounding box center [729, 160] width 138 height 16
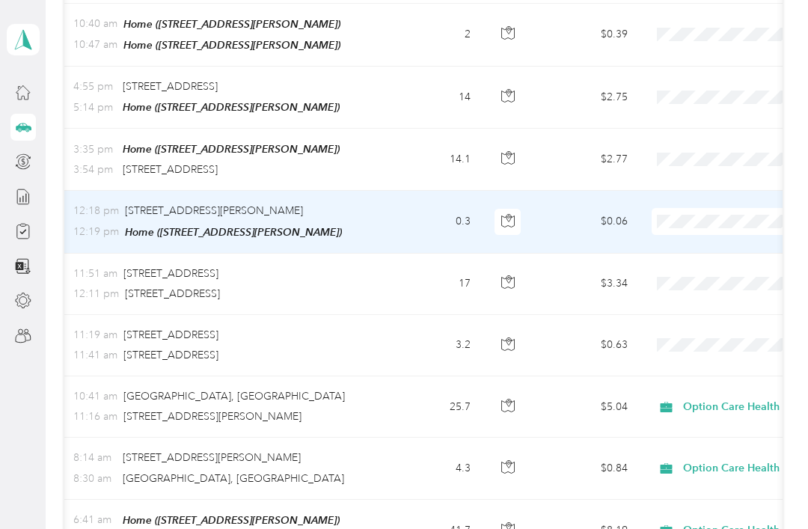
scroll to position [847, 0]
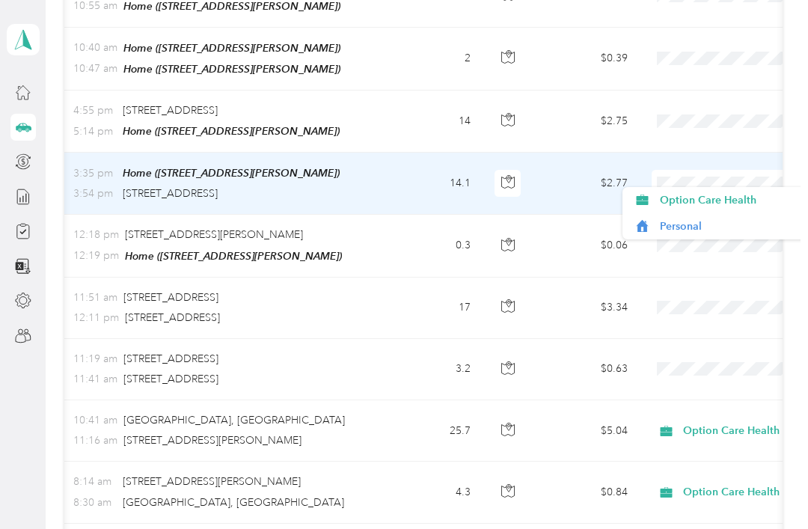
click at [701, 234] on span "Personal" at bounding box center [729, 227] width 138 height 16
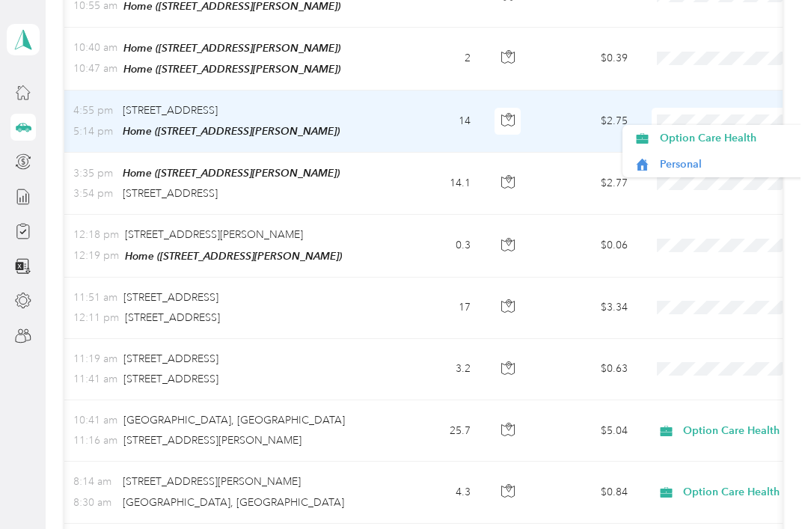
click at [683, 171] on span "Personal" at bounding box center [729, 164] width 138 height 16
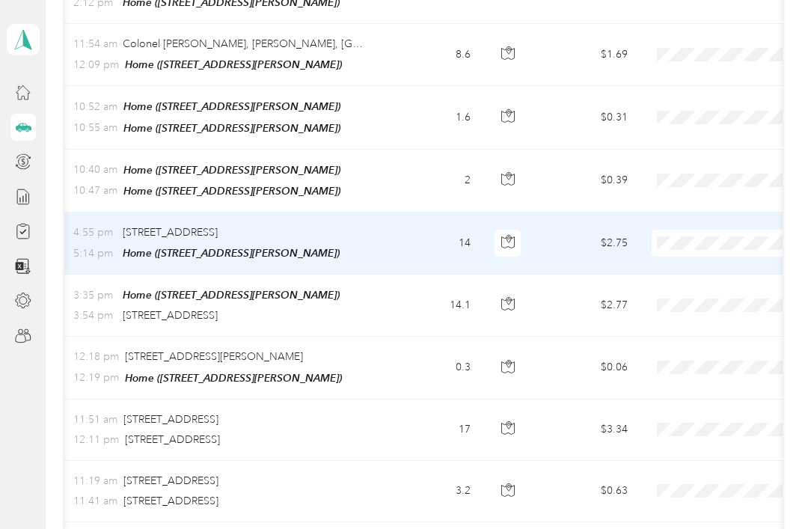
scroll to position [724, 0]
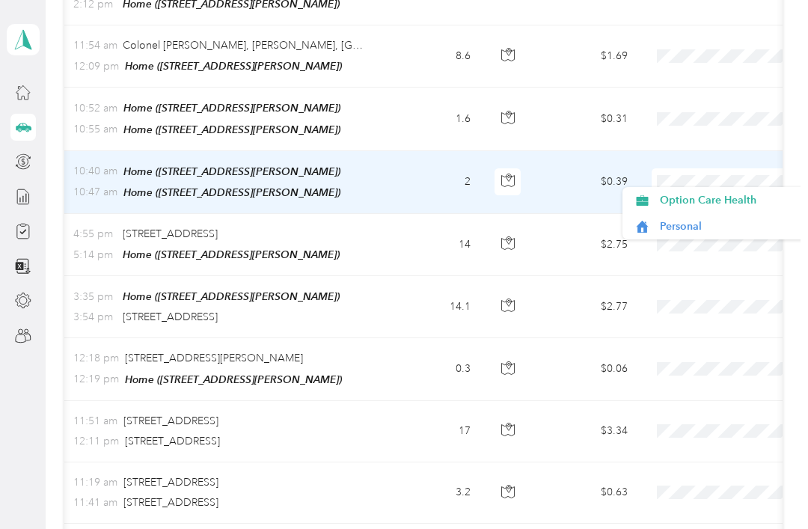
click at [689, 233] on span "Personal" at bounding box center [729, 227] width 138 height 16
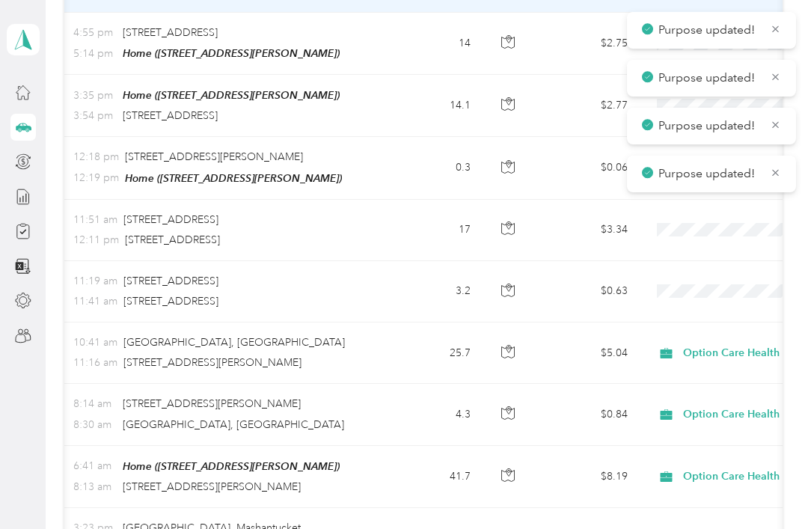
scroll to position [926, 0]
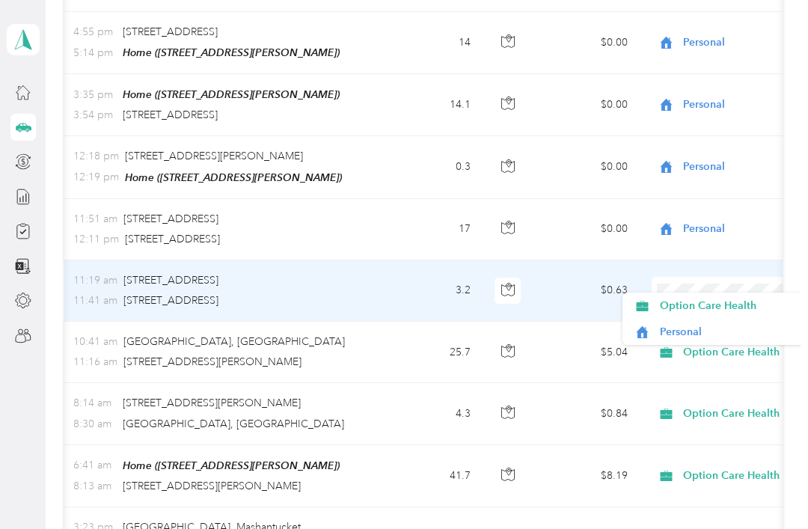
click at [700, 338] on span "Personal" at bounding box center [729, 332] width 138 height 16
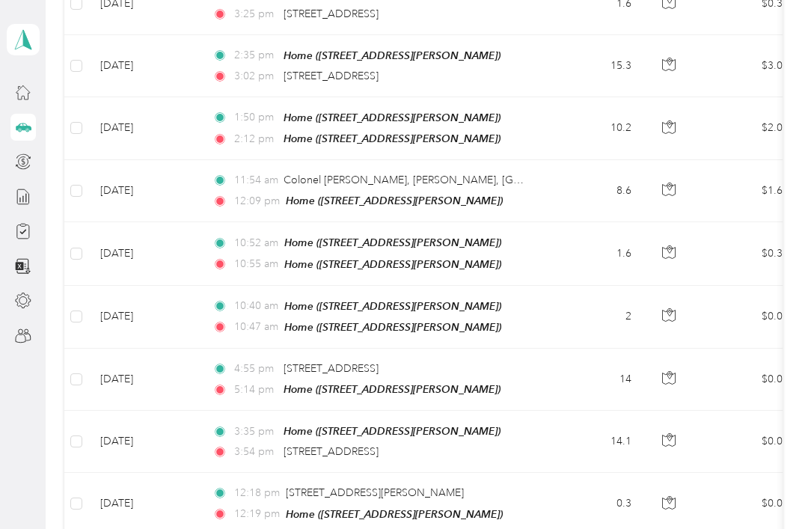
scroll to position [0, 0]
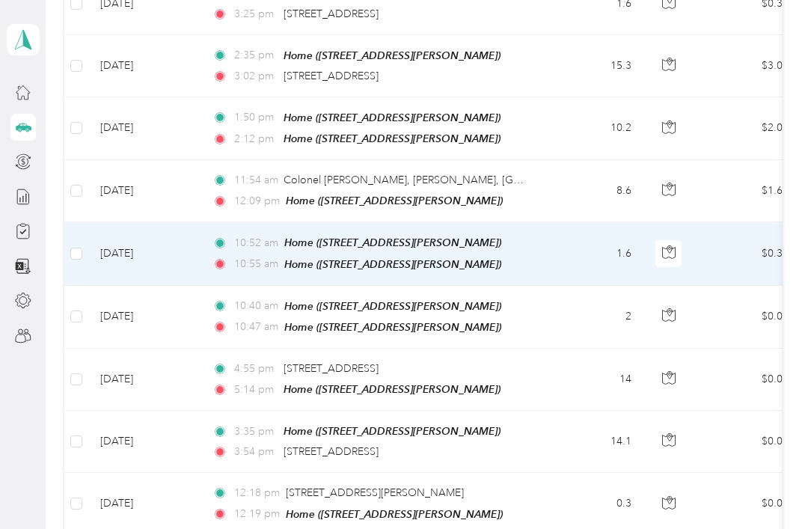
click at [95, 254] on td "[DATE]" at bounding box center [144, 253] width 112 height 63
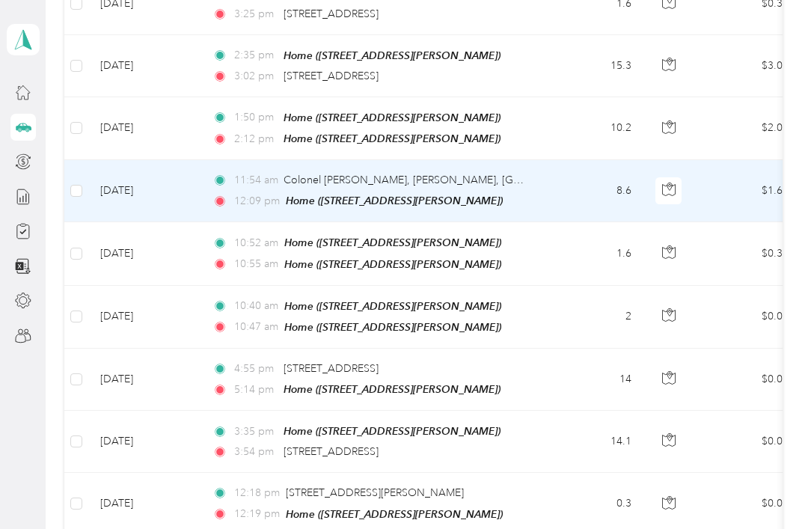
click at [91, 190] on td "[DATE]" at bounding box center [144, 191] width 112 height 62
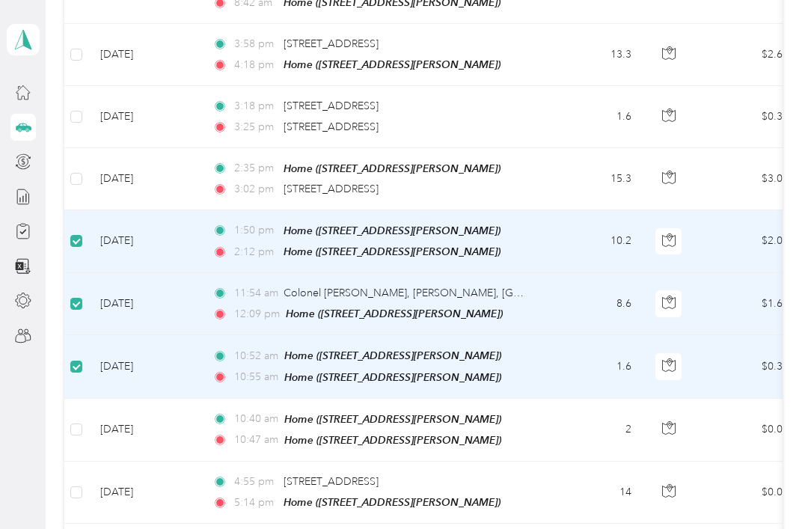
scroll to position [406, 0]
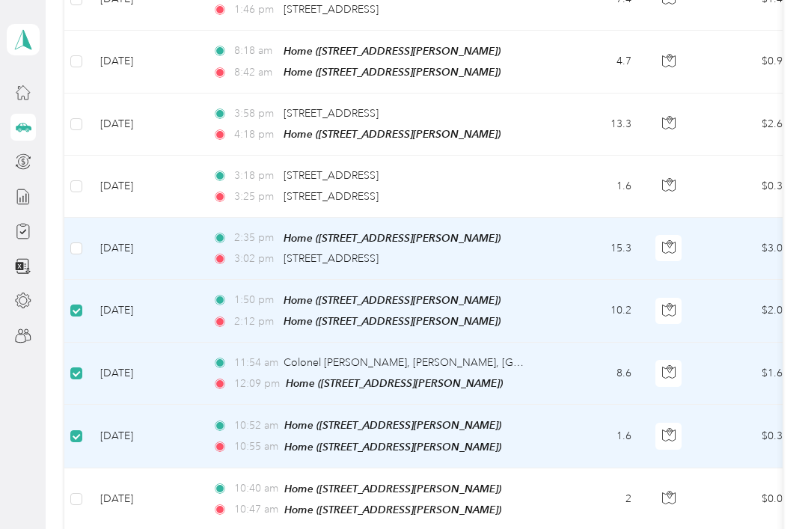
click at [82, 242] on span at bounding box center [76, 248] width 12 height 12
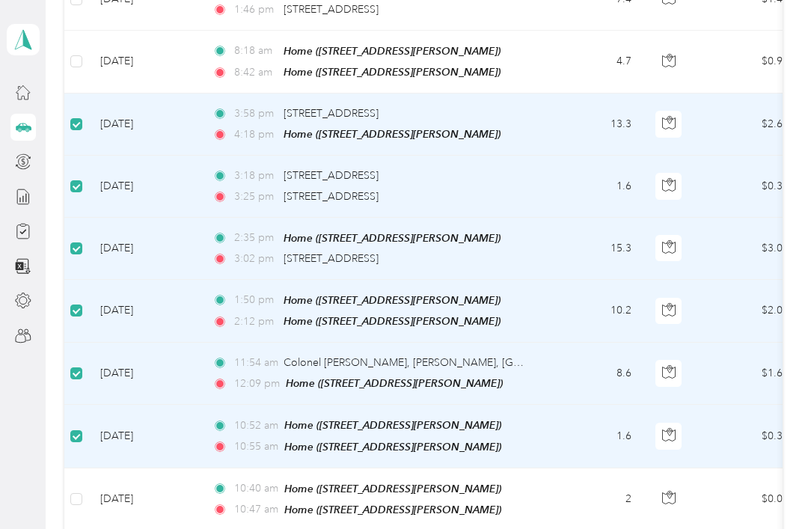
click at [80, 53] on label at bounding box center [76, 61] width 12 height 16
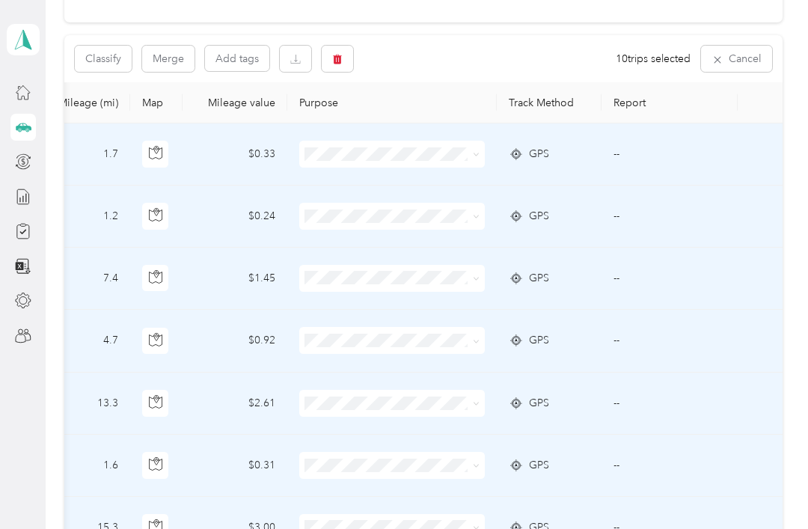
scroll to position [0, 513]
click at [111, 55] on button "Classify" at bounding box center [103, 59] width 57 height 26
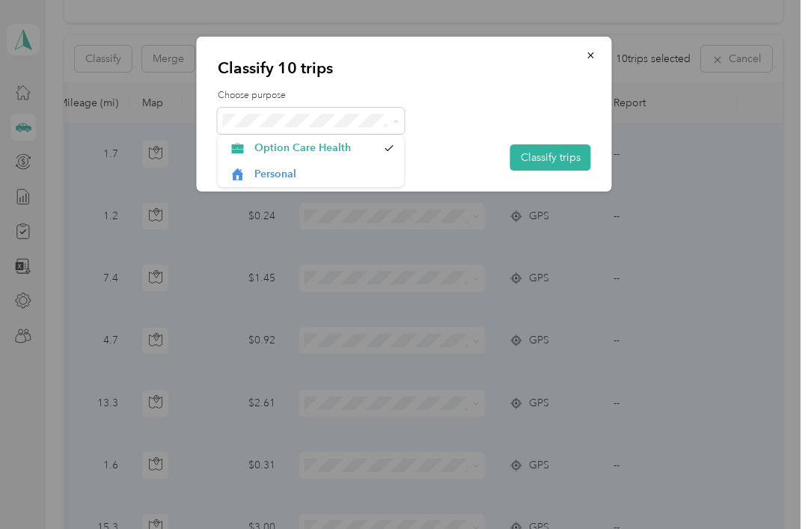
click at [322, 180] on span "Personal" at bounding box center [323, 174] width 139 height 16
click at [559, 164] on button "Classify trips" at bounding box center [550, 157] width 81 height 26
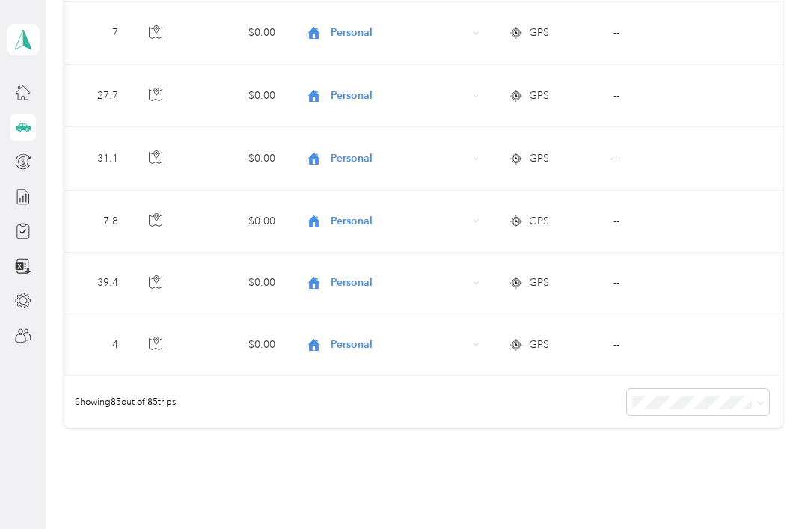
scroll to position [5166, 0]
click at [684, 429] on span "100 per load" at bounding box center [675, 424] width 61 height 13
click at [24, 169] on icon at bounding box center [23, 167] width 14 height 5
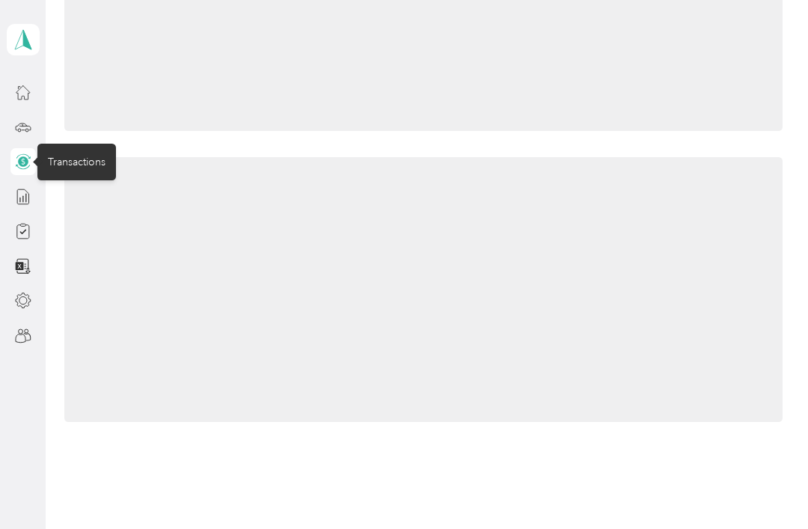
scroll to position [107, 0]
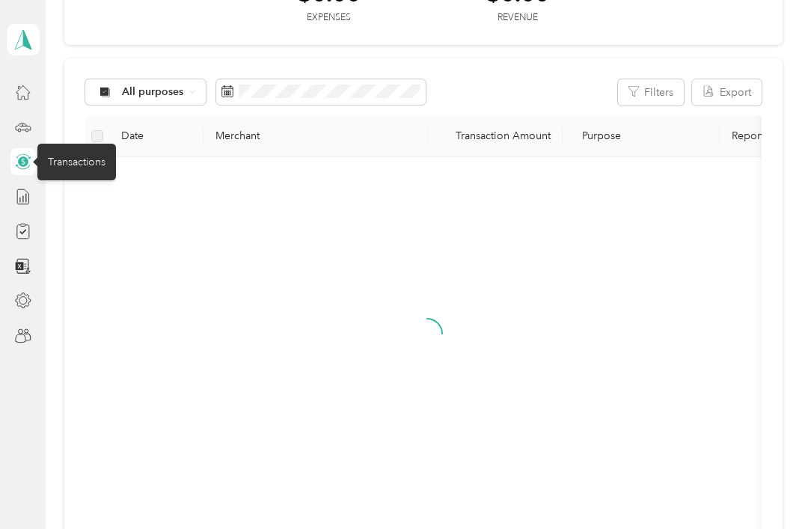
scroll to position [22, 0]
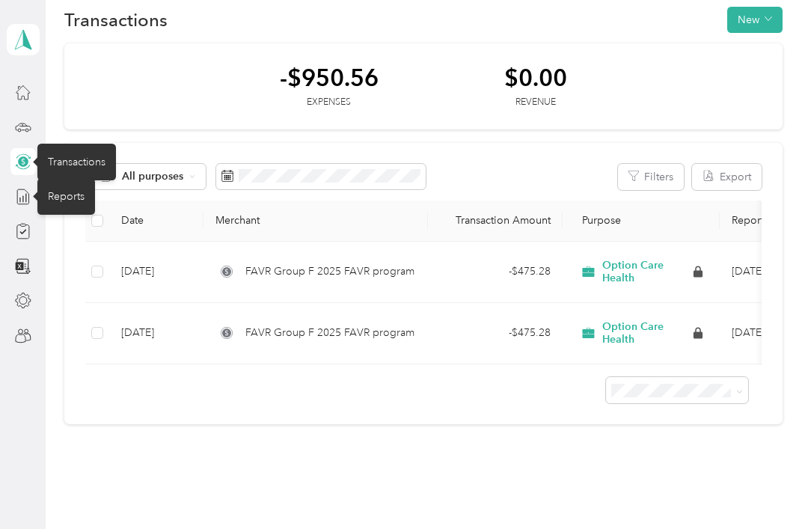
click at [28, 202] on icon at bounding box center [23, 197] width 16 height 16
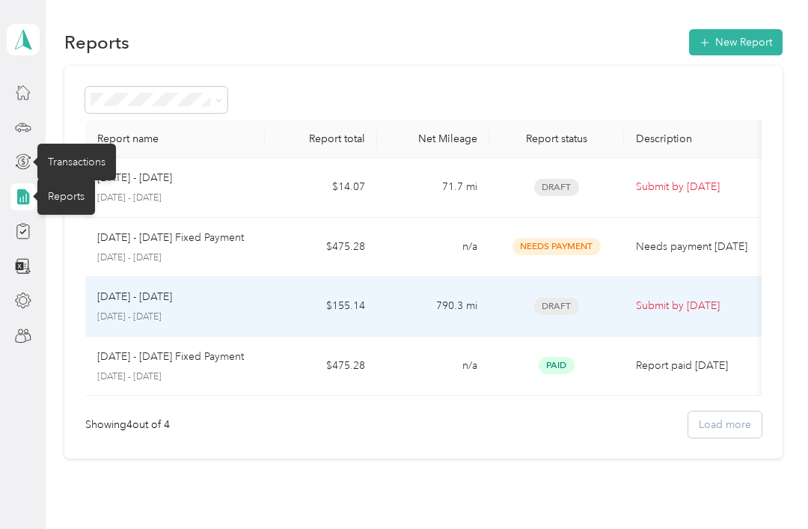
click at [223, 302] on div "[DATE] - [DATE]" at bounding box center [175, 297] width 156 height 16
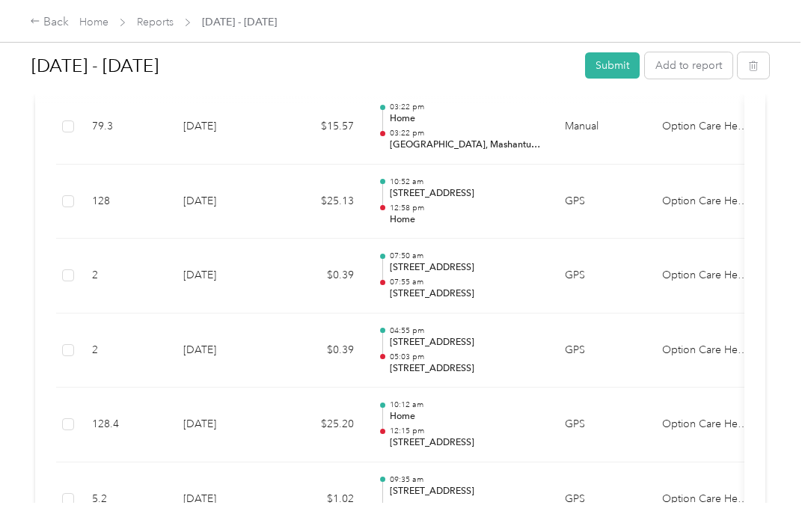
scroll to position [550, 0]
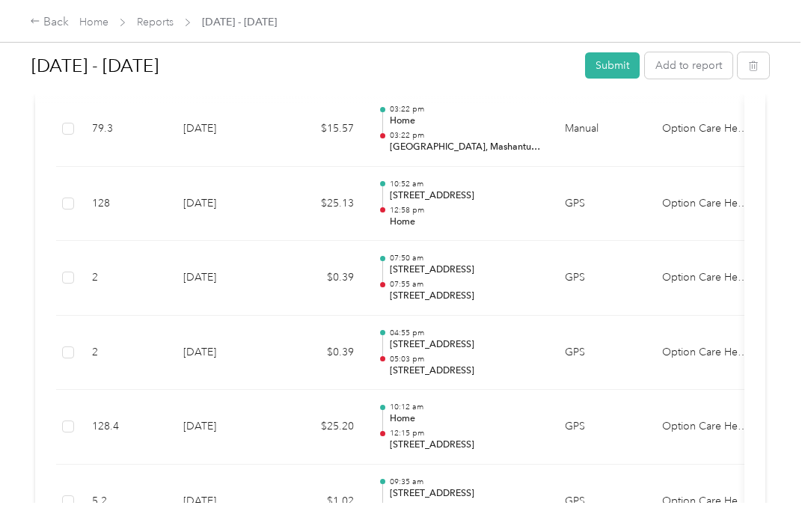
click at [629, 79] on button "Submit" at bounding box center [612, 65] width 55 height 26
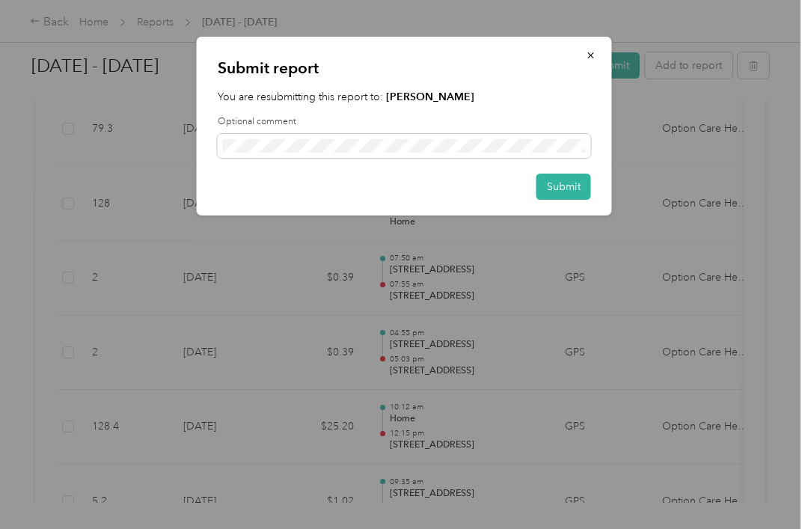
click at [571, 186] on button "Submit" at bounding box center [564, 187] width 55 height 26
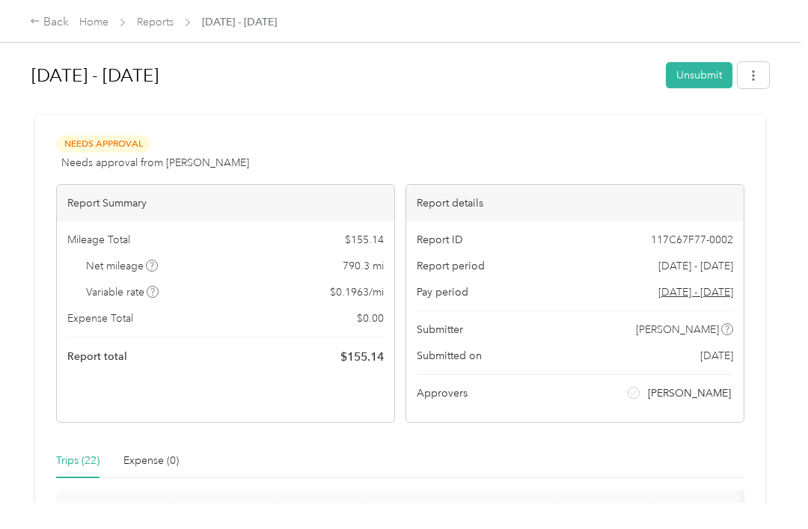
scroll to position [0, 0]
click at [53, 21] on div "Back" at bounding box center [49, 22] width 39 height 18
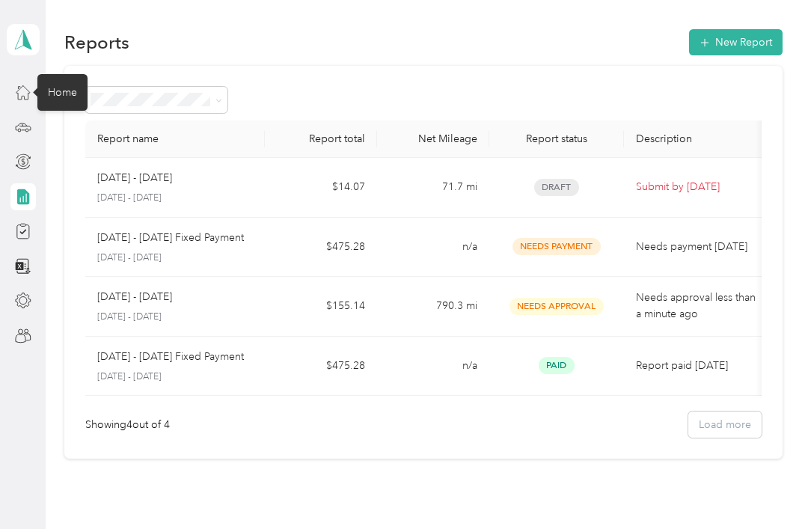
click at [24, 100] on icon at bounding box center [22, 92] width 13 height 13
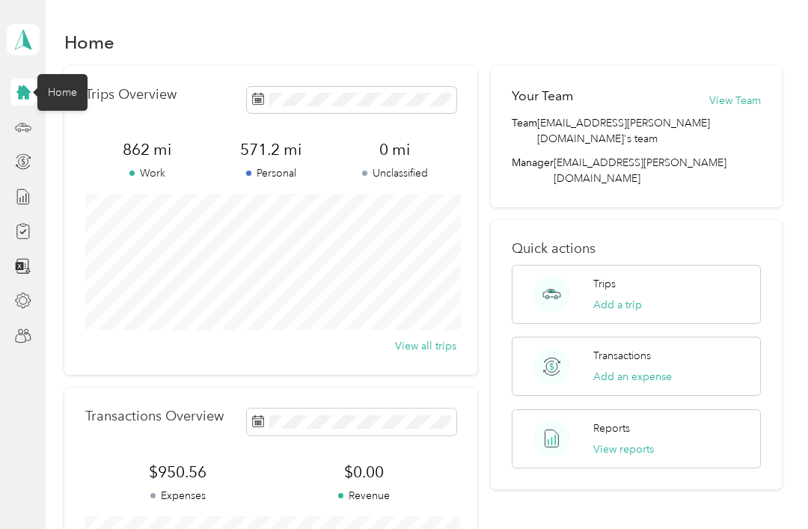
click at [35, 88] on div at bounding box center [22, 92] width 25 height 27
click at [20, 129] on circle at bounding box center [19, 130] width 3 height 3
